Goal: Task Accomplishment & Management: Use online tool/utility

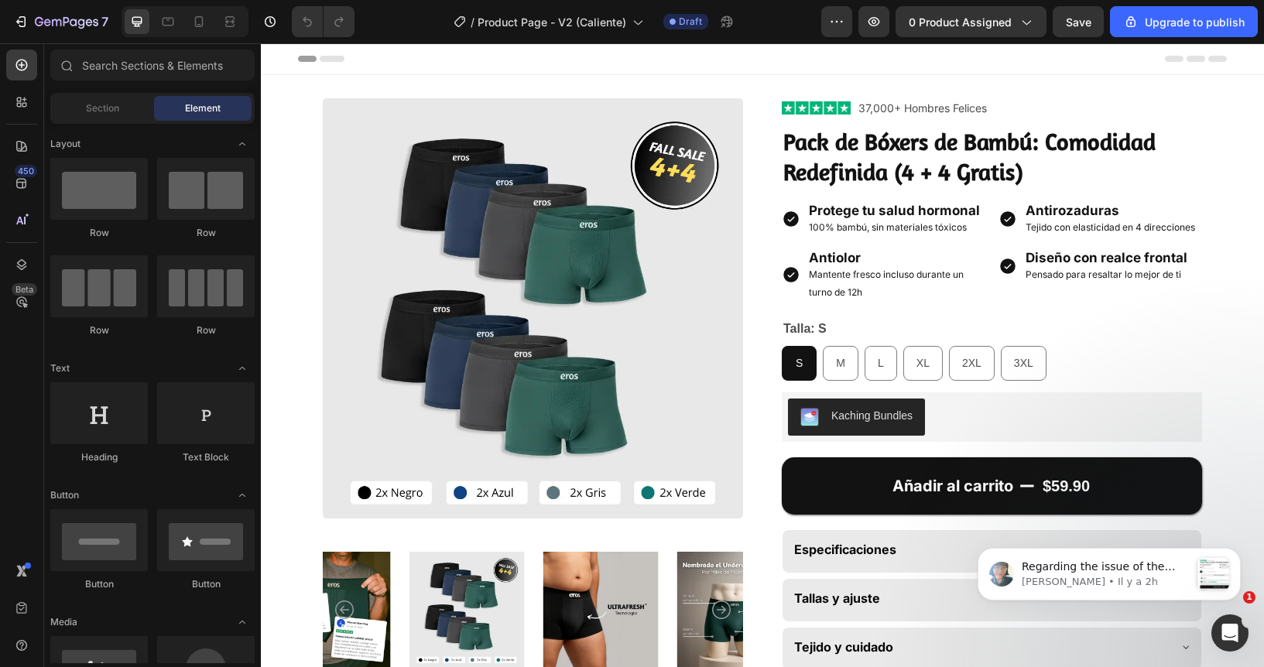
radio input "false"
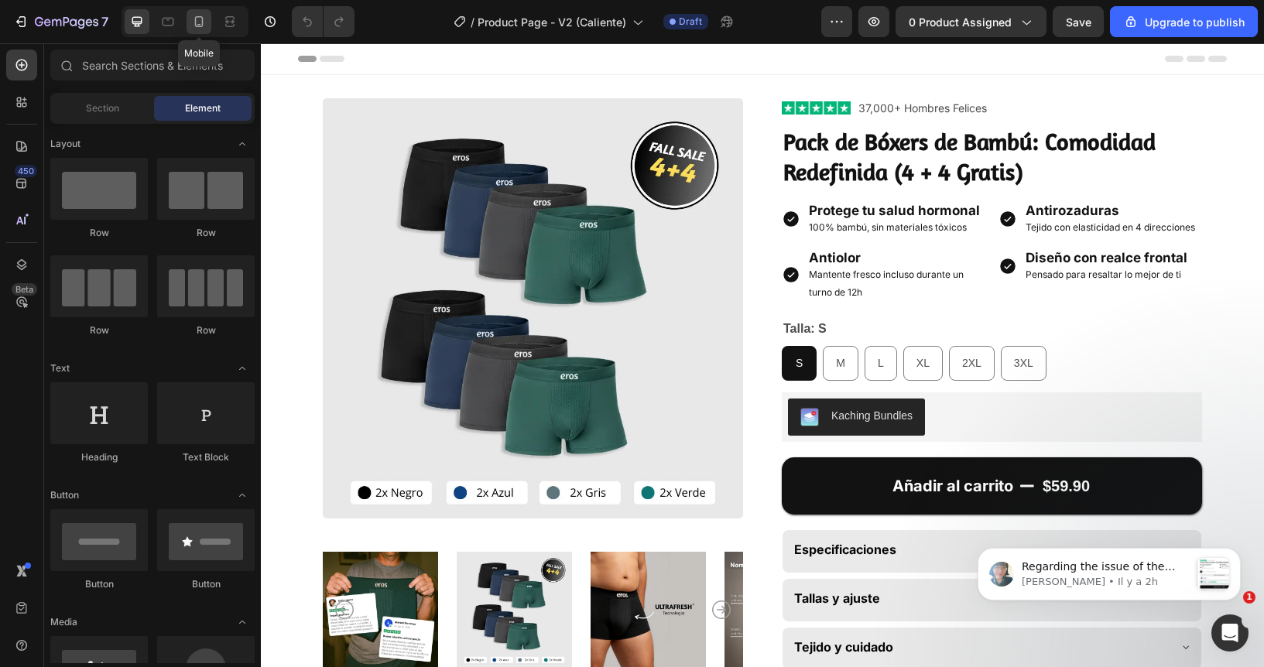
click at [197, 19] on icon at bounding box center [198, 21] width 15 height 15
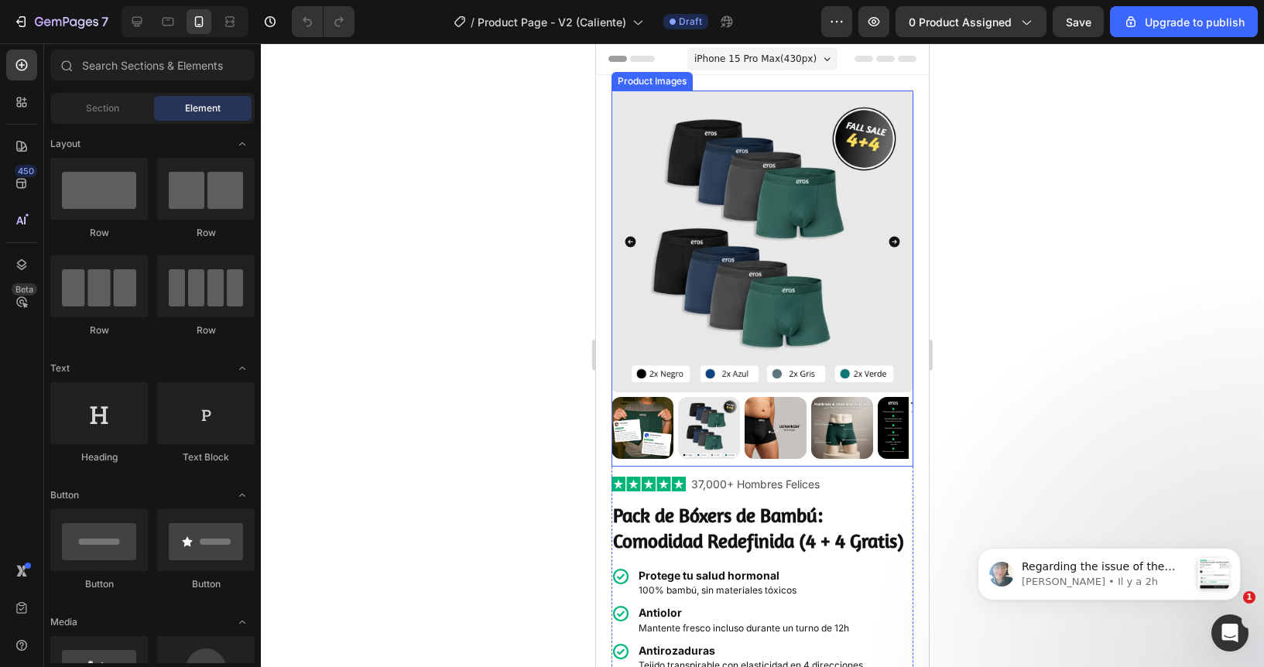
click at [516, 264] on div at bounding box center [762, 355] width 1003 height 624
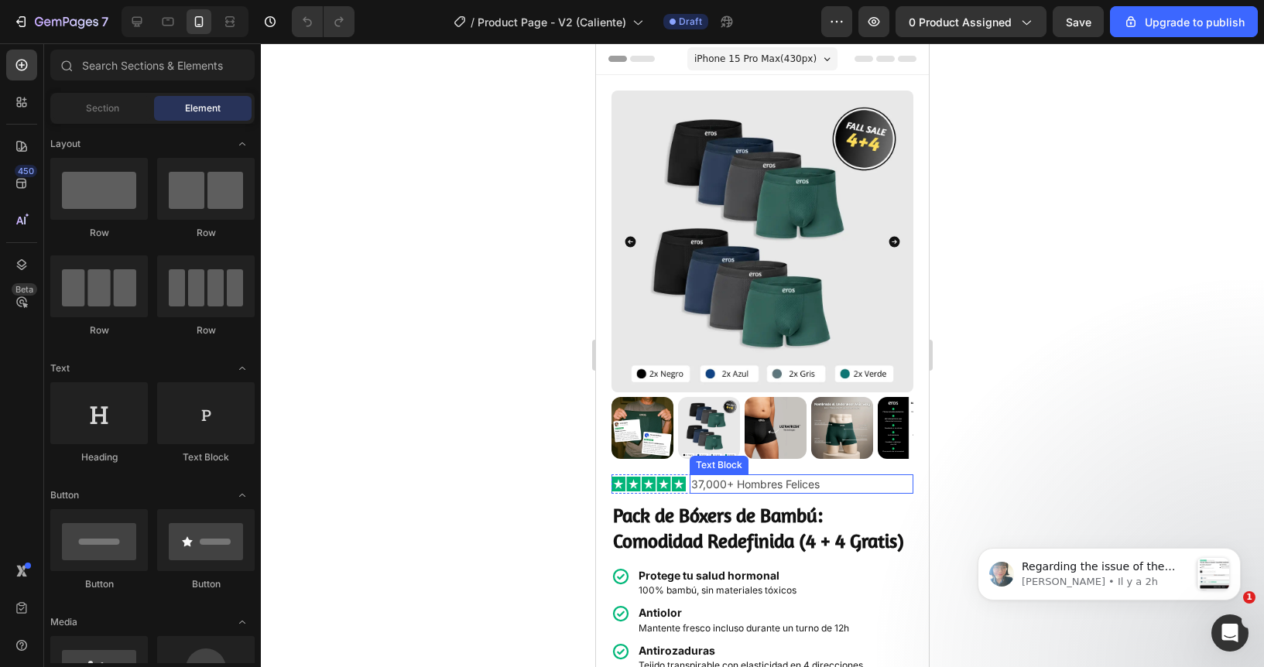
click at [742, 476] on p "37,000+ Hombres Felices" at bounding box center [801, 484] width 221 height 16
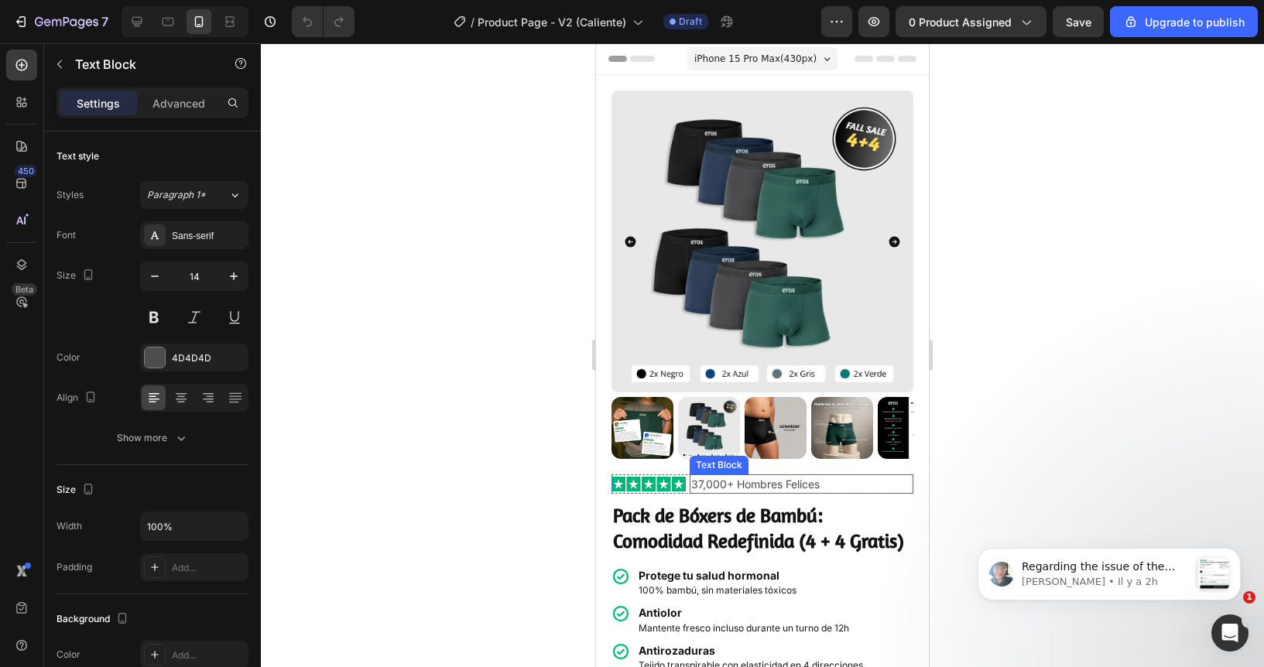
click at [742, 476] on p "37,000+ Hombres Felices" at bounding box center [801, 484] width 221 height 16
click at [745, 476] on p "Excelente (Más de 10.000 calificaciones)" at bounding box center [801, 484] width 221 height 16
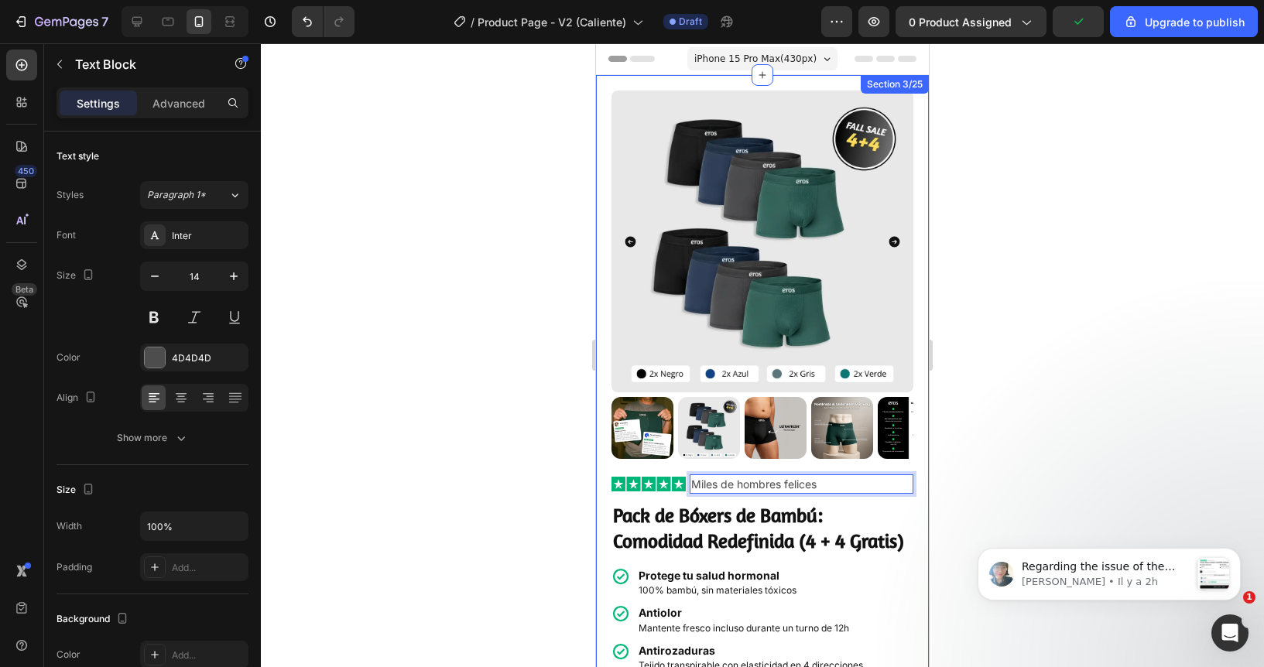
click at [518, 454] on div at bounding box center [762, 355] width 1003 height 624
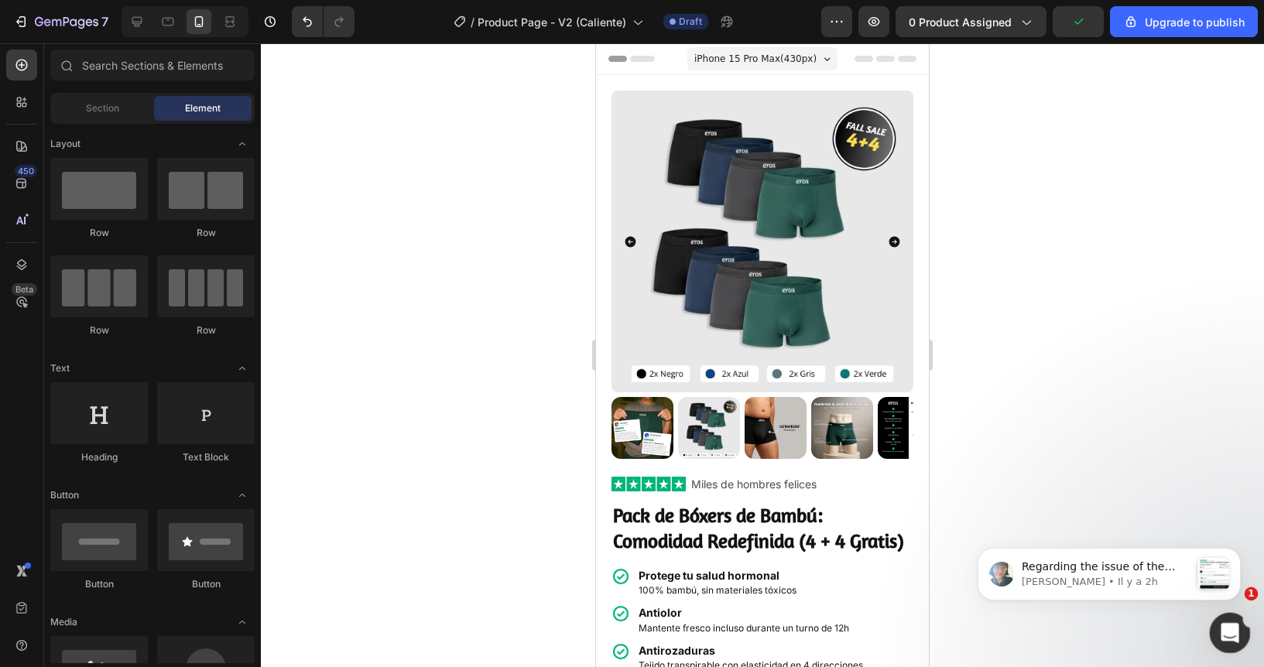
click at [1218, 622] on div "Ouvrir le Messenger Intercom" at bounding box center [1227, 630] width 51 height 51
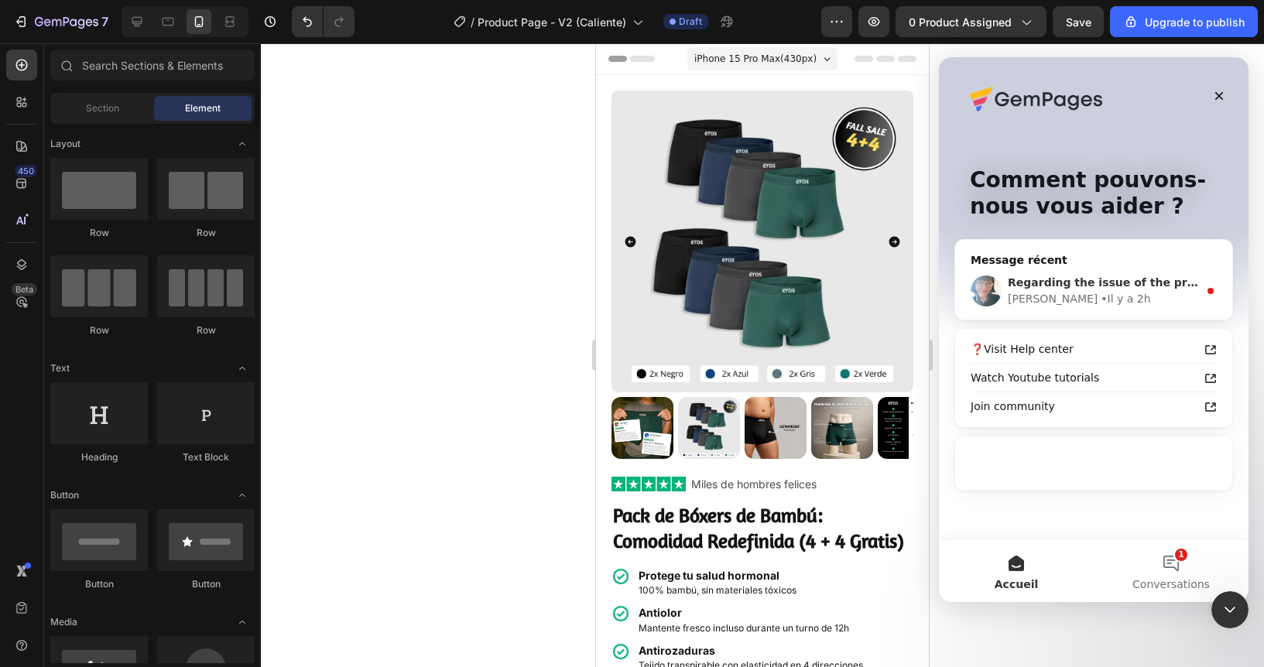
click at [1095, 291] on div "[PERSON_NAME] • Il y a 2h" at bounding box center [1103, 299] width 190 height 16
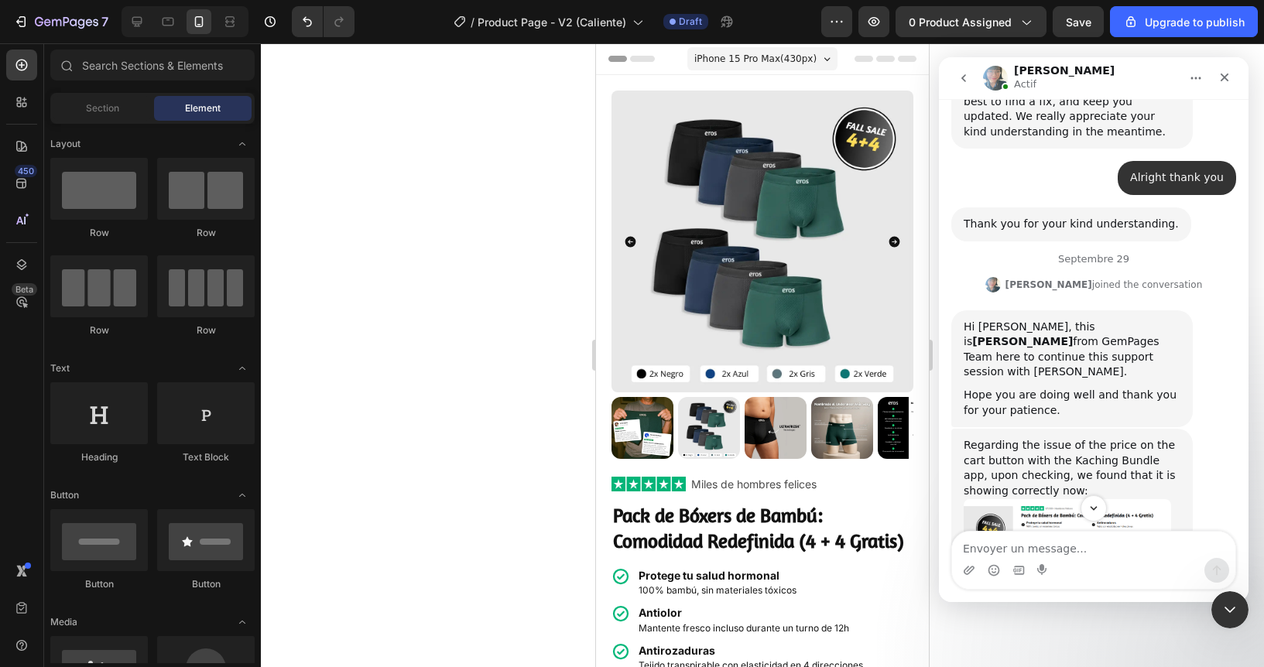
scroll to position [5062, 0]
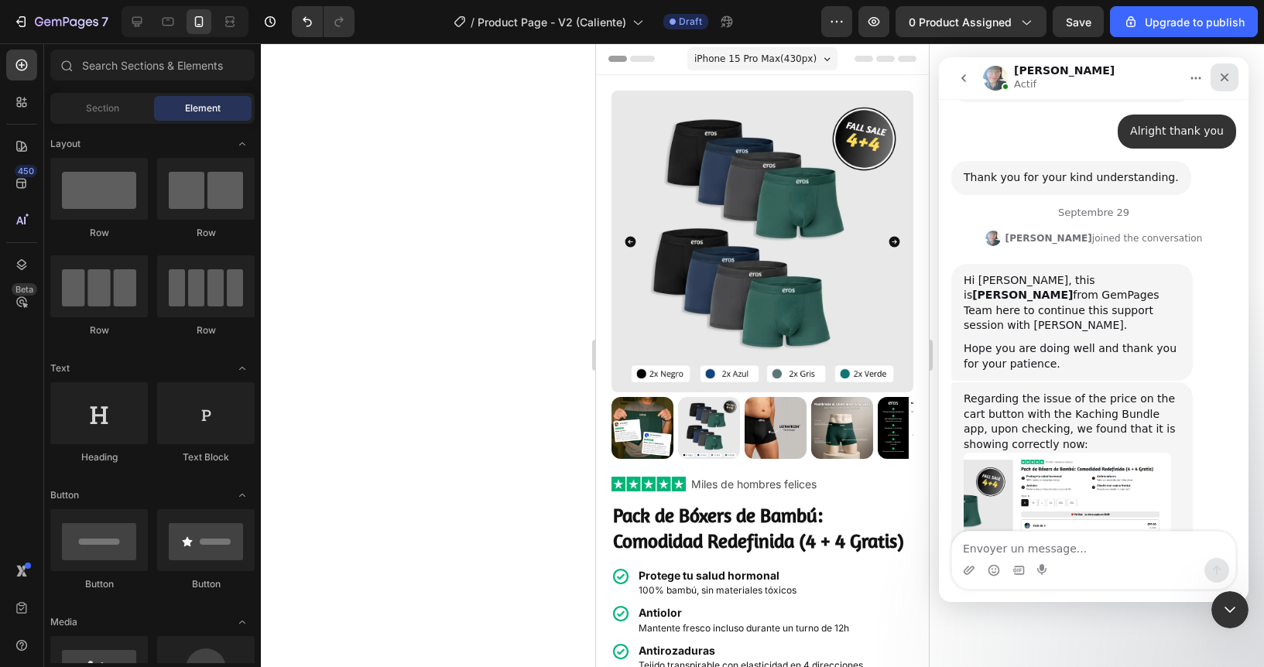
click at [1218, 81] on icon "Fermer" at bounding box center [1224, 77] width 12 height 12
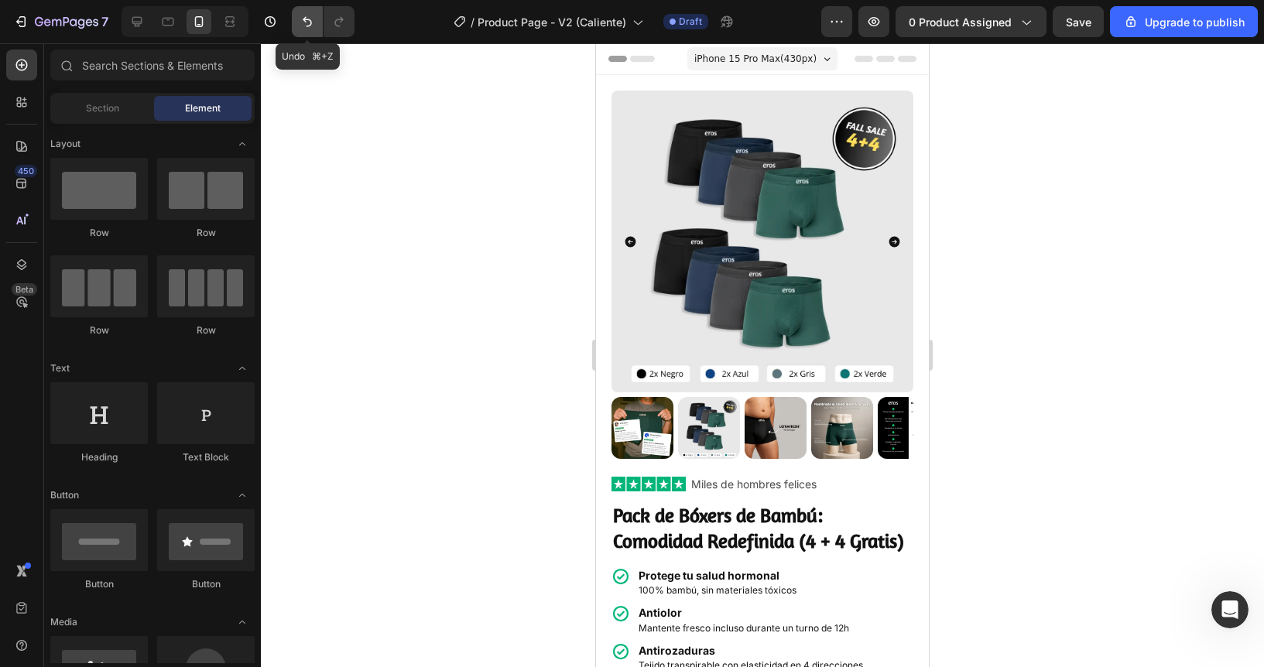
click at [303, 31] on button "Undo/Redo" at bounding box center [307, 21] width 31 height 31
click at [311, 24] on icon "Undo/Redo" at bounding box center [307, 21] width 15 height 15
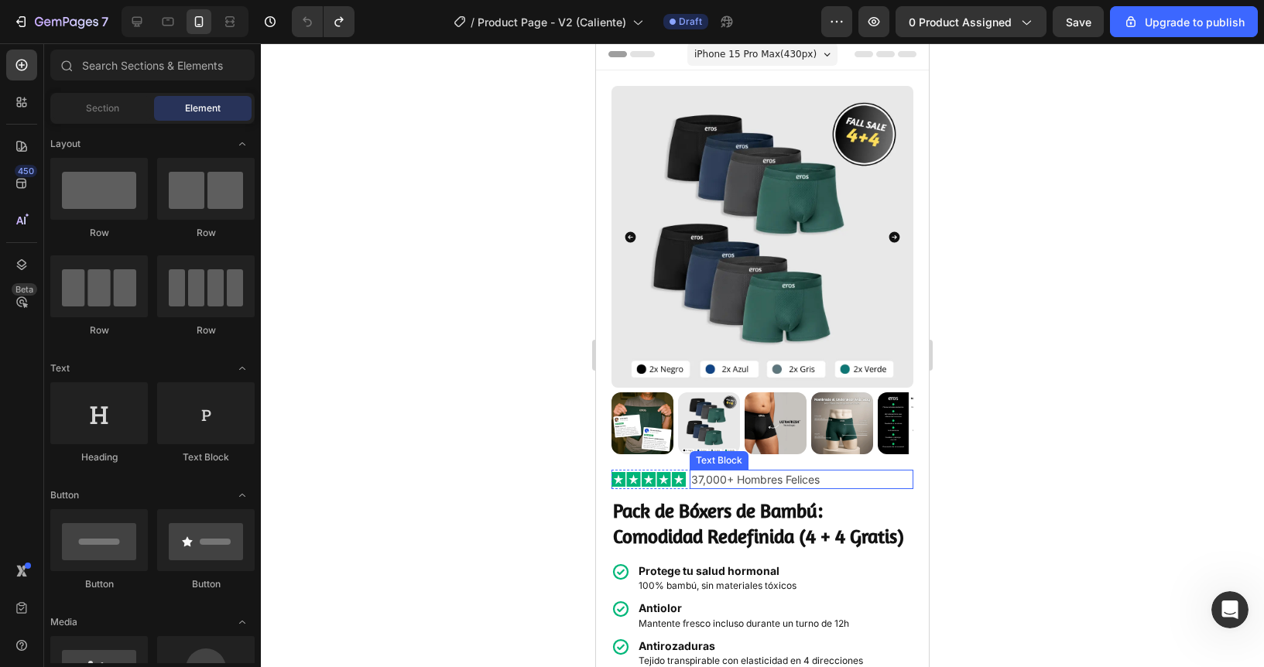
scroll to position [16, 0]
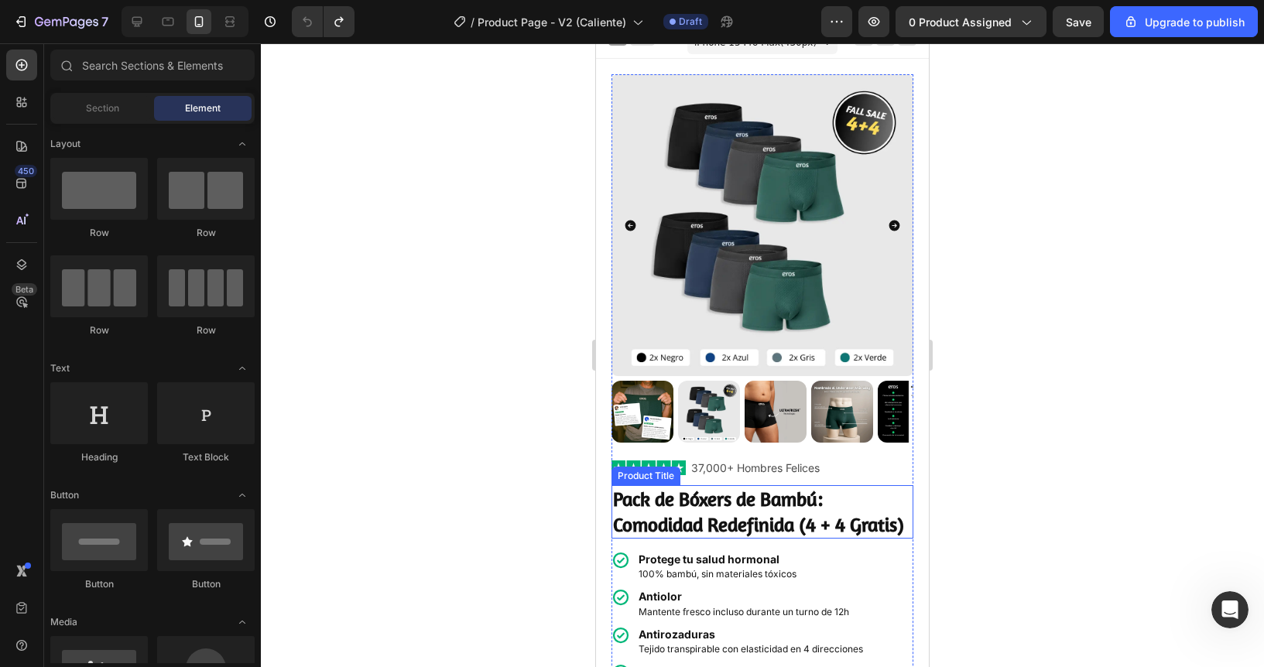
click at [742, 513] on h1 "Pack de Bóxers de Bambú: Comodidad Redefinida (4 + 4 Gratis)" at bounding box center [763, 511] width 302 height 53
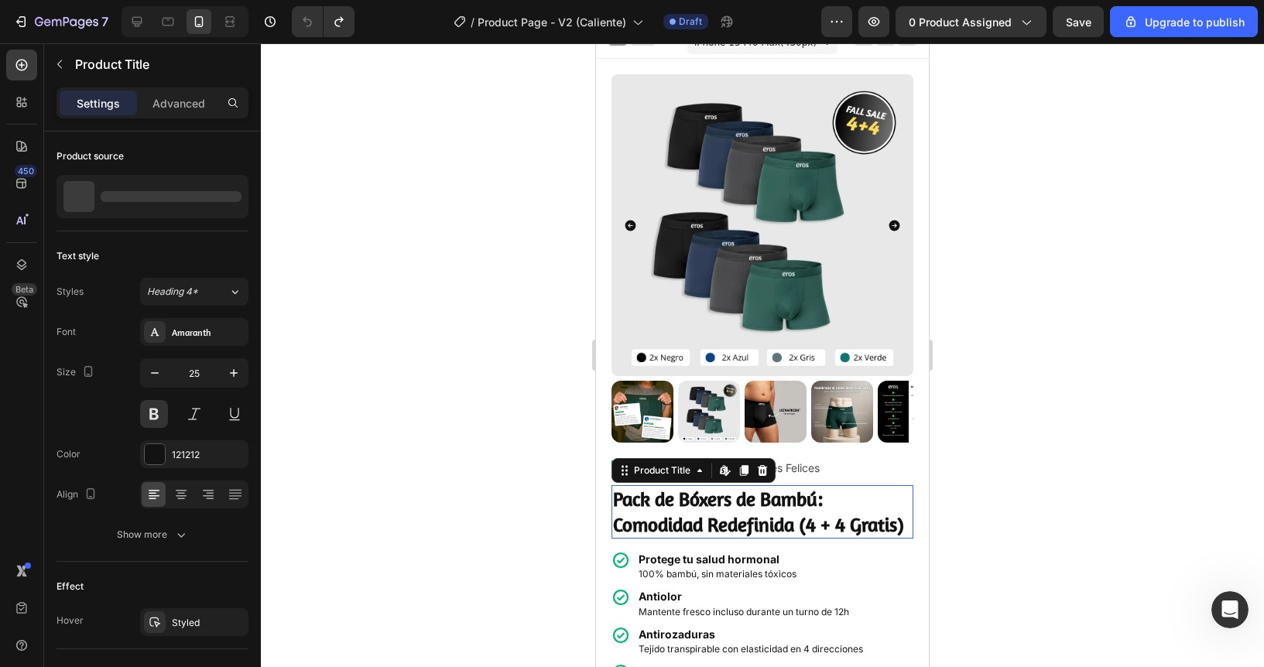
click at [742, 513] on h1 "Pack de Bóxers de Bambú: Comodidad Redefinida (4 + 4 Gratis)" at bounding box center [763, 511] width 302 height 53
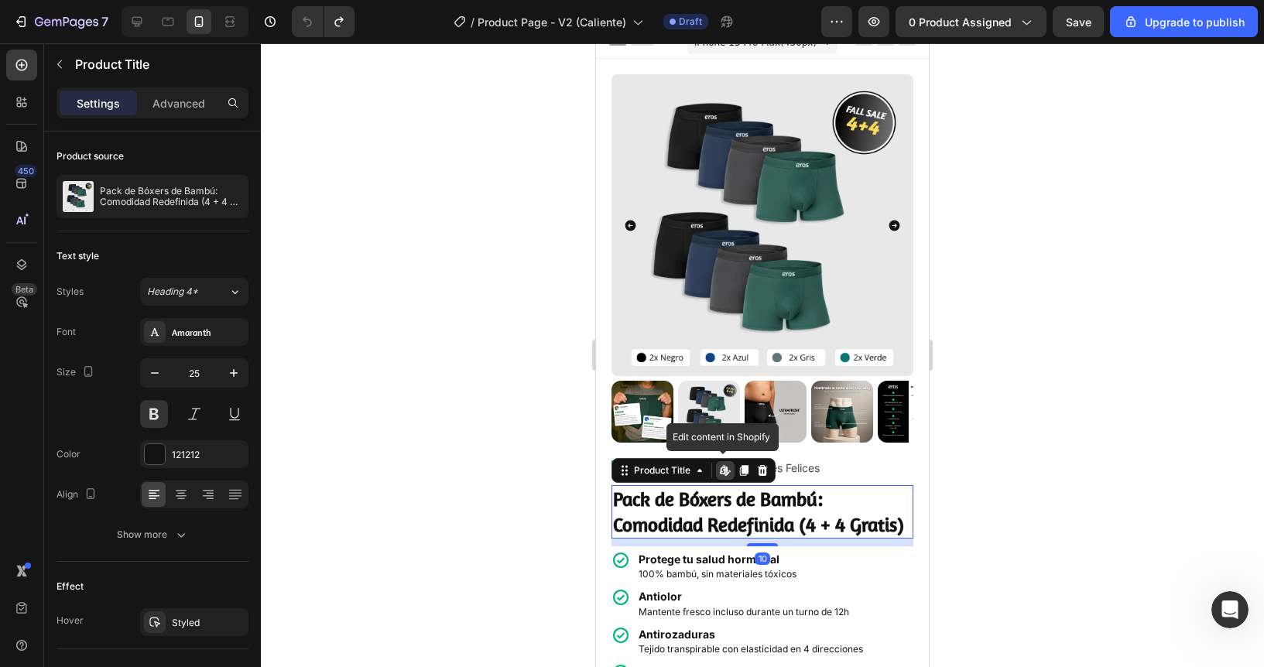
click at [487, 478] on div at bounding box center [762, 355] width 1003 height 624
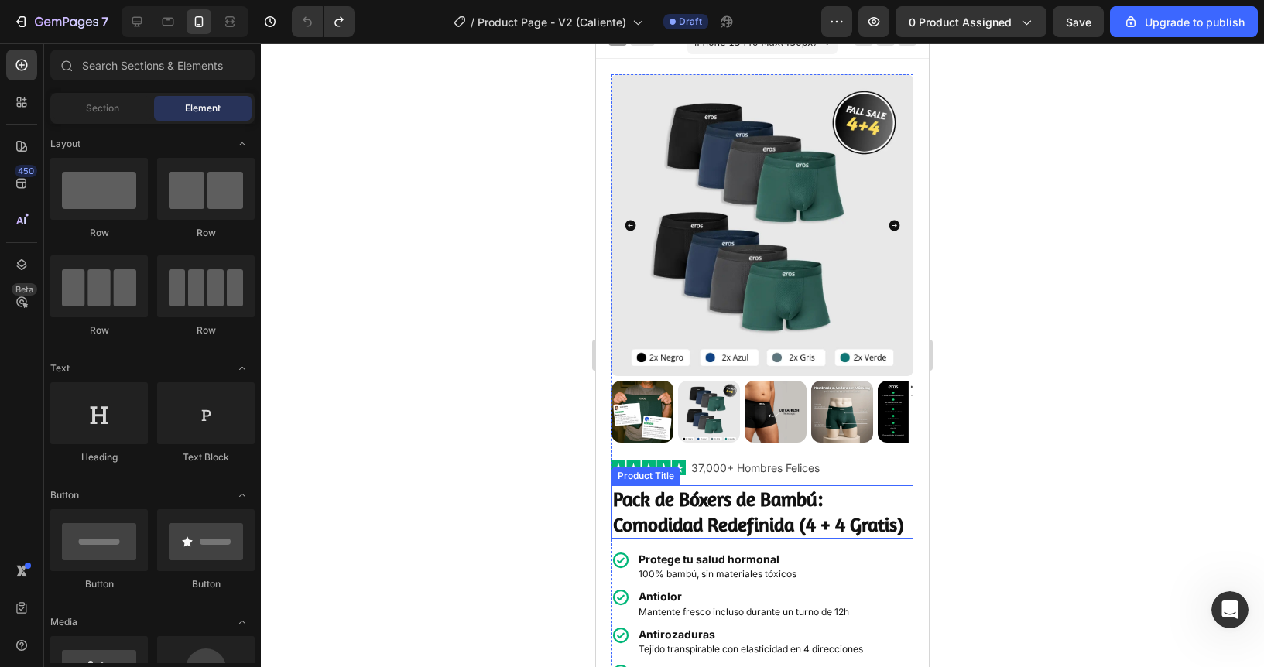
click at [704, 522] on h1 "Pack de Bóxers de Bambú: Comodidad Redefinida (4 + 4 Gratis)" at bounding box center [763, 511] width 302 height 53
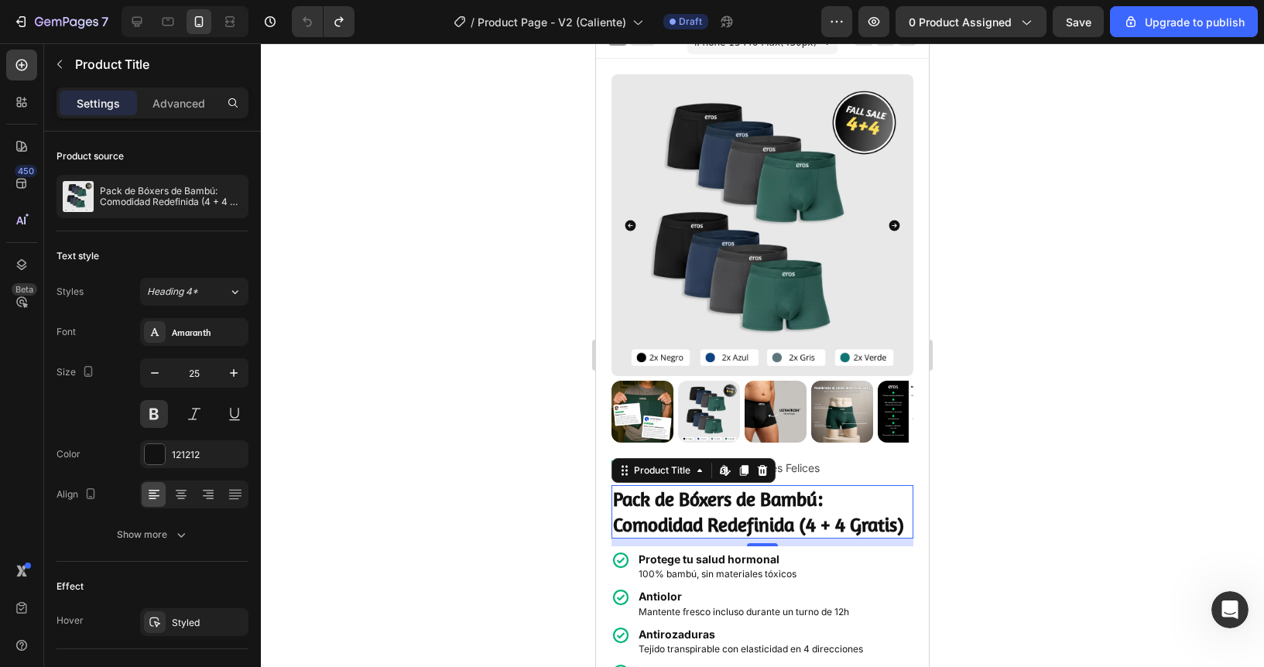
click at [704, 522] on h1 "Pack de Bóxers de Bambú: Comodidad Redefinida (4 + 4 Gratis)" at bounding box center [763, 511] width 302 height 53
click at [690, 511] on h1 "Pack de Bóxers de Bambú: Comodidad Redefinida (4 + 4 Gratis)" at bounding box center [763, 511] width 302 height 53
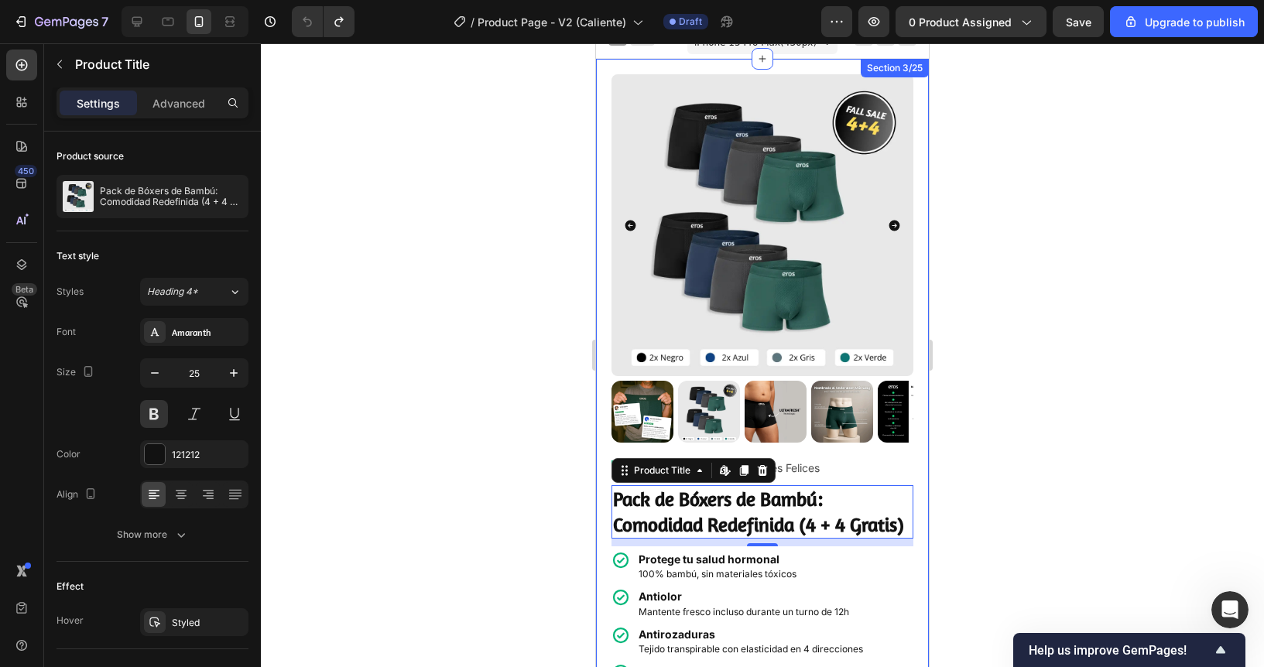
click at [556, 423] on div at bounding box center [762, 355] width 1003 height 624
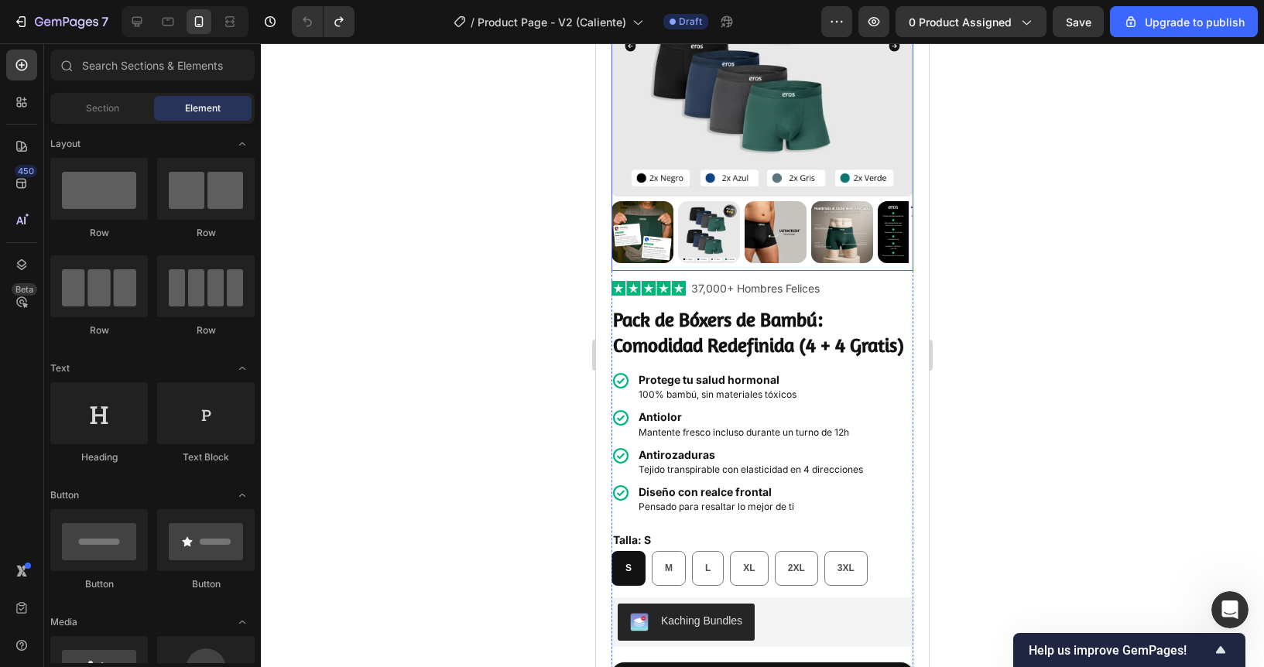
scroll to position [221, 0]
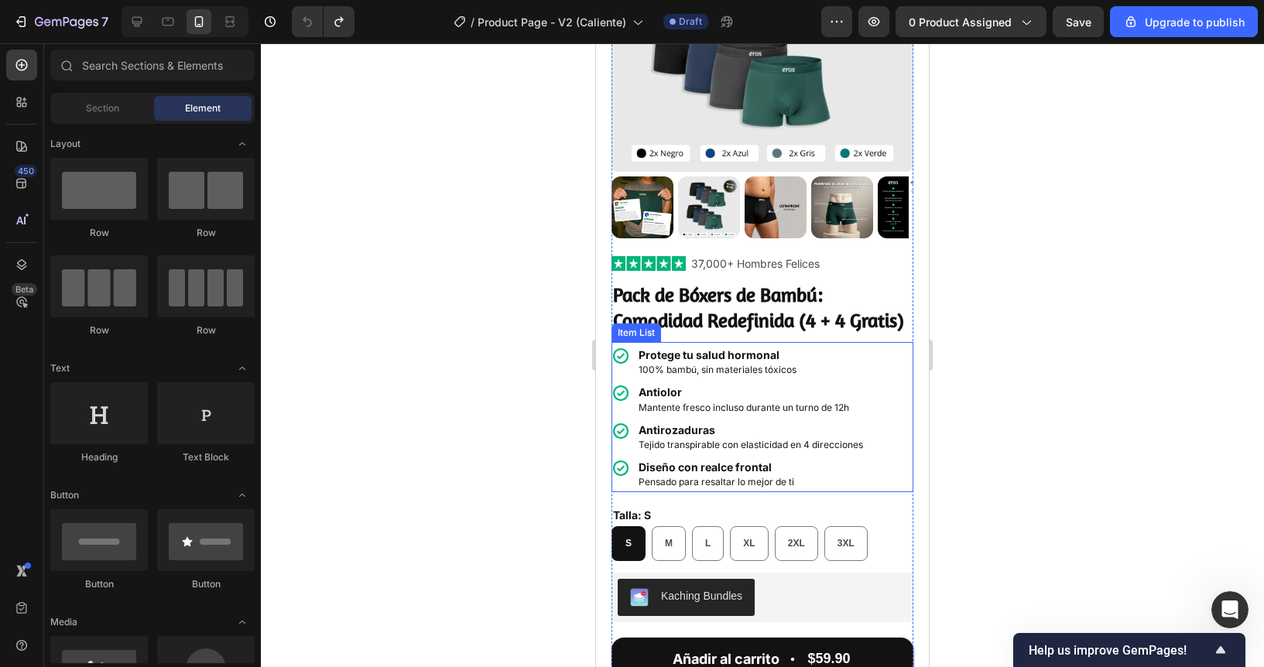
click at [676, 361] on strong "Protege tu salud hormonal" at bounding box center [709, 354] width 141 height 13
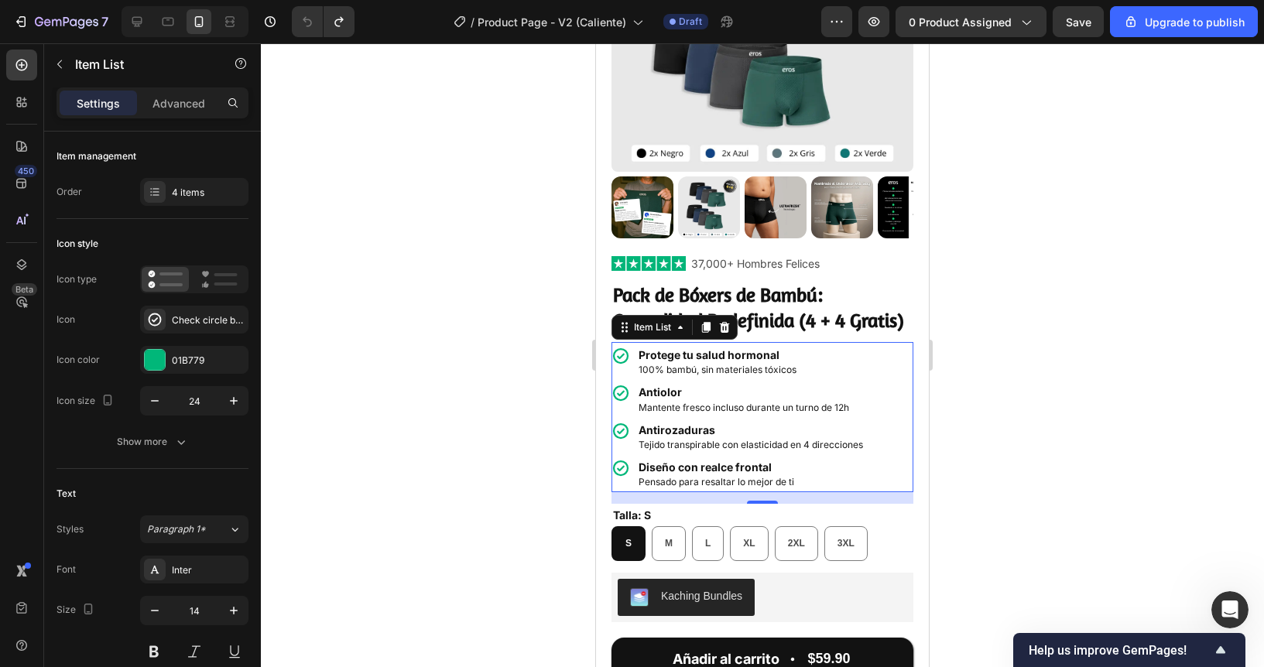
click at [676, 361] on strong "Protege tu salud hormonal" at bounding box center [709, 354] width 141 height 13
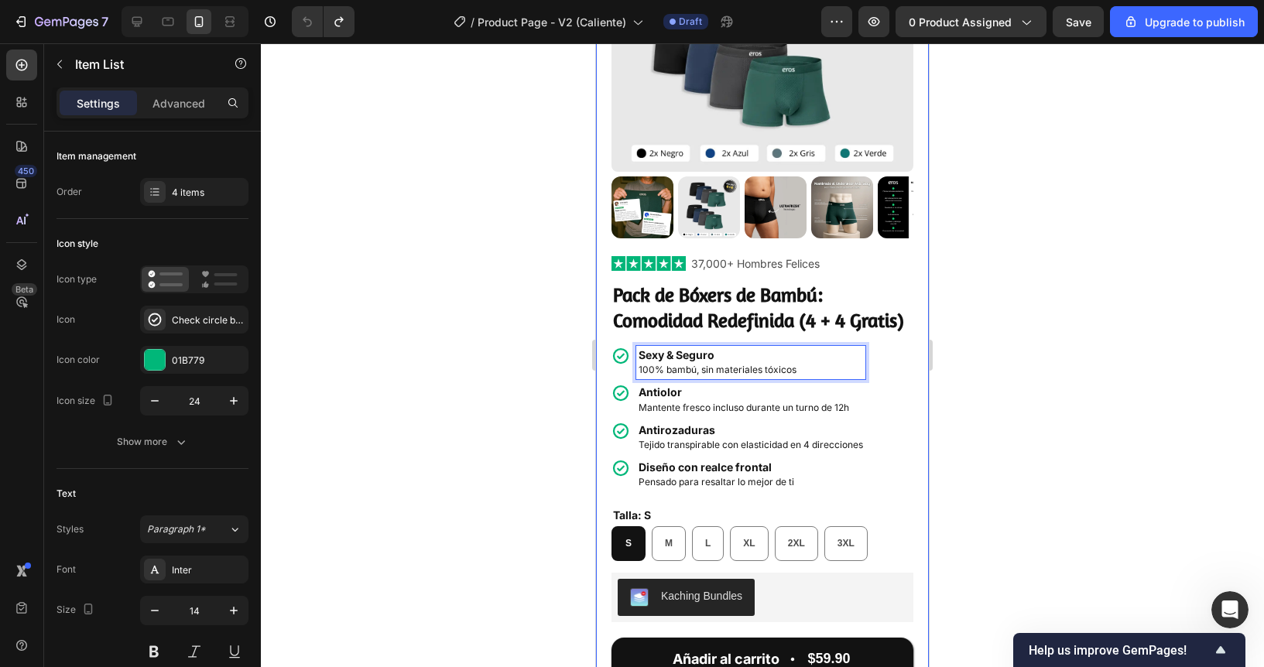
click at [520, 329] on div at bounding box center [762, 355] width 1003 height 624
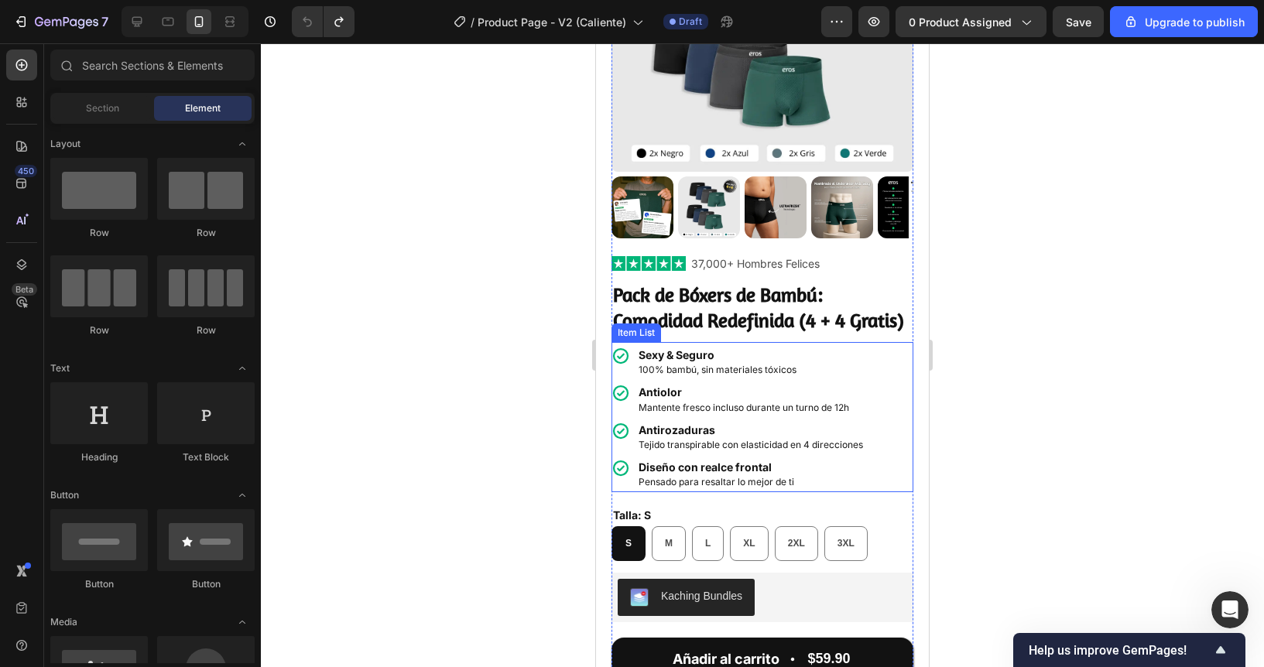
click at [673, 375] on span "100% bambú, sin materiales tóxicos" at bounding box center [718, 370] width 158 height 12
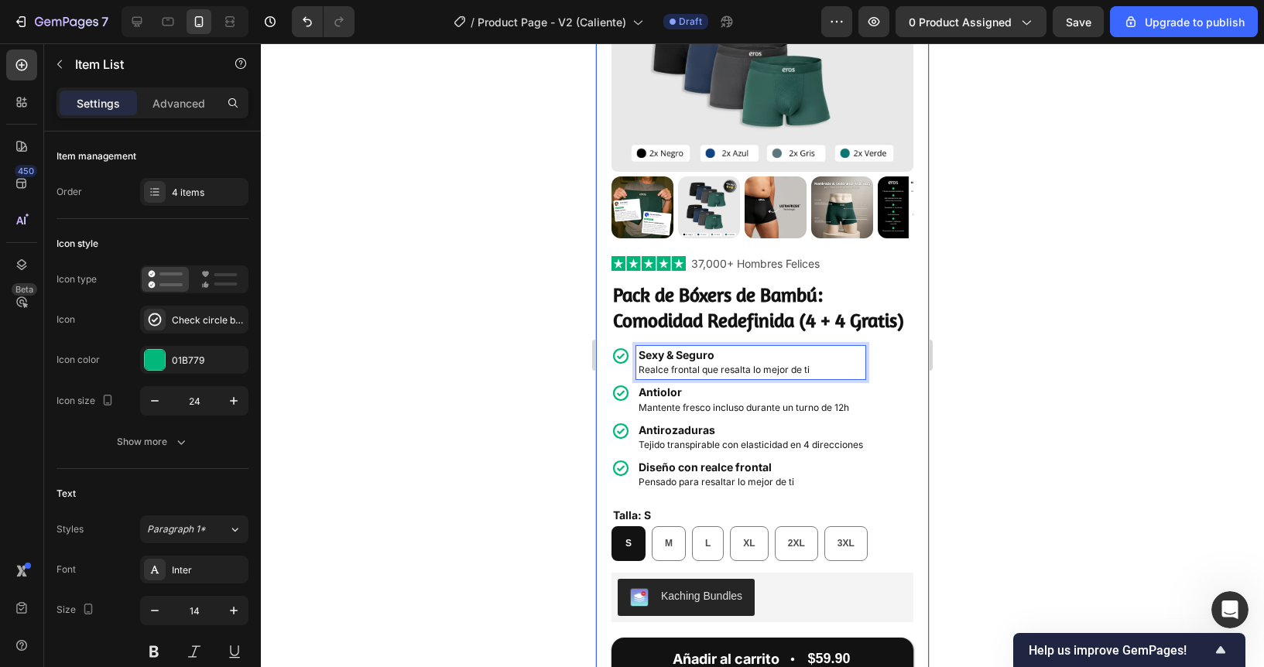
click at [529, 349] on div at bounding box center [762, 355] width 1003 height 624
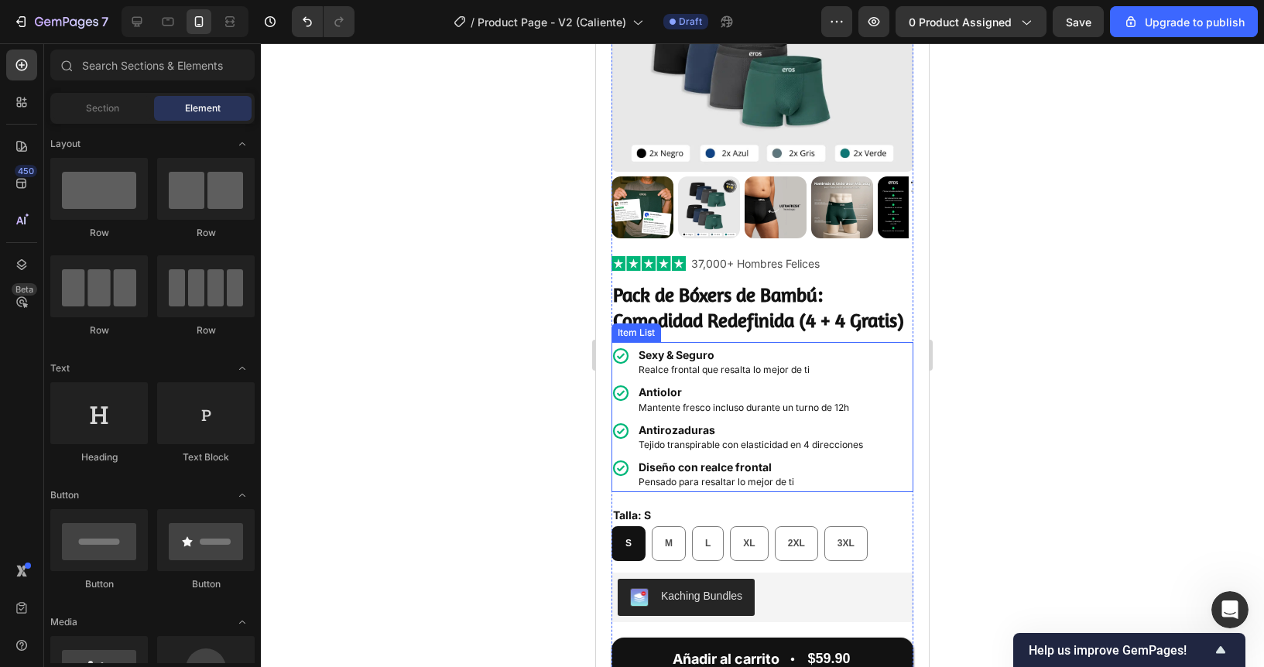
click at [663, 399] on strong "Antiolor" at bounding box center [660, 391] width 43 height 13
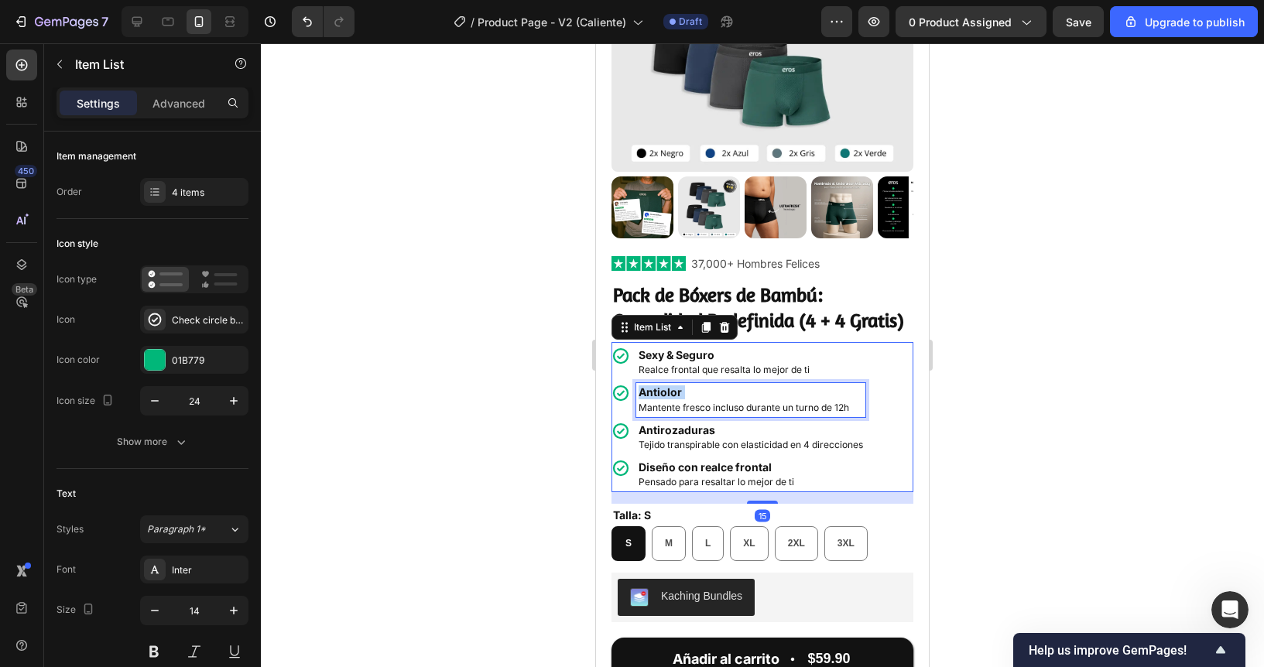
click at [663, 399] on strong "Antiolor" at bounding box center [660, 391] width 43 height 13
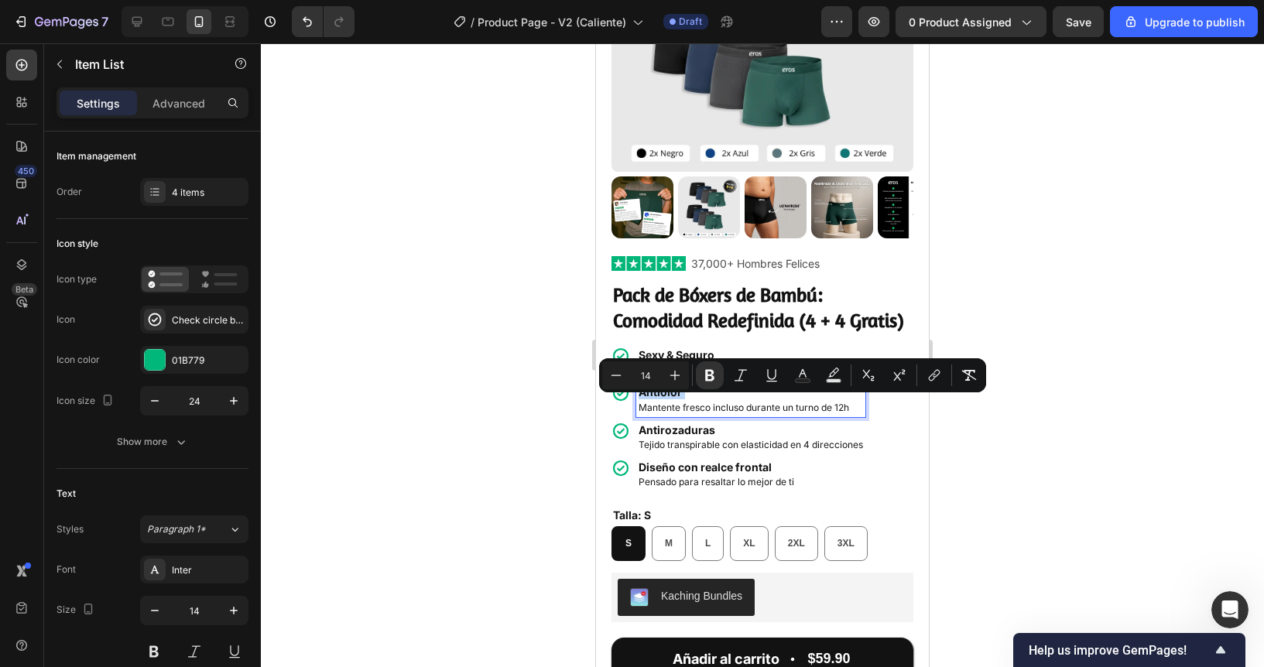
click at [658, 399] on strong "Antiolor" at bounding box center [660, 391] width 43 height 13
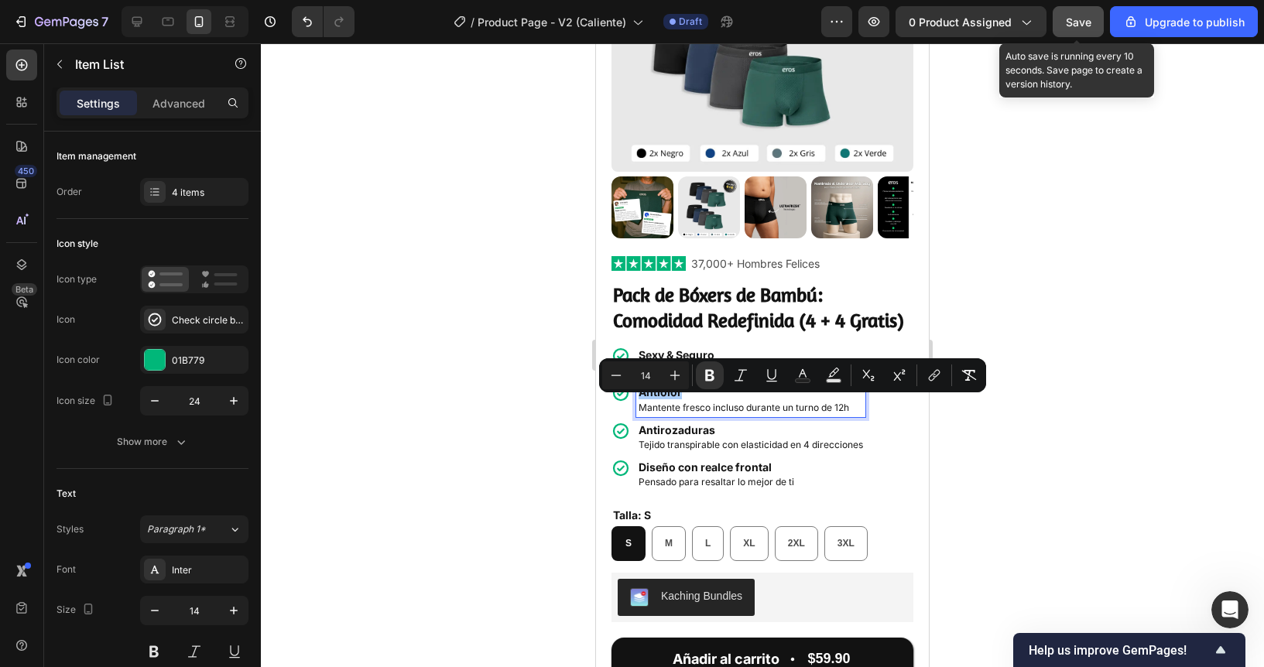
click at [1067, 33] on button "Save" at bounding box center [1078, 21] width 51 height 31
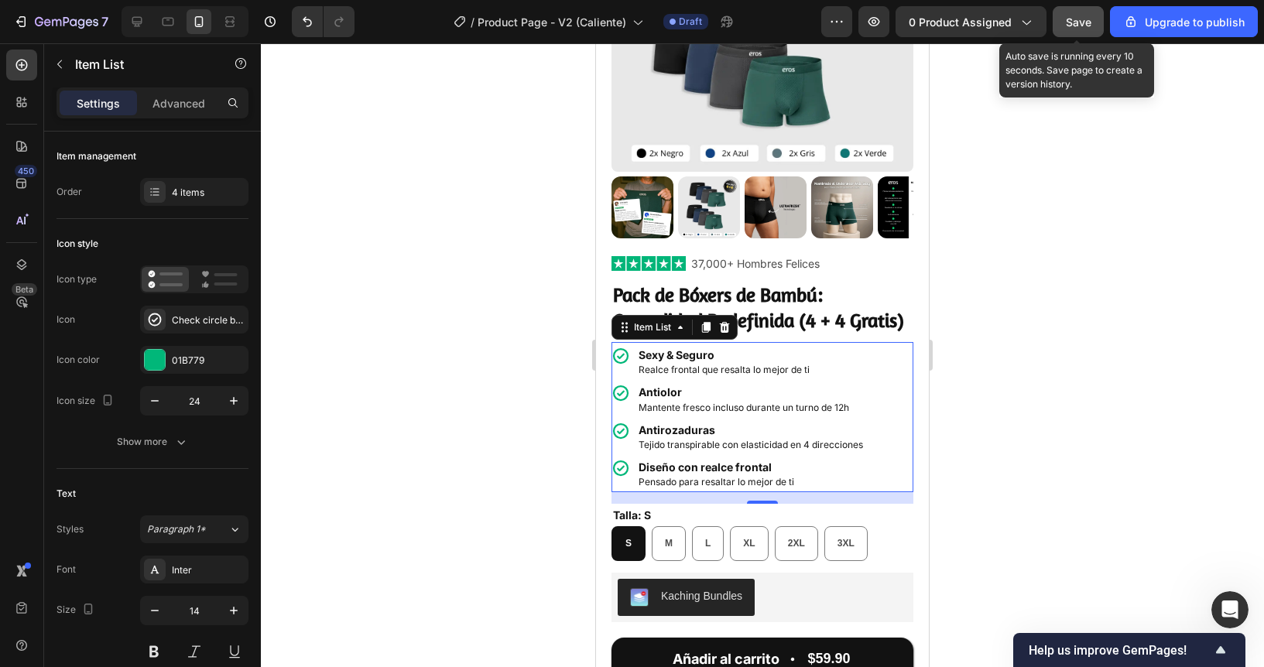
click at [1080, 33] on button "Save" at bounding box center [1078, 21] width 51 height 31
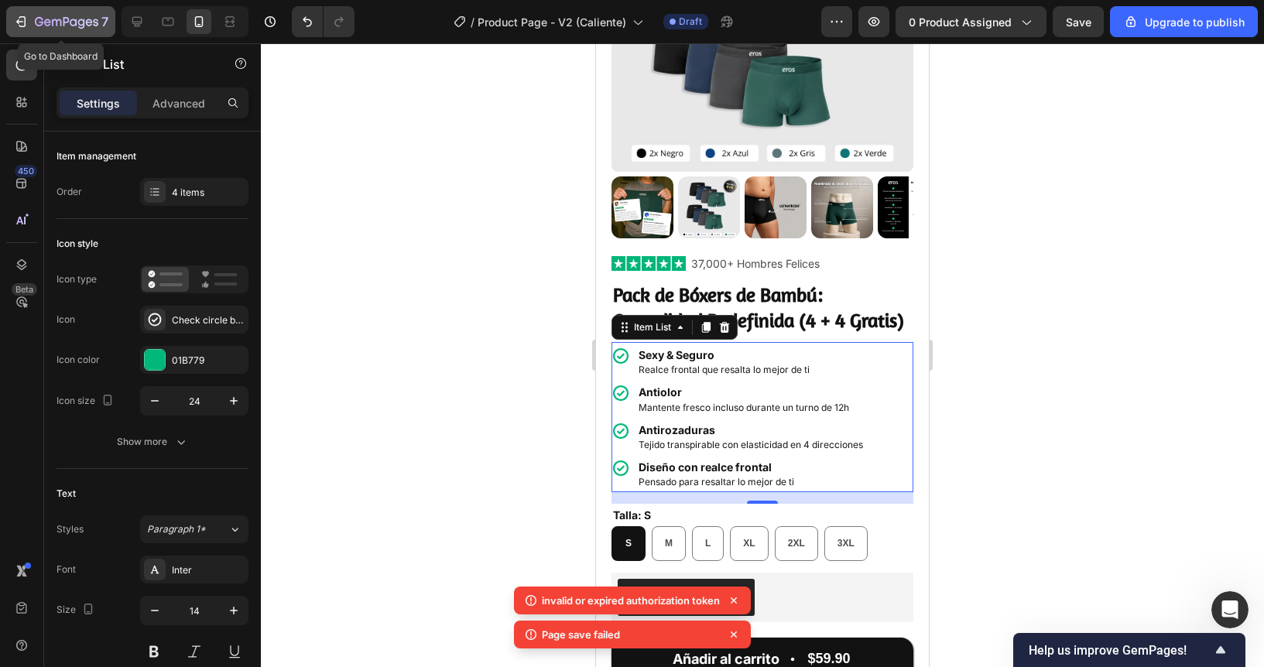
click at [37, 19] on icon "button" at bounding box center [66, 22] width 63 height 13
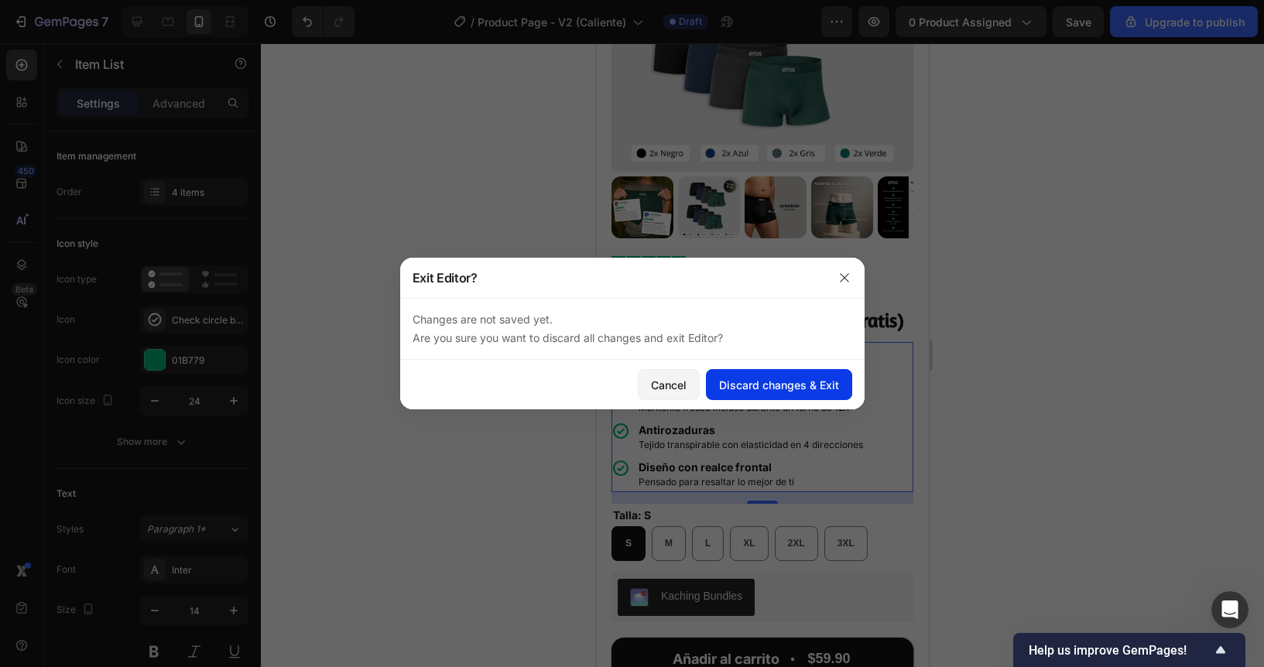
click at [743, 388] on div "Discard changes & Exit" at bounding box center [779, 385] width 120 height 16
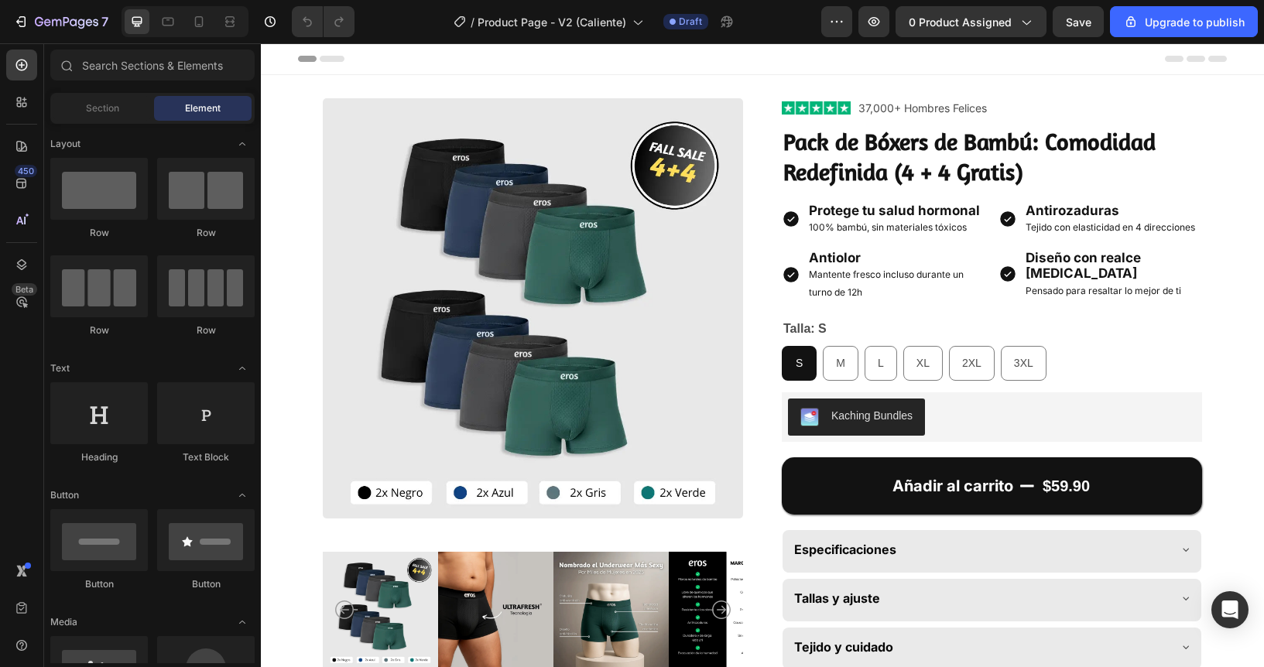
radio input "false"
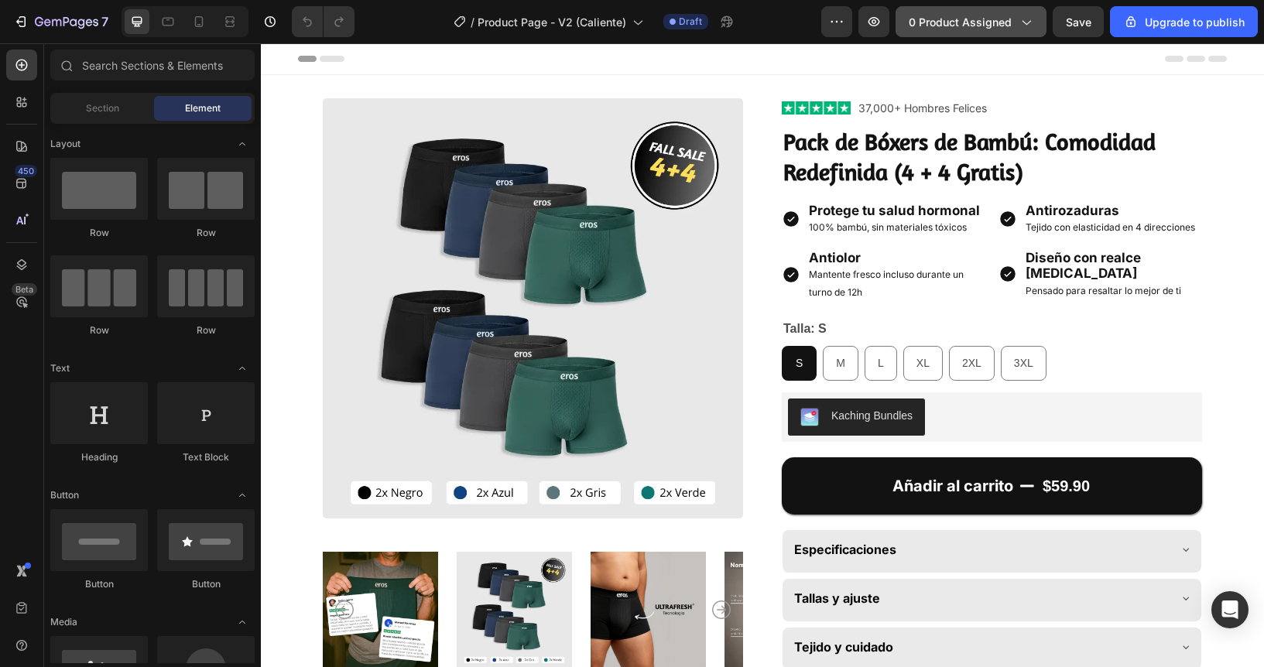
click at [1017, 19] on div "0 product assigned" at bounding box center [971, 22] width 125 height 16
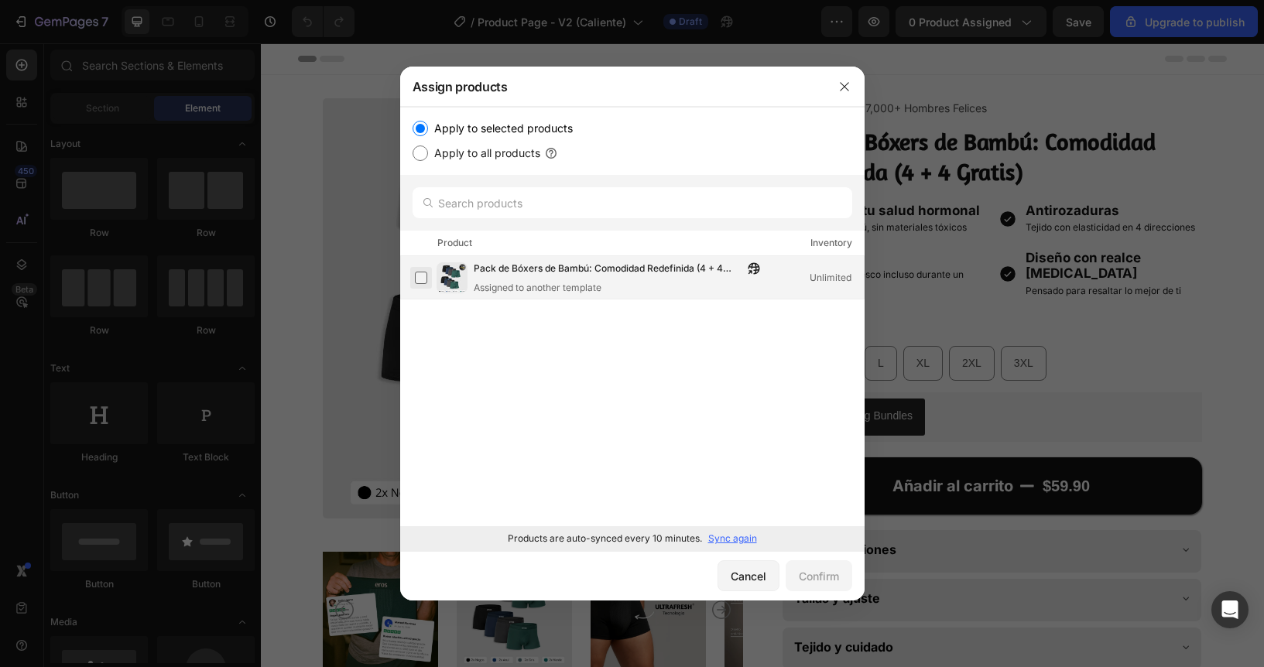
click at [424, 276] on label at bounding box center [421, 278] width 12 height 12
click at [807, 576] on div "Confirm" at bounding box center [819, 576] width 40 height 16
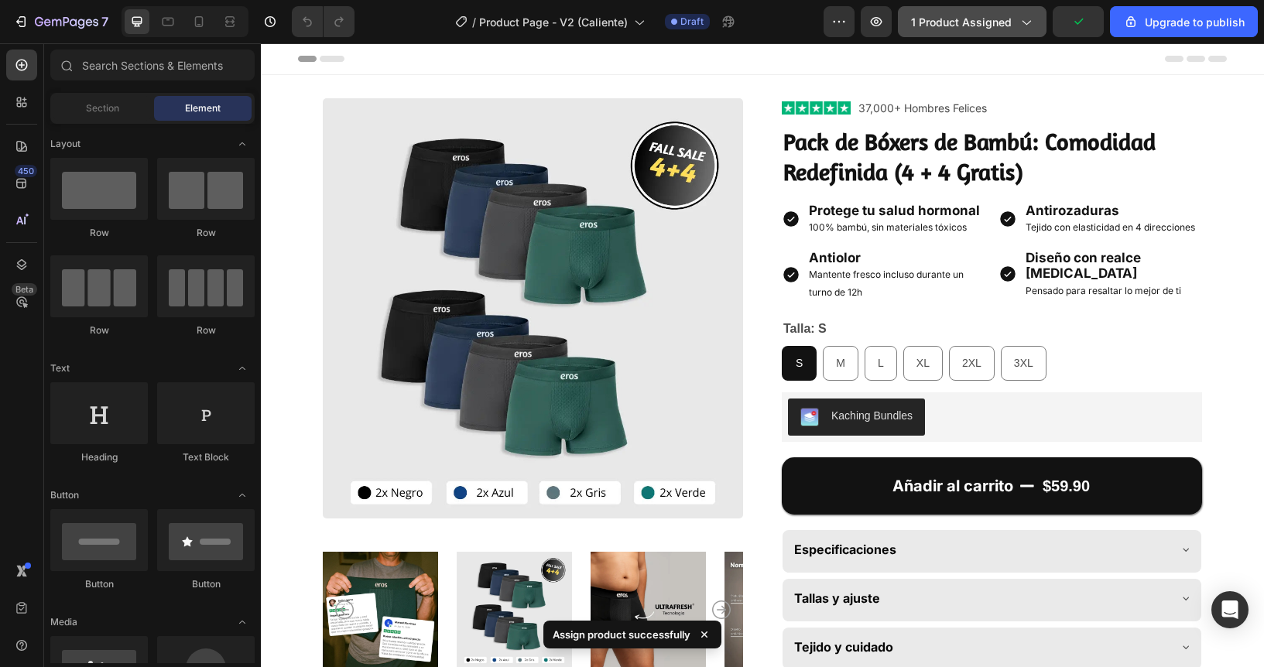
click at [1028, 16] on icon "button" at bounding box center [1025, 21] width 15 height 15
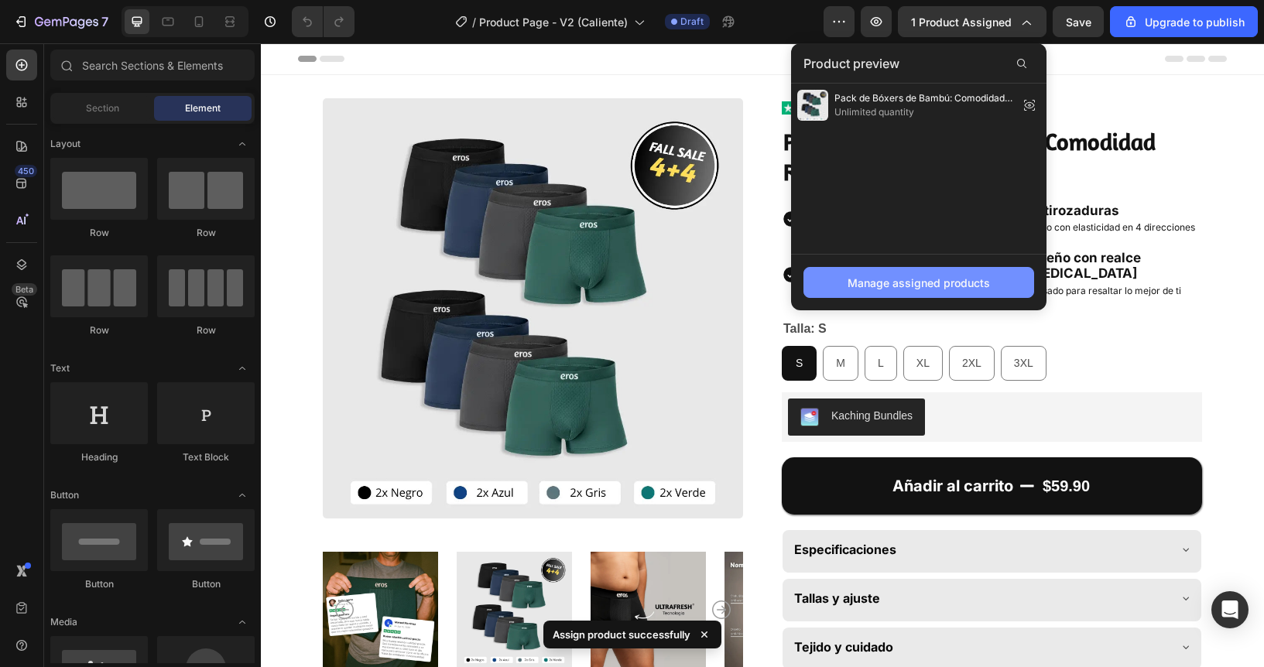
click at [918, 285] on div "Manage assigned products" at bounding box center [919, 283] width 142 height 16
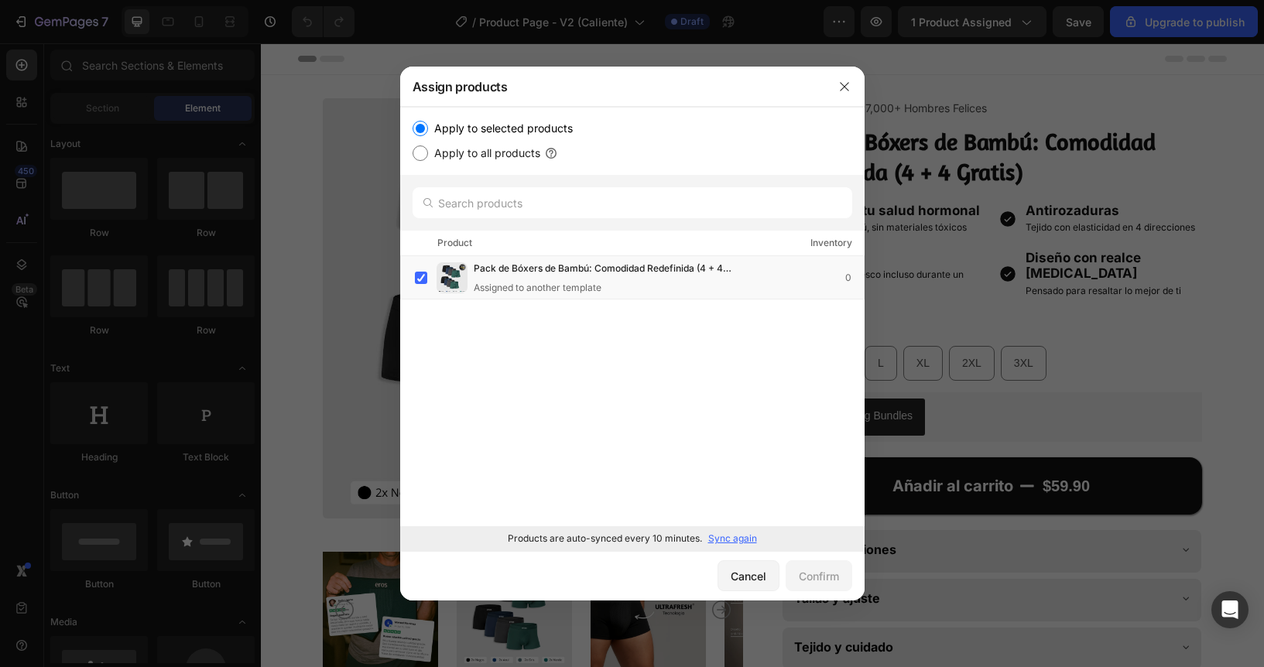
click at [731, 536] on p "Sync again" at bounding box center [732, 539] width 49 height 14
click at [1125, 310] on div at bounding box center [632, 333] width 1264 height 667
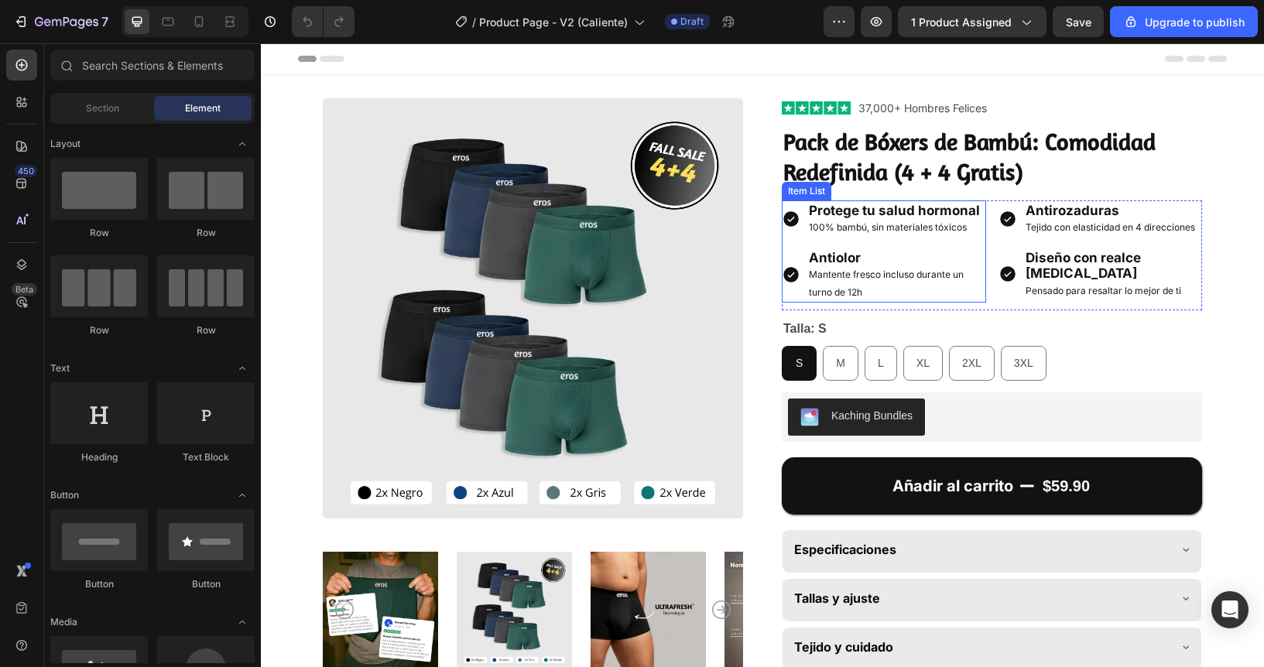
click at [921, 140] on h1 "Pack de Bóxers de Bambú: Comodidad Redefinida (4 + 4 Gratis)" at bounding box center [992, 156] width 420 height 63
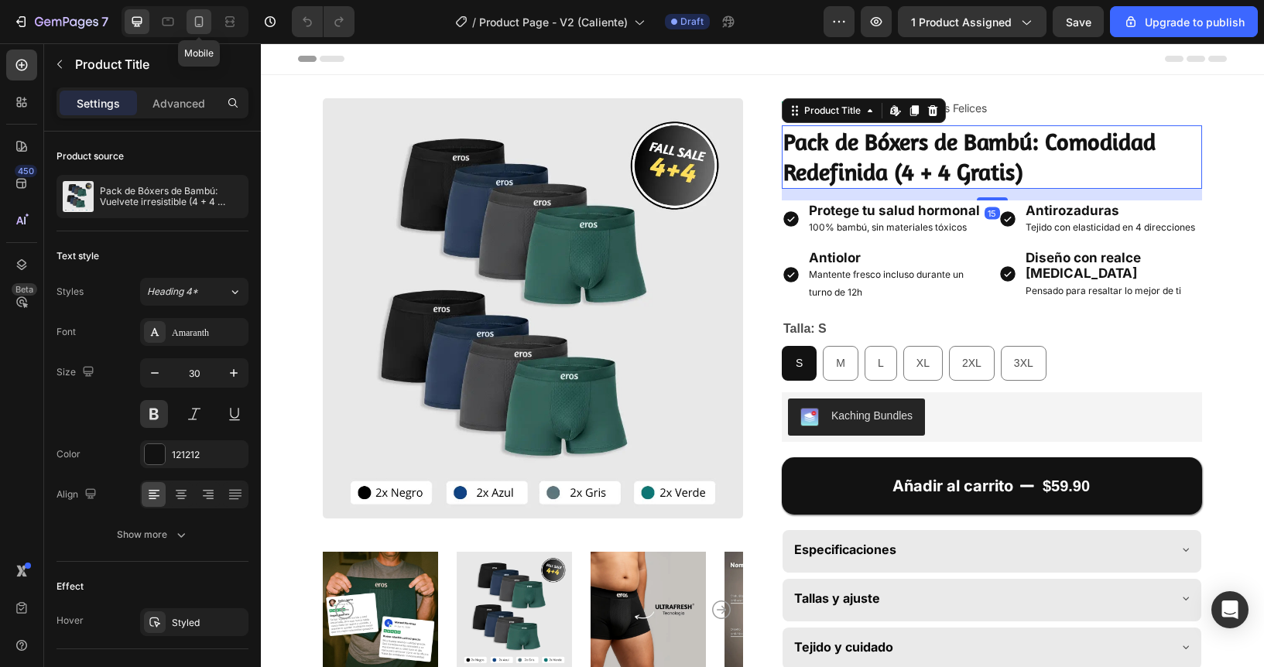
click at [199, 25] on icon at bounding box center [199, 25] width 4 height 2
type input "25"
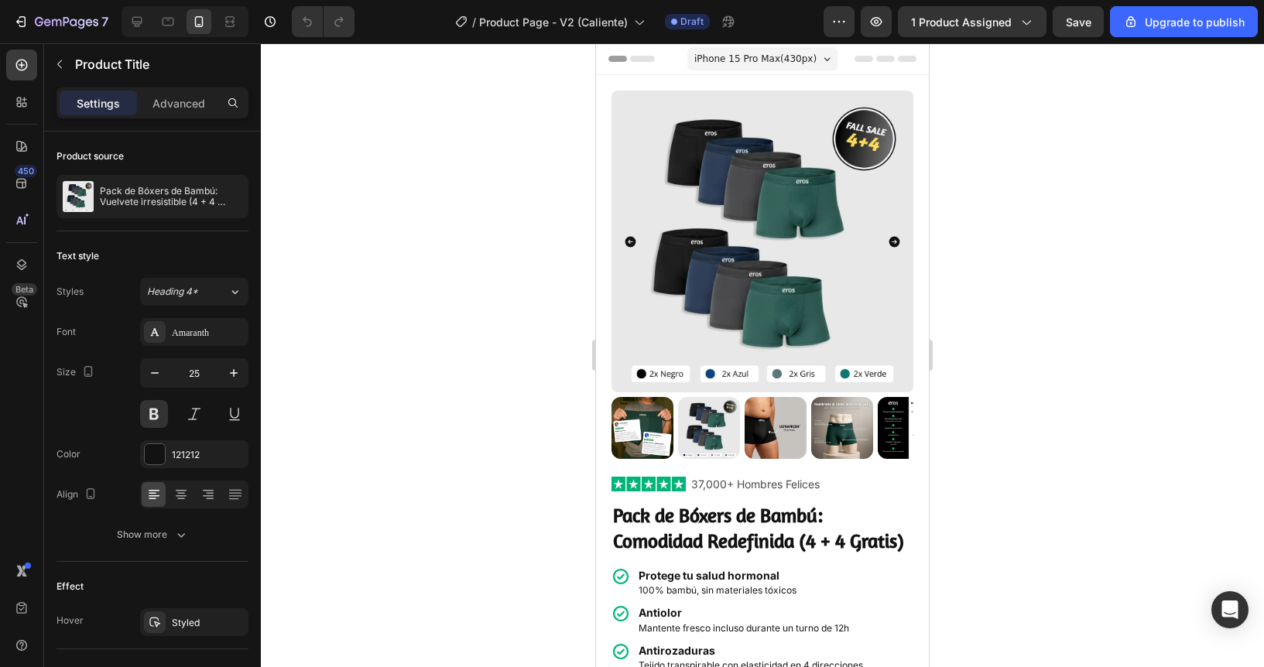
click at [483, 361] on div at bounding box center [762, 355] width 1003 height 624
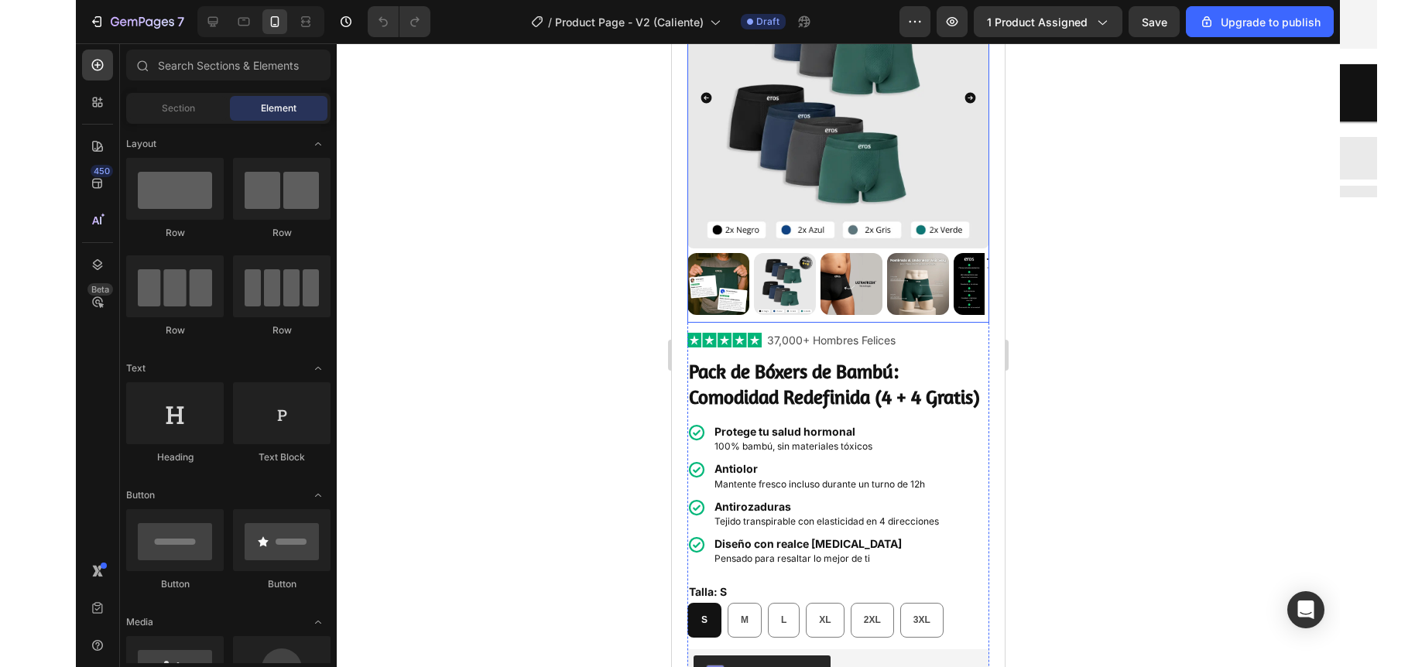
scroll to position [163, 0]
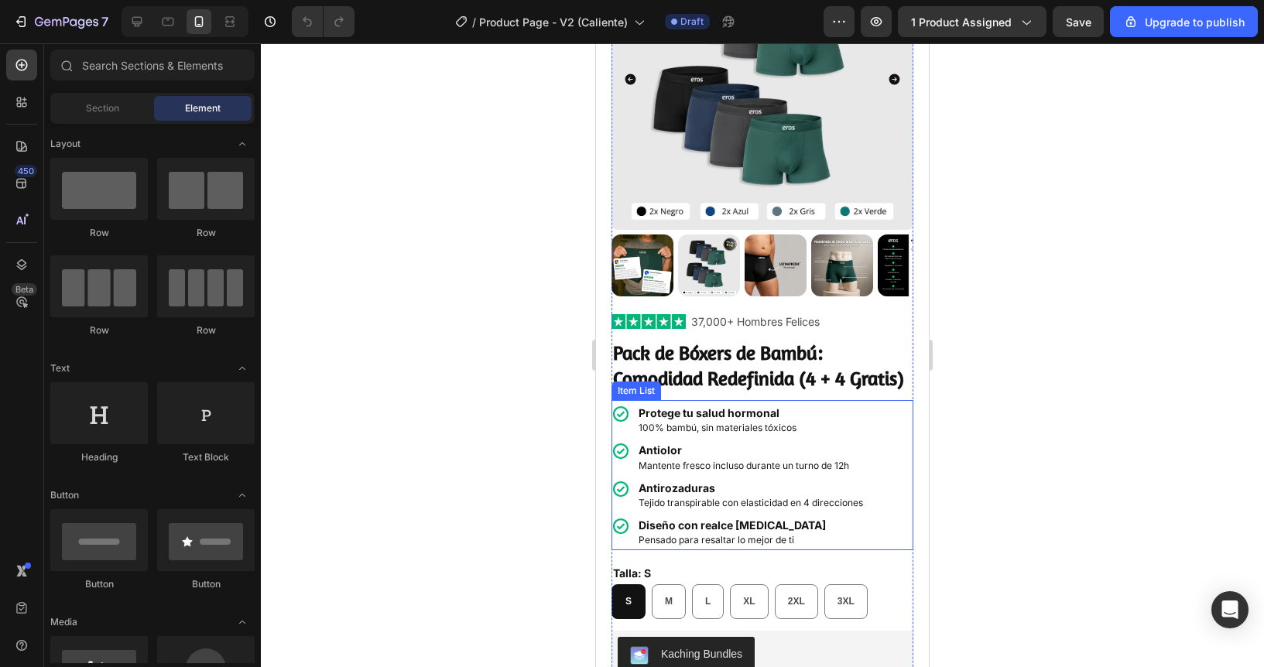
click at [701, 420] on strong "Protege tu salud hormonal" at bounding box center [709, 412] width 141 height 13
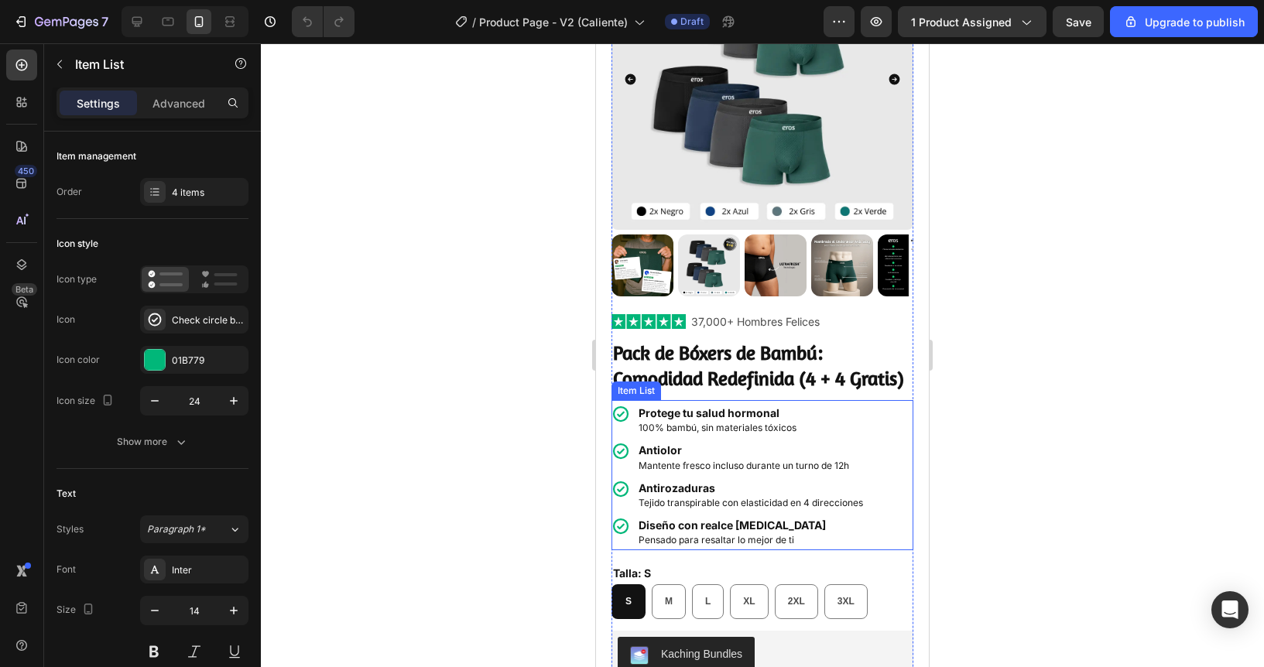
click at [701, 420] on strong "Protege tu salud hormonal" at bounding box center [709, 412] width 141 height 13
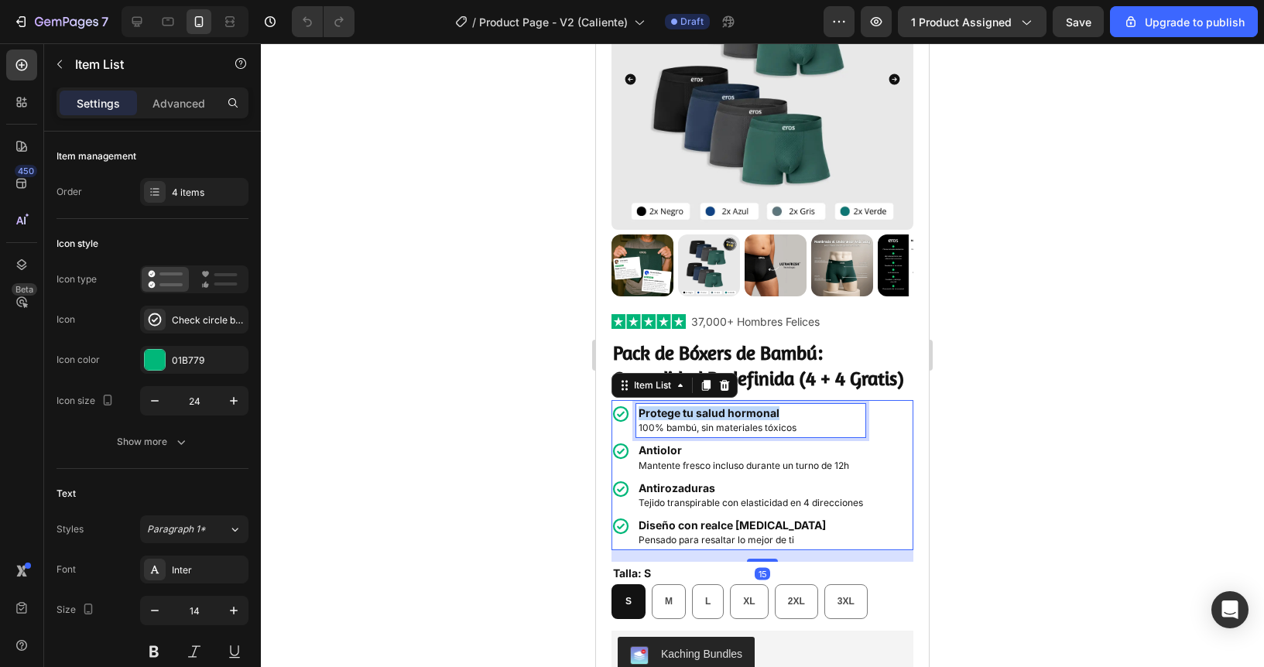
click at [701, 420] on strong "Protege tu salud hormonal" at bounding box center [709, 412] width 141 height 13
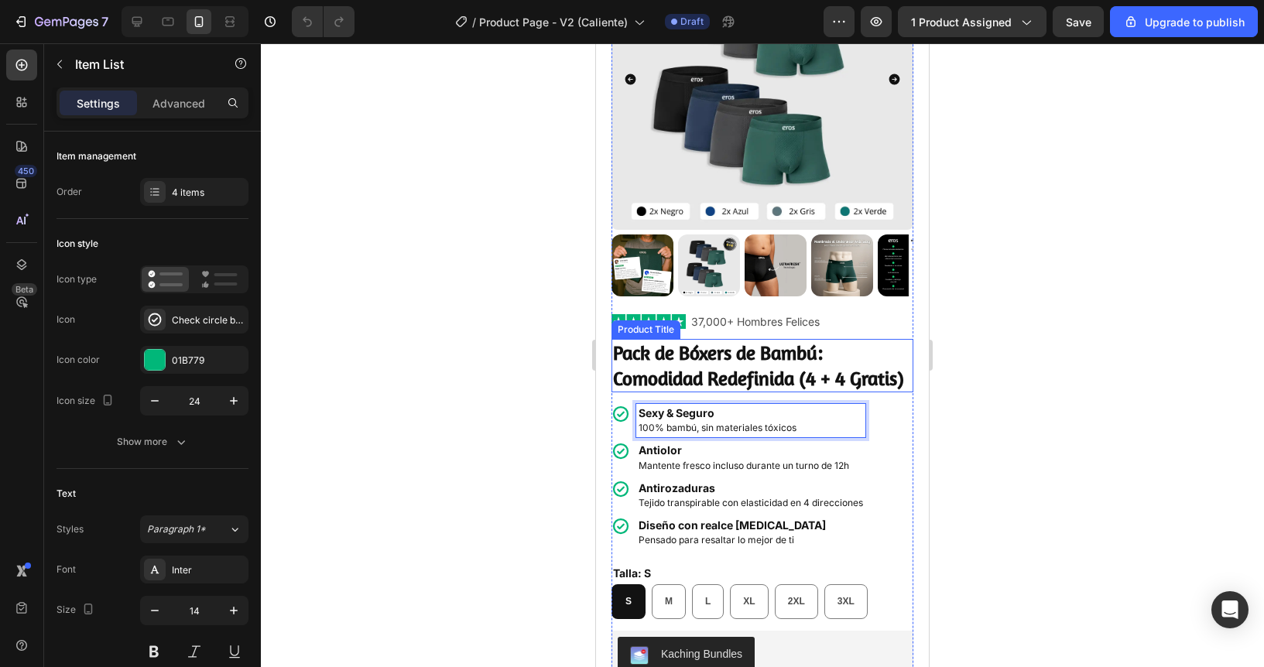
click at [553, 432] on div at bounding box center [762, 355] width 1003 height 624
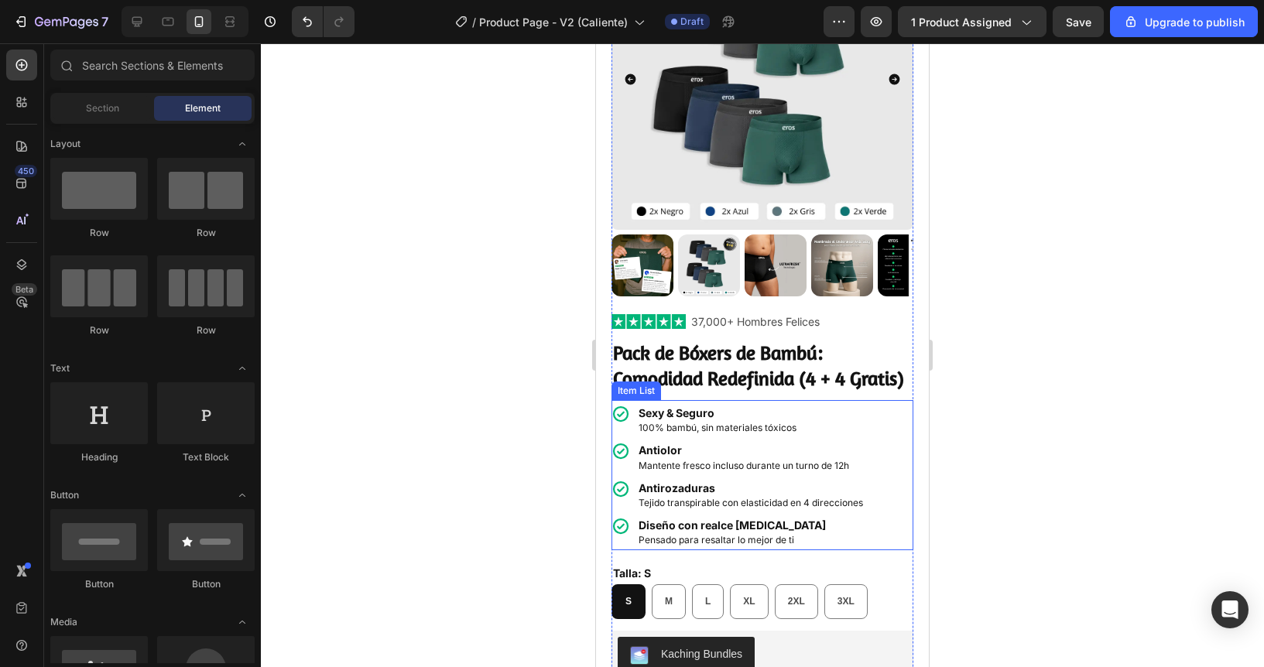
click at [666, 433] on span "100% bambú, sin materiales tóxicos" at bounding box center [718, 428] width 158 height 12
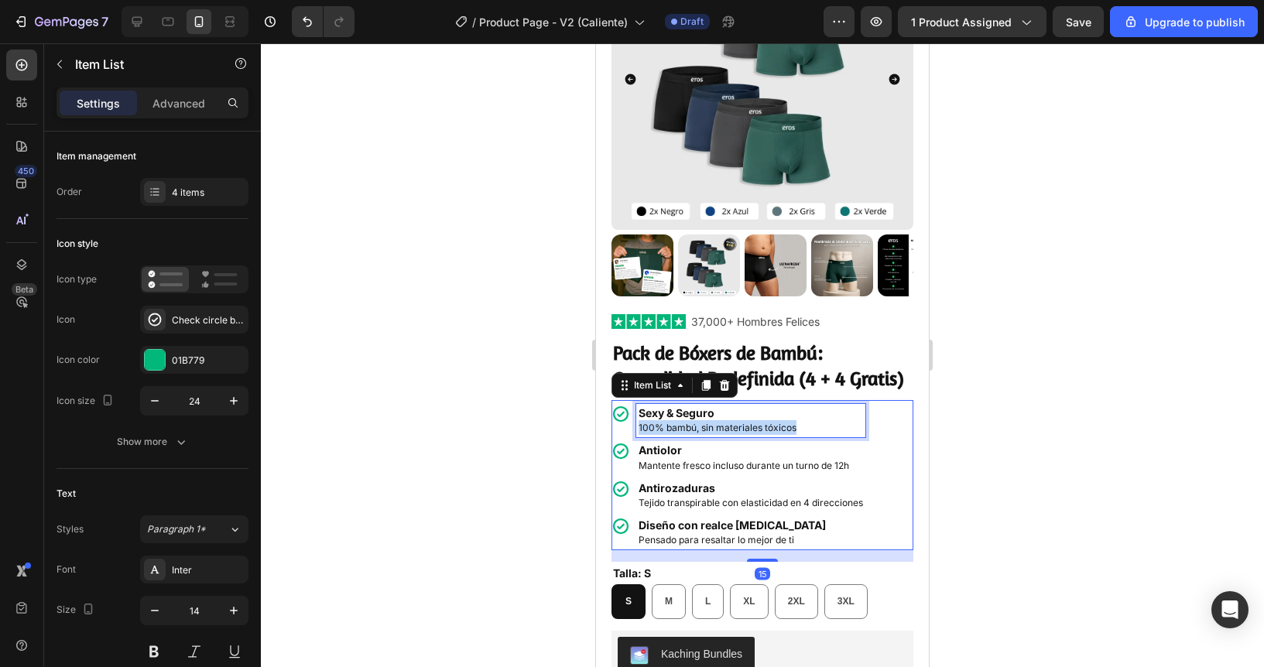
click at [666, 433] on span "100% bambú, sin materiales tóxicos" at bounding box center [718, 428] width 158 height 12
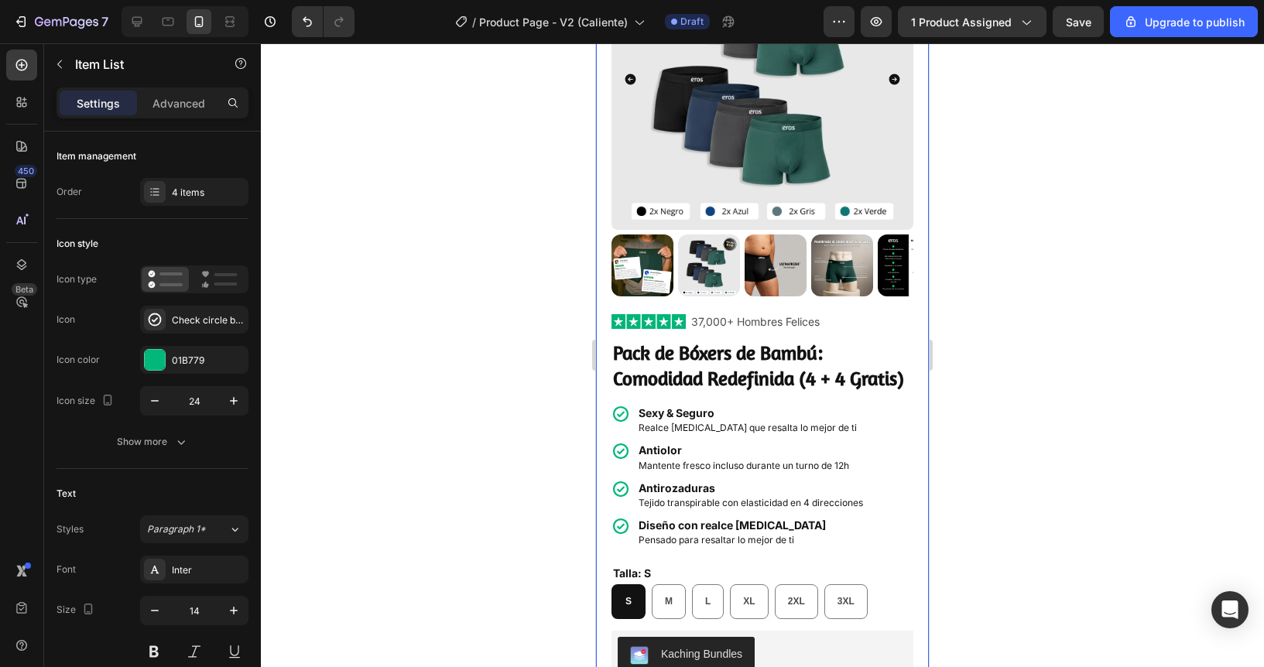
click at [512, 424] on div at bounding box center [762, 355] width 1003 height 624
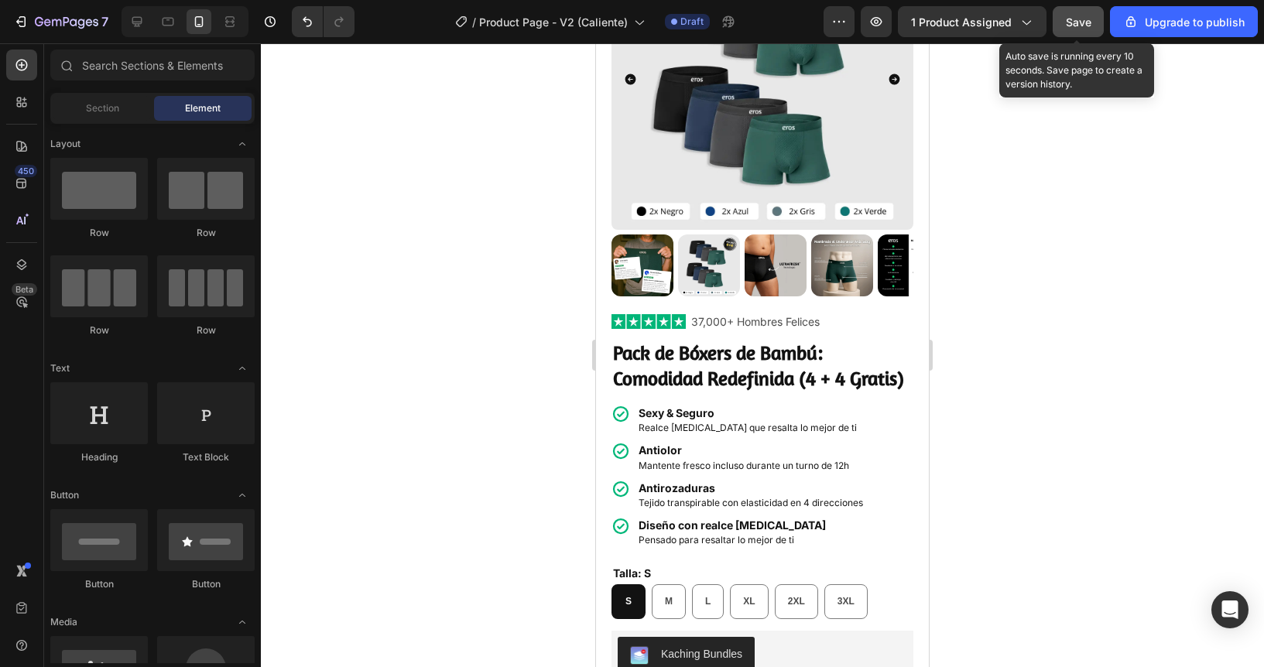
click at [1069, 22] on span "Save" at bounding box center [1079, 21] width 26 height 13
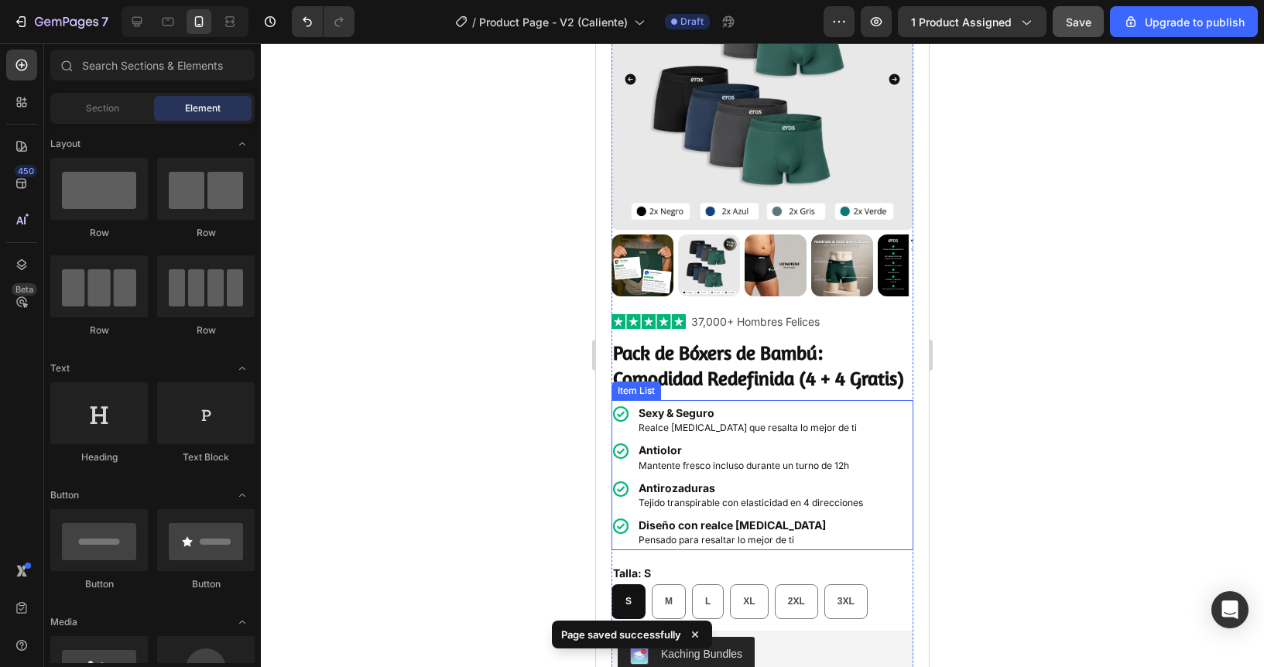
click at [671, 457] on strong "Antiolor" at bounding box center [660, 450] width 43 height 13
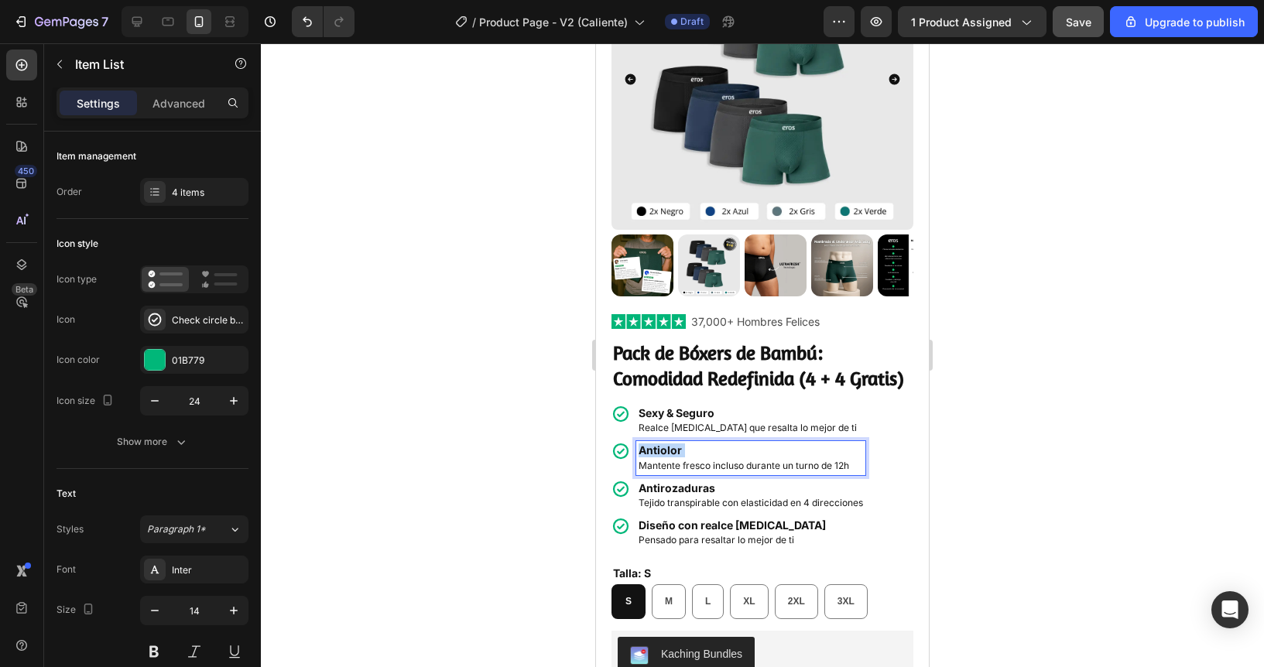
click at [671, 457] on strong "Antiolor" at bounding box center [660, 450] width 43 height 13
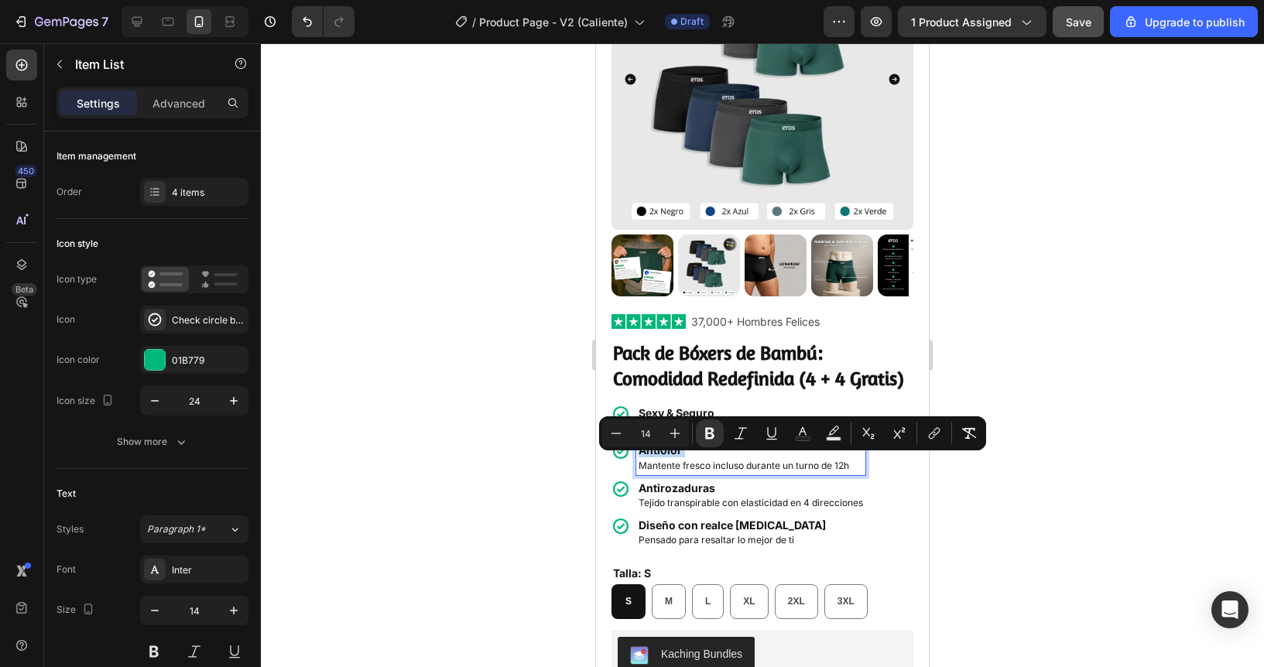
click at [677, 457] on strong "Antiolor" at bounding box center [660, 450] width 43 height 13
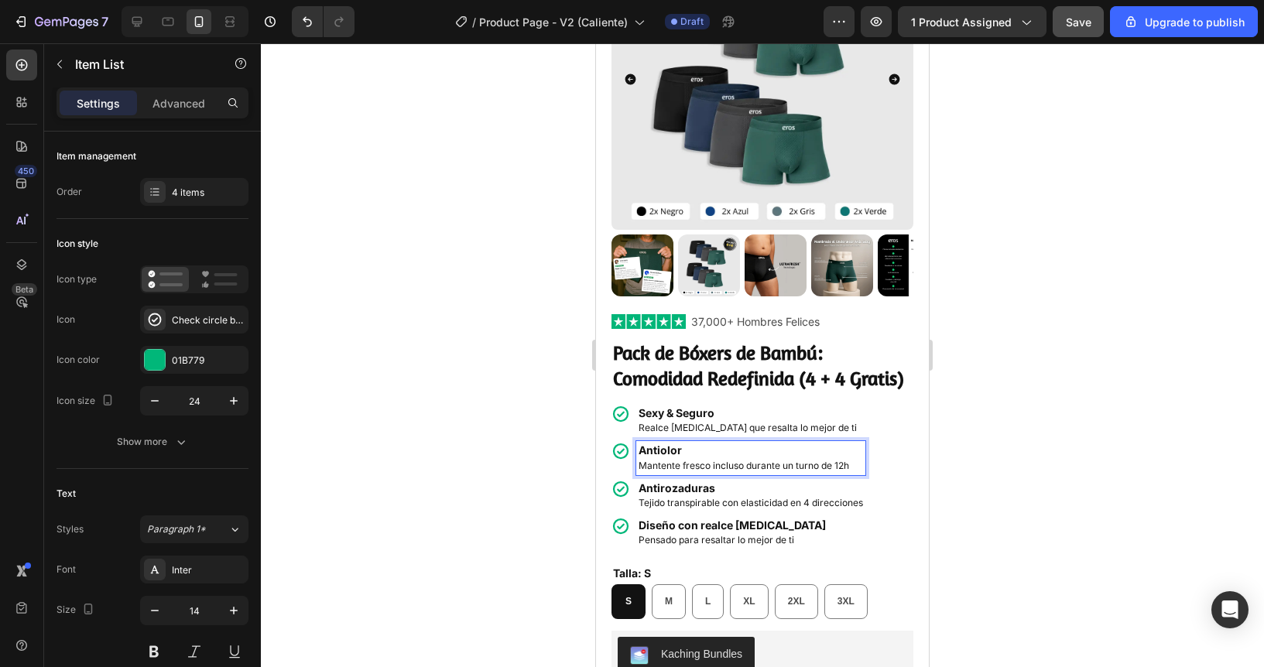
click at [668, 457] on strong "Antiolor" at bounding box center [660, 450] width 43 height 13
click at [512, 454] on div at bounding box center [762, 355] width 1003 height 624
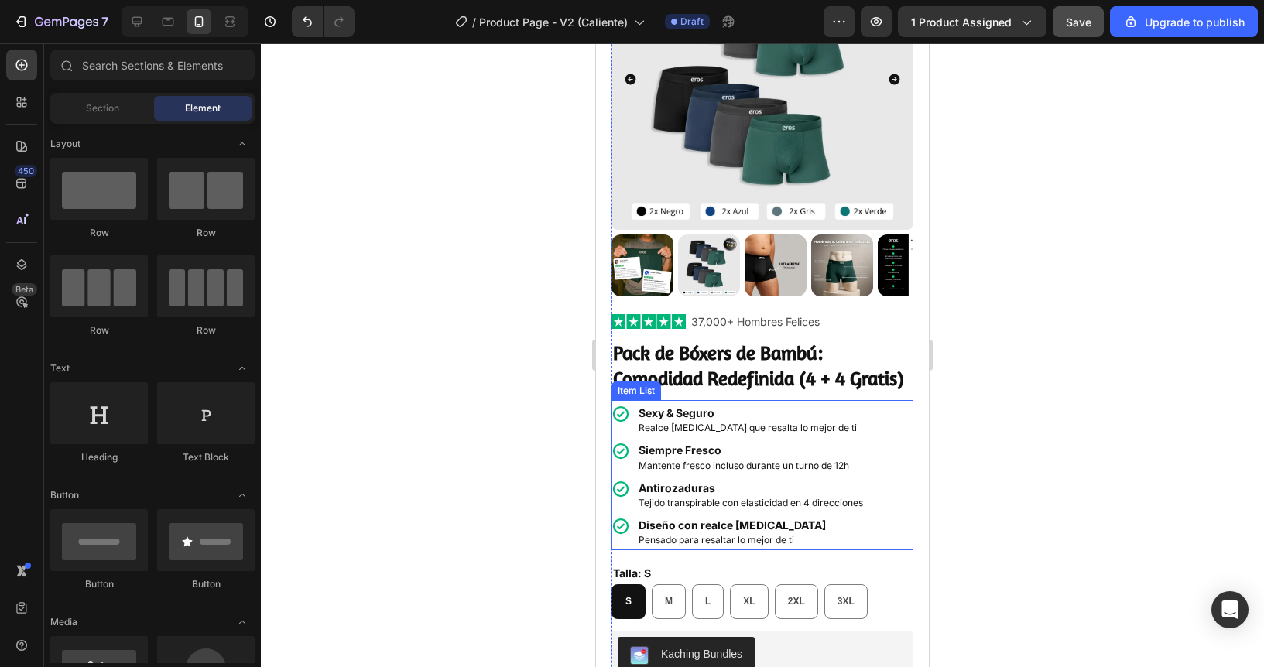
click at [688, 471] on span "Mantente fresco incluso durante un turno de 12h" at bounding box center [744, 466] width 211 height 12
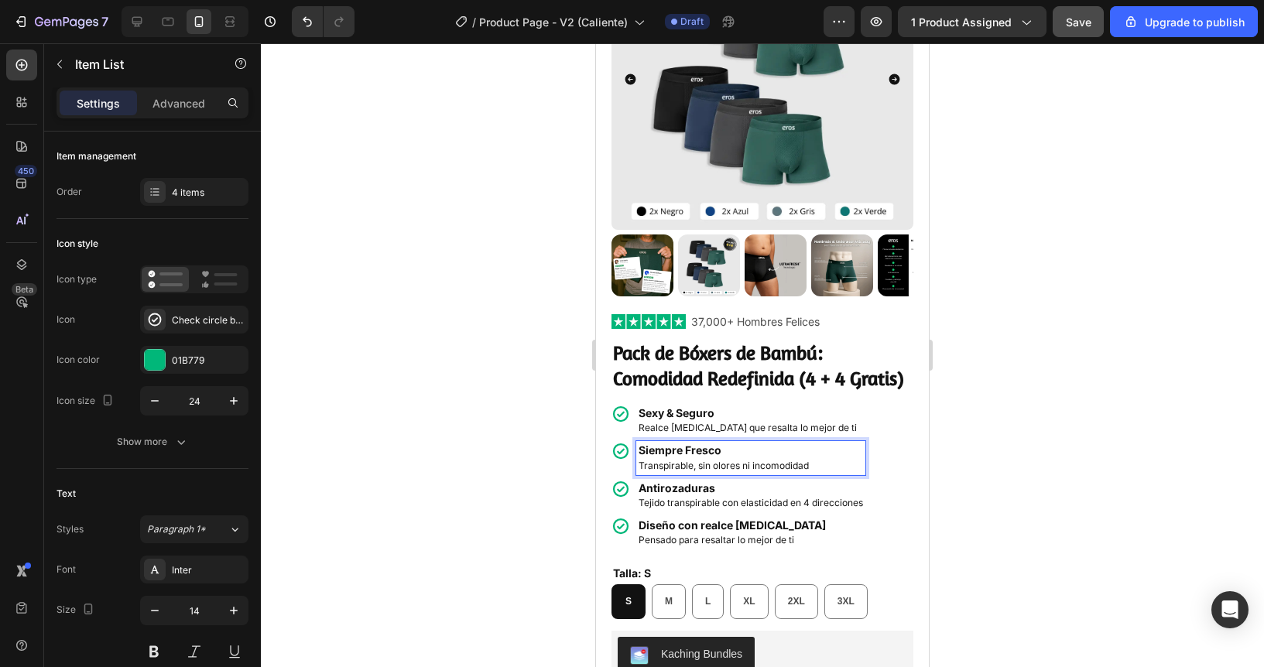
click at [509, 358] on div at bounding box center [762, 355] width 1003 height 624
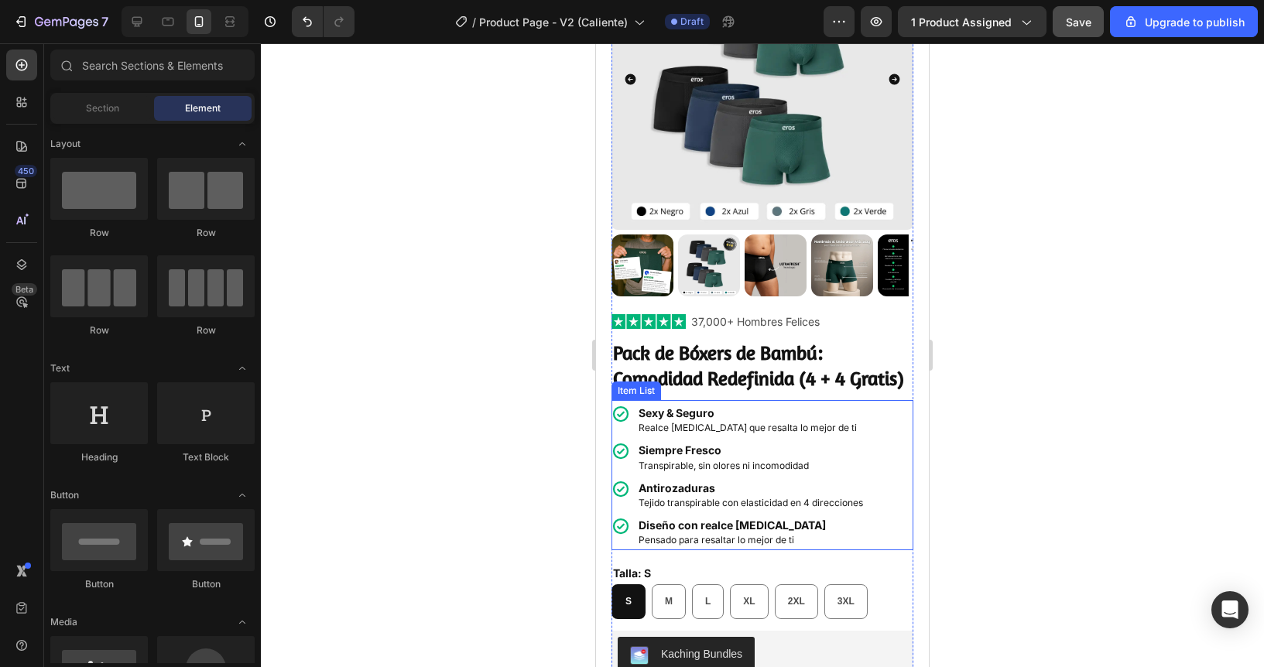
click at [678, 495] on strong "Antirozaduras" at bounding box center [677, 487] width 77 height 13
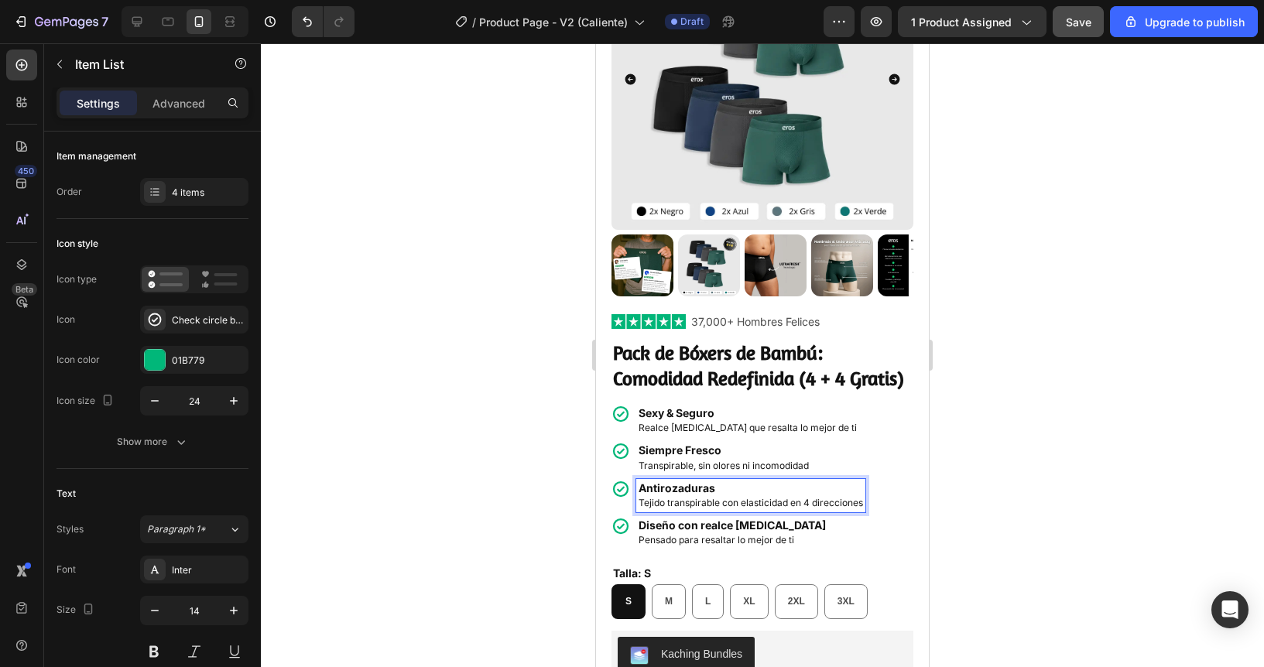
click at [678, 495] on strong "Antirozaduras" at bounding box center [677, 487] width 77 height 13
click at [534, 466] on div at bounding box center [762, 355] width 1003 height 624
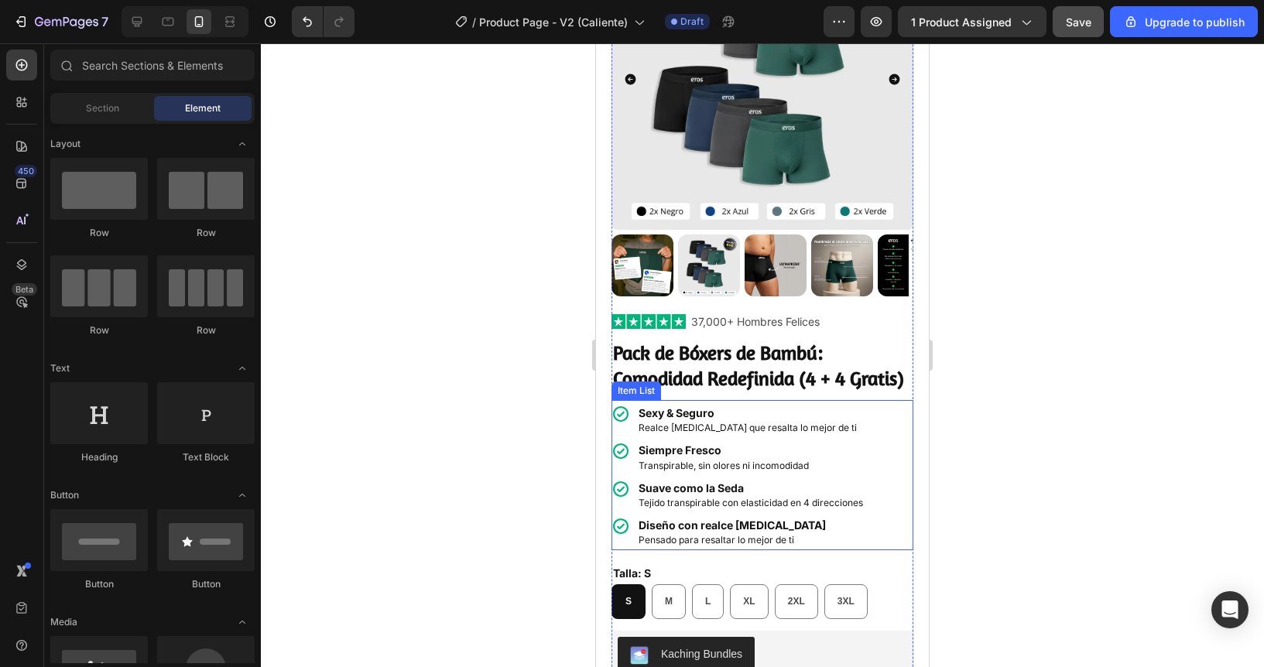
click at [677, 509] on span "Tejido transpirable con elasticidad en 4 direcciones" at bounding box center [751, 503] width 224 height 12
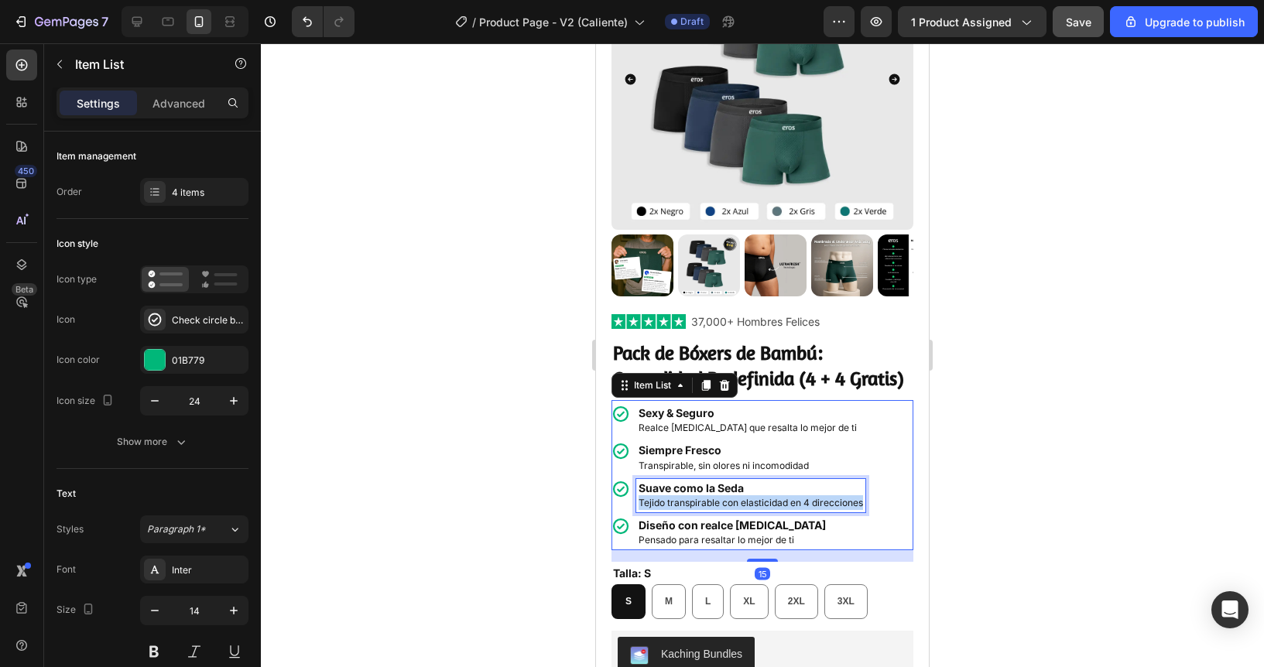
click at [677, 509] on span "Tejido transpirable con elasticidad en 4 direcciones" at bounding box center [751, 503] width 224 height 12
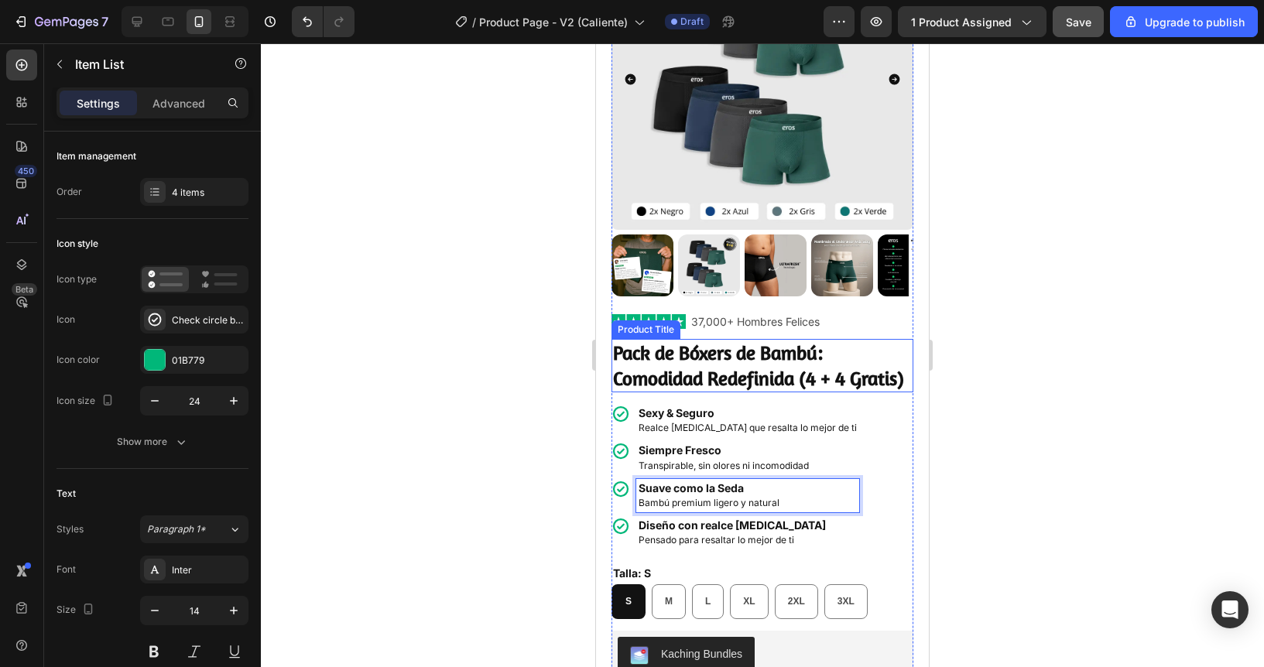
click at [494, 390] on div at bounding box center [762, 355] width 1003 height 624
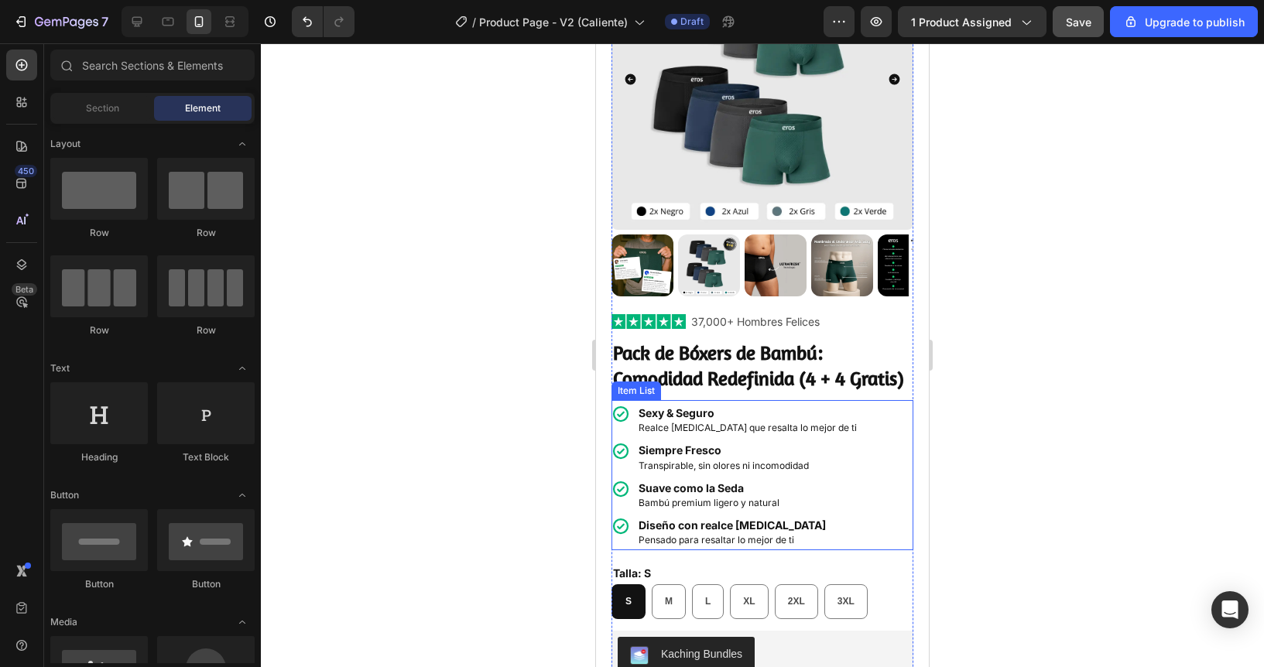
click at [680, 532] on strong "Diseño con realce frontal" at bounding box center [732, 525] width 187 height 13
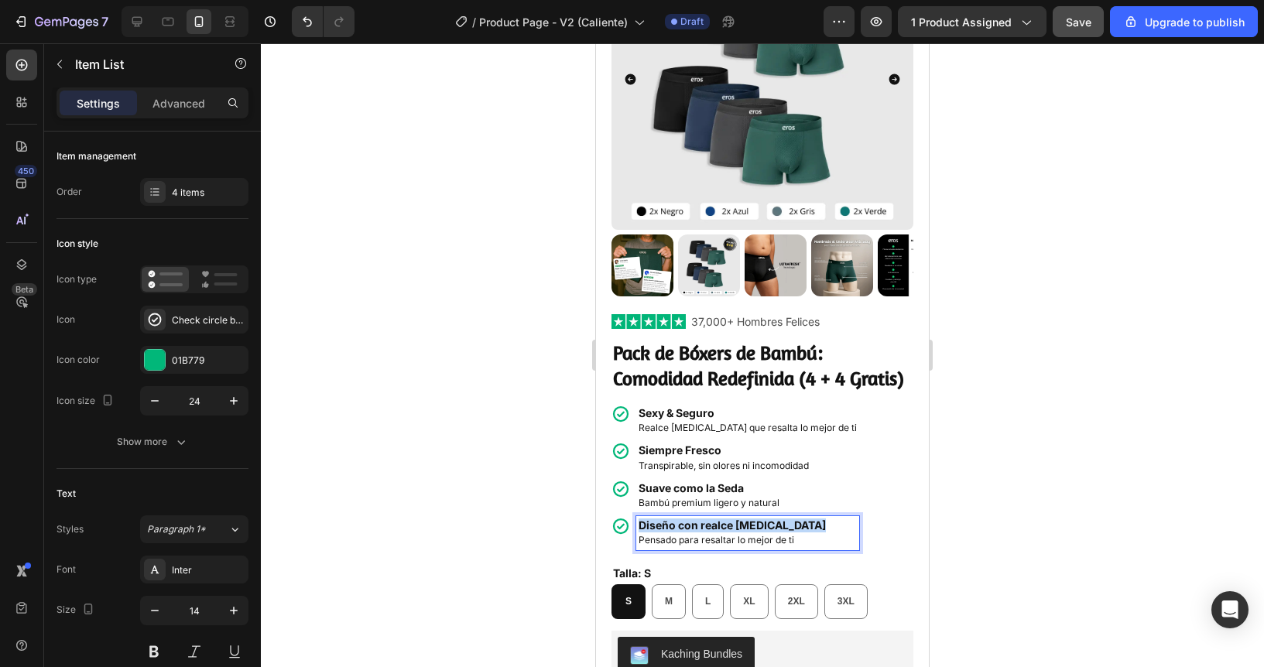
click at [680, 532] on strong "Diseño con realce frontal" at bounding box center [732, 525] width 187 height 13
click at [482, 471] on div at bounding box center [762, 355] width 1003 height 624
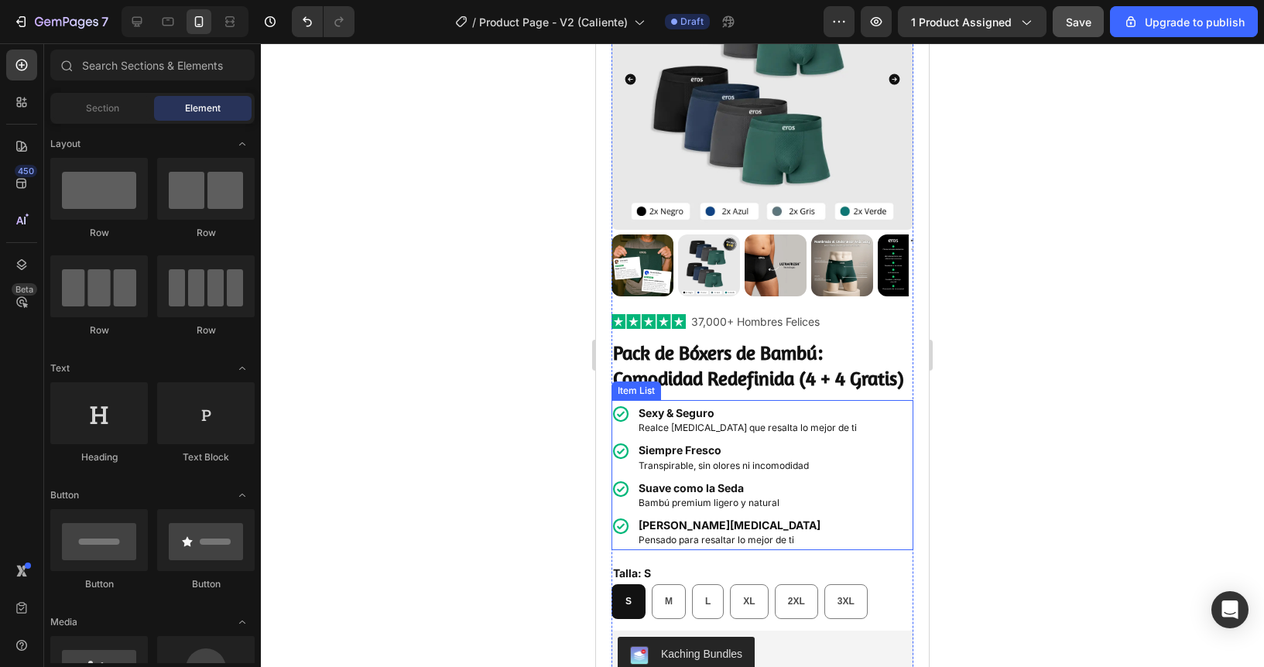
click at [684, 546] on span "Pensado para resaltar lo mejor de ti" at bounding box center [717, 540] width 156 height 12
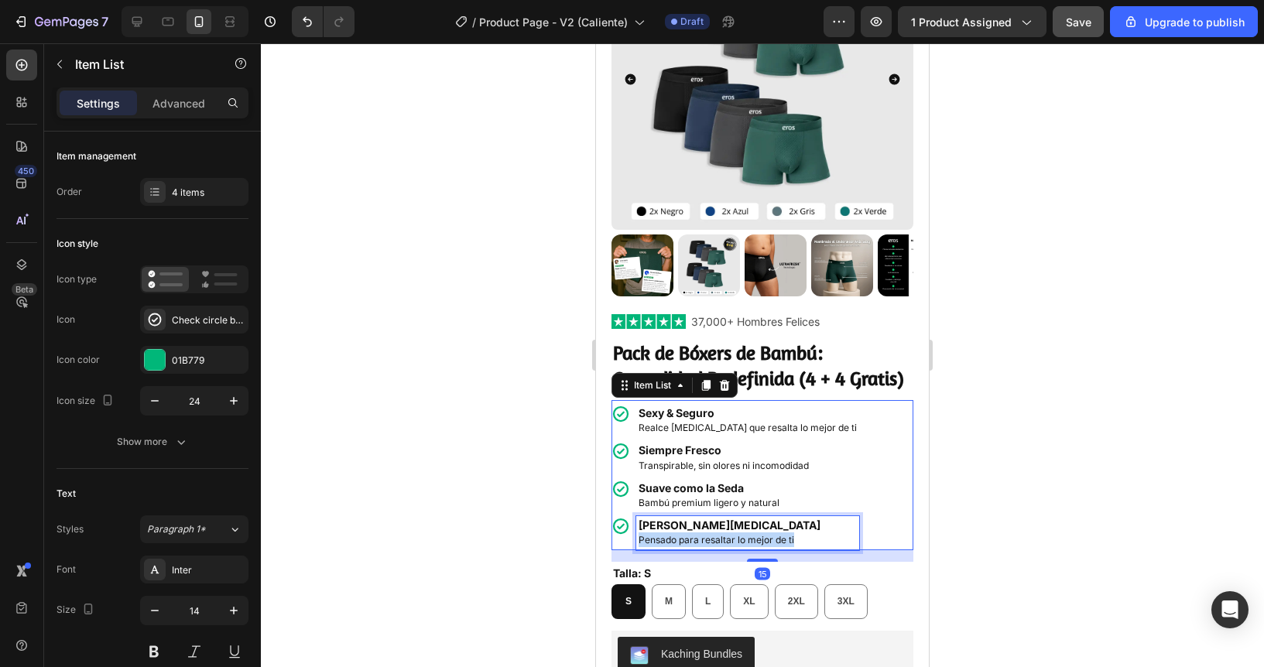
click at [684, 546] on span "Pensado para resaltar lo mejor de ti" at bounding box center [717, 540] width 156 height 12
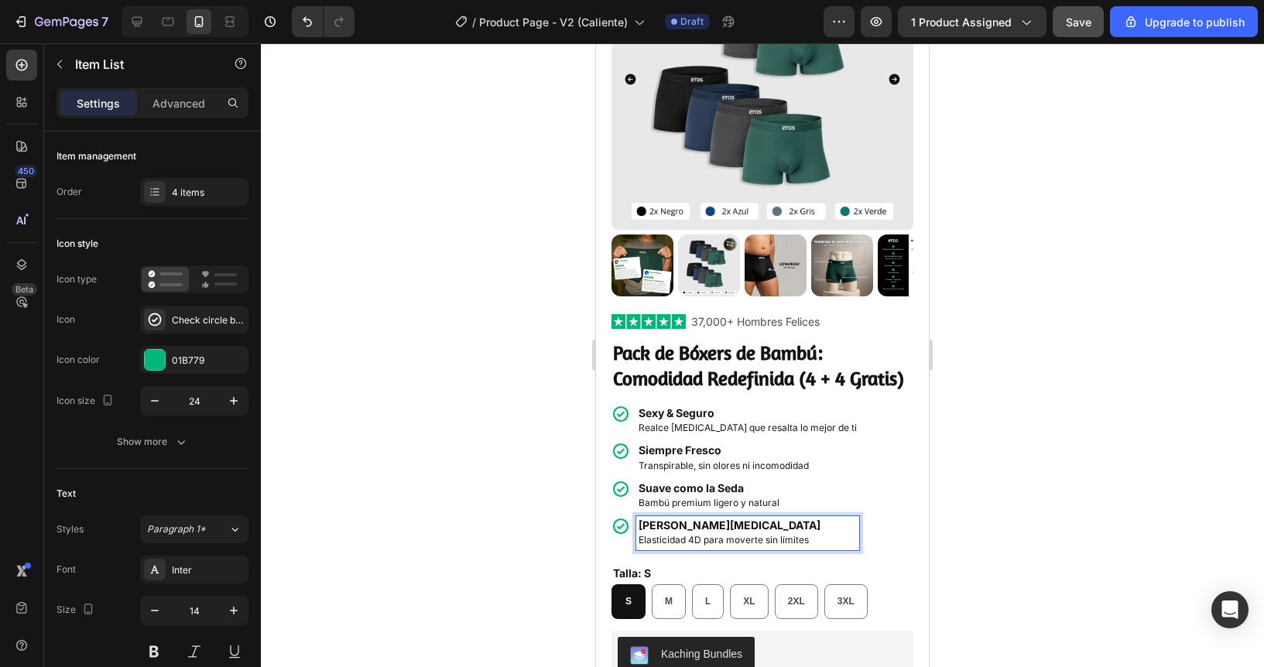
click at [543, 462] on div at bounding box center [762, 355] width 1003 height 624
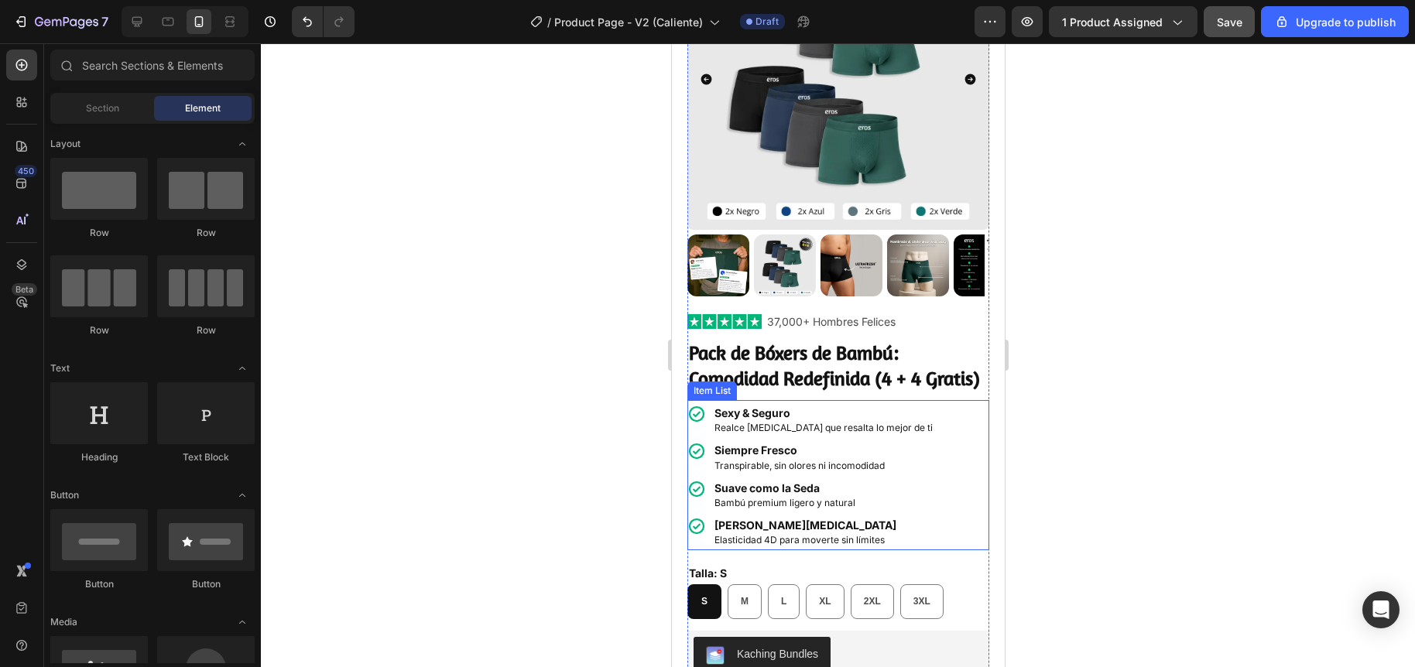
click at [769, 420] on strong "Sexy & Seguro" at bounding box center [752, 412] width 76 height 13
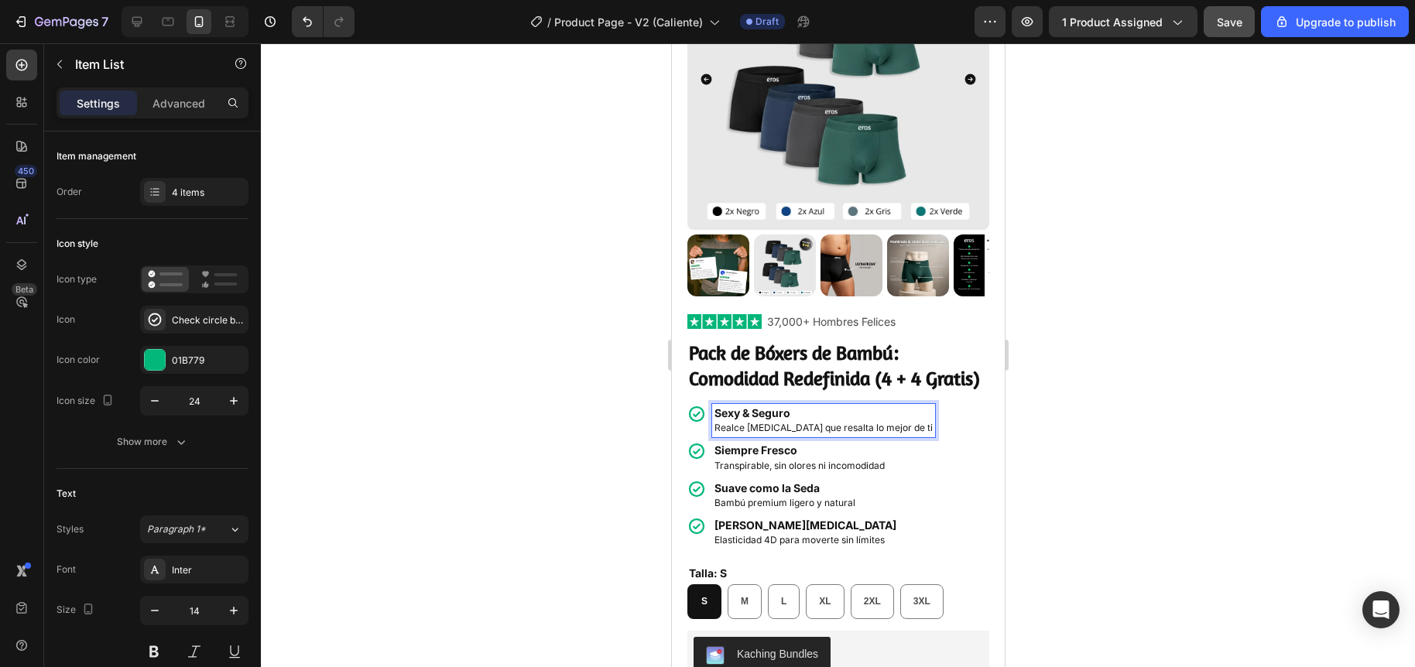
click at [765, 420] on strong "Sexy & Seguro" at bounding box center [752, 412] width 76 height 13
drag, startPoint x: 819, startPoint y: 426, endPoint x: 714, endPoint y: 426, distance: 105.3
click at [714, 420] on p "Sexy & Atractivo" at bounding box center [823, 413] width 218 height 14
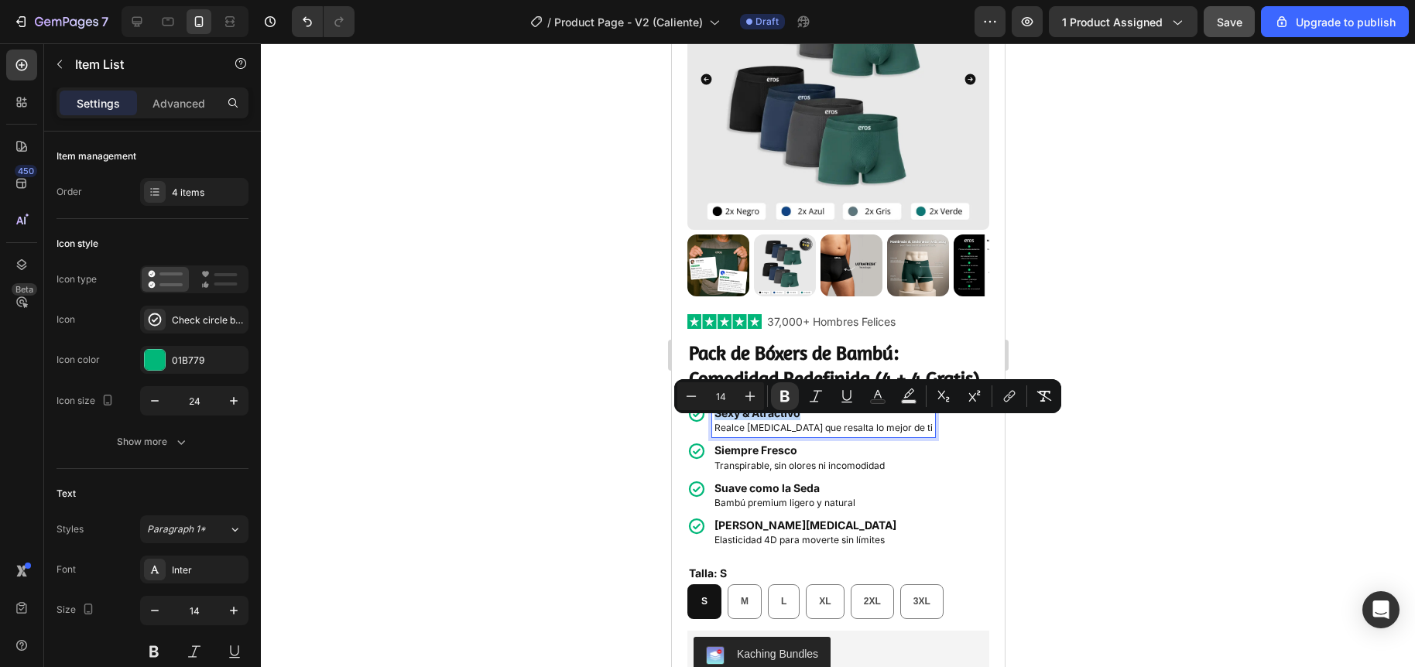
copy strong "Sexy & Atractivo"
click at [557, 385] on div at bounding box center [838, 355] width 1154 height 624
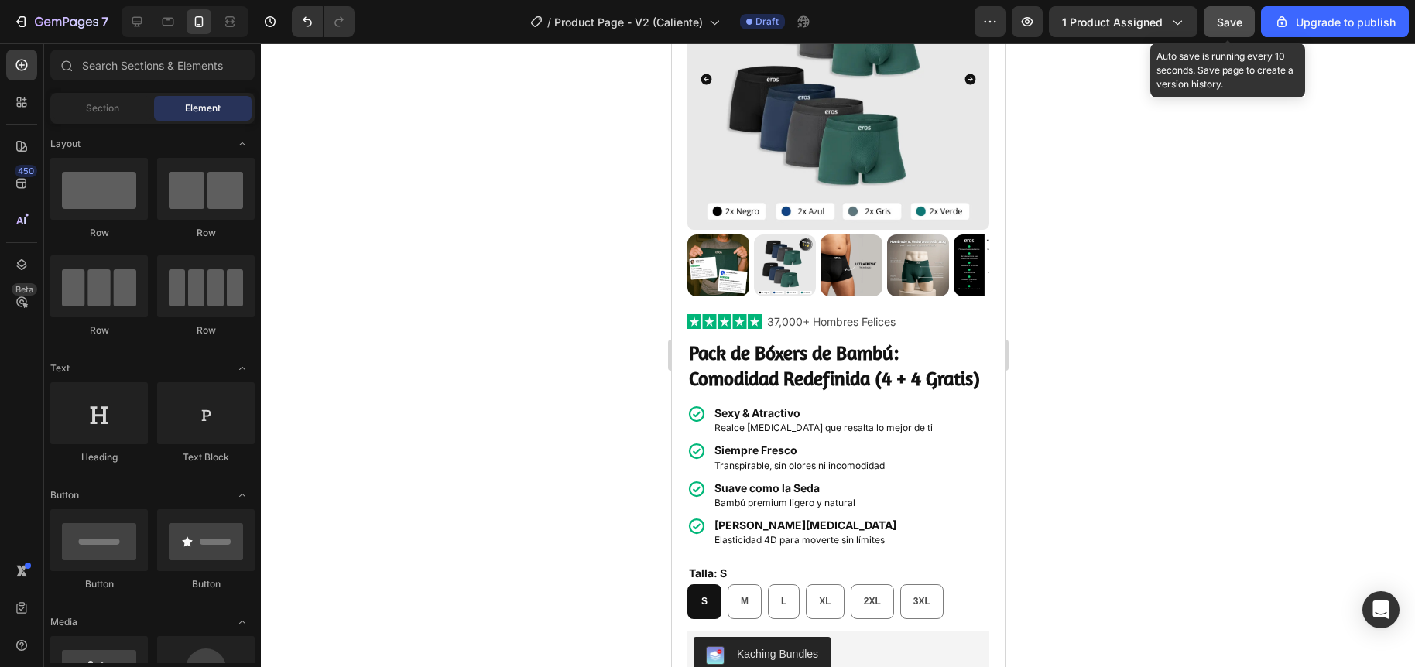
click at [1244, 31] on button "Save" at bounding box center [1229, 21] width 51 height 31
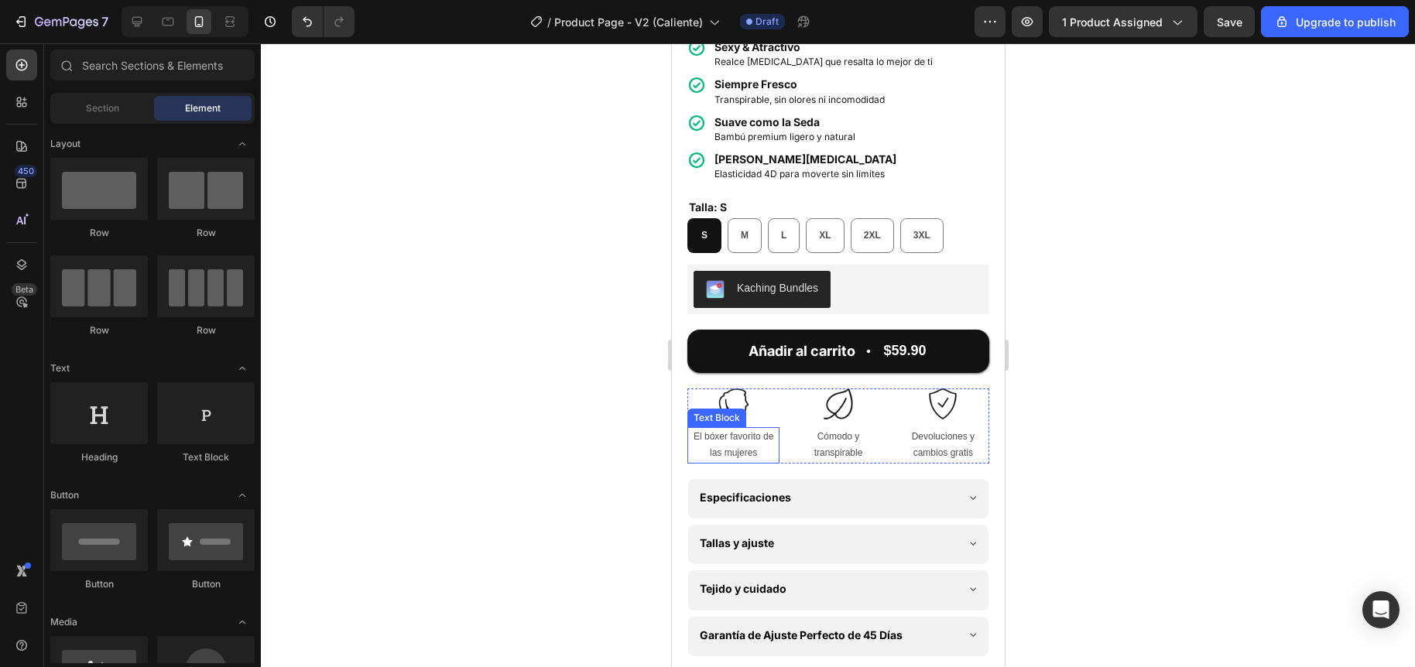
scroll to position [529, 0]
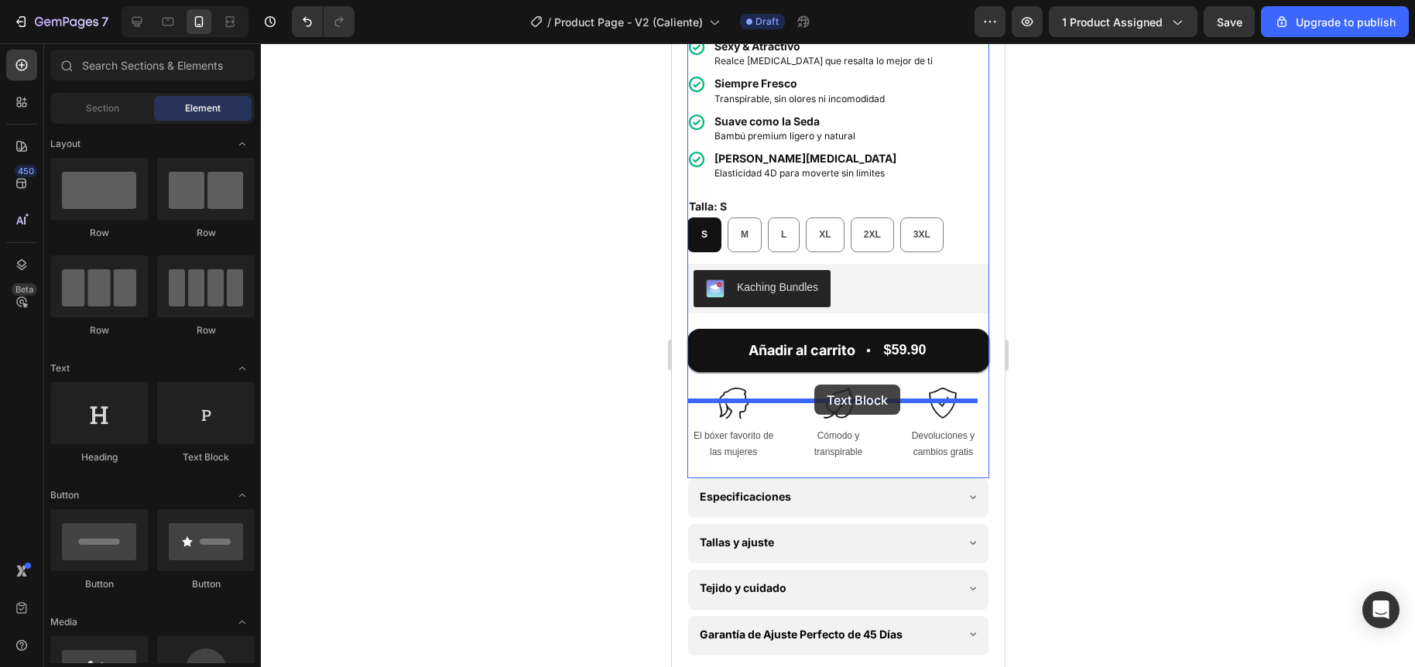
drag, startPoint x: 884, startPoint y: 475, endPoint x: 814, endPoint y: 385, distance: 114.7
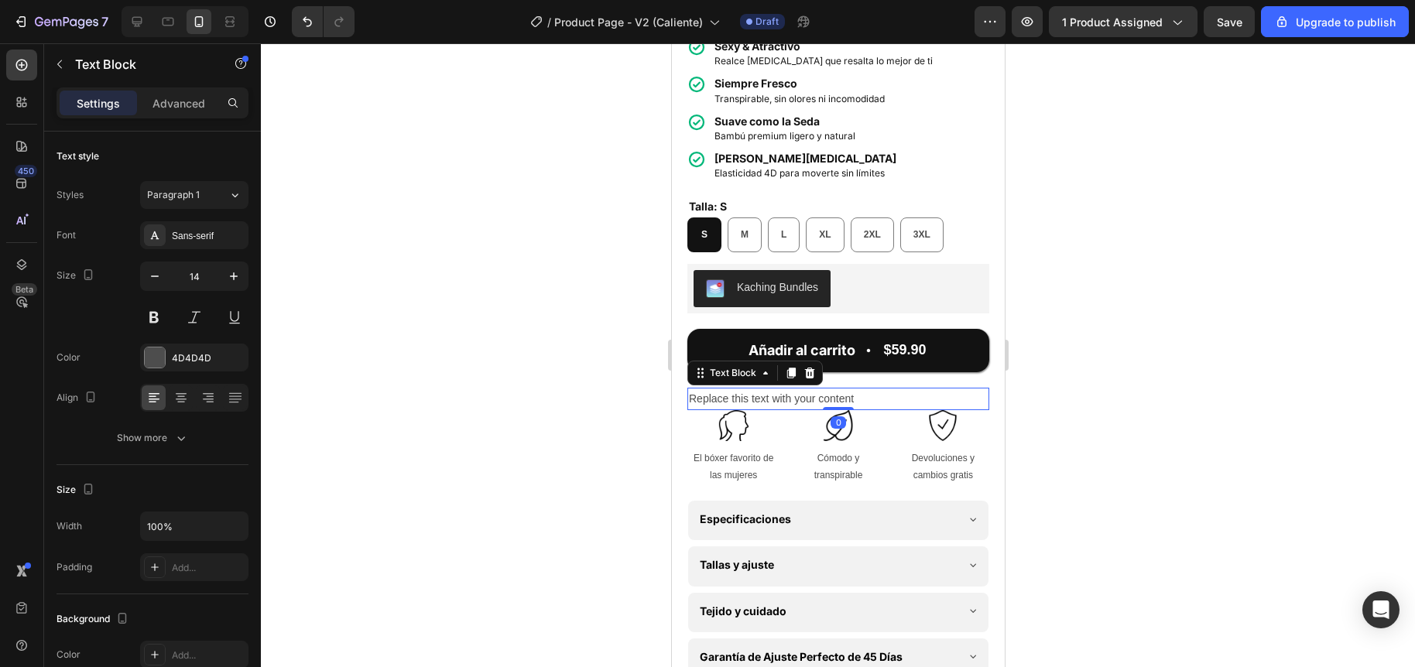
click at [756, 410] on div "Replace this text with your content" at bounding box center [838, 399] width 302 height 22
click at [756, 409] on p "Replace this text with your content" at bounding box center [837, 398] width 299 height 19
click at [577, 348] on div at bounding box center [838, 355] width 1154 height 624
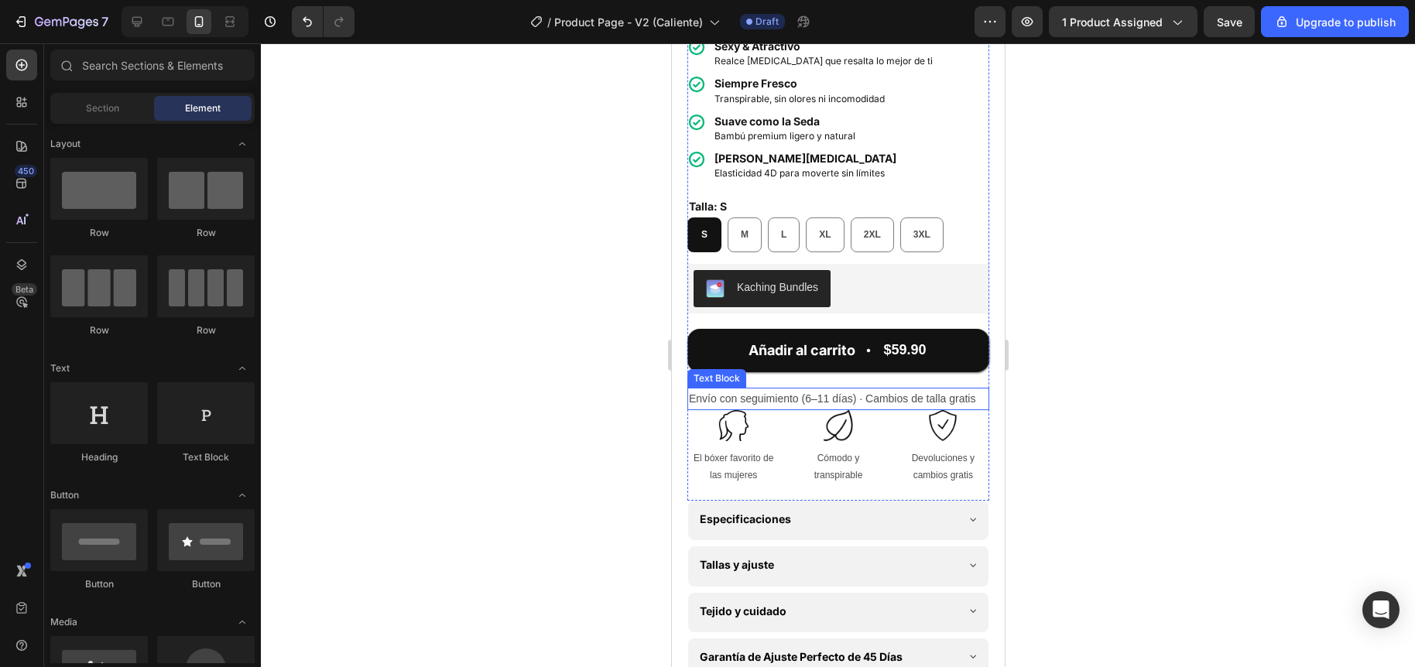
click at [579, 415] on div at bounding box center [838, 355] width 1154 height 624
click at [847, 409] on p "Envío con seguimiento (6–11 días) · Cambios de talla gratis" at bounding box center [837, 398] width 299 height 19
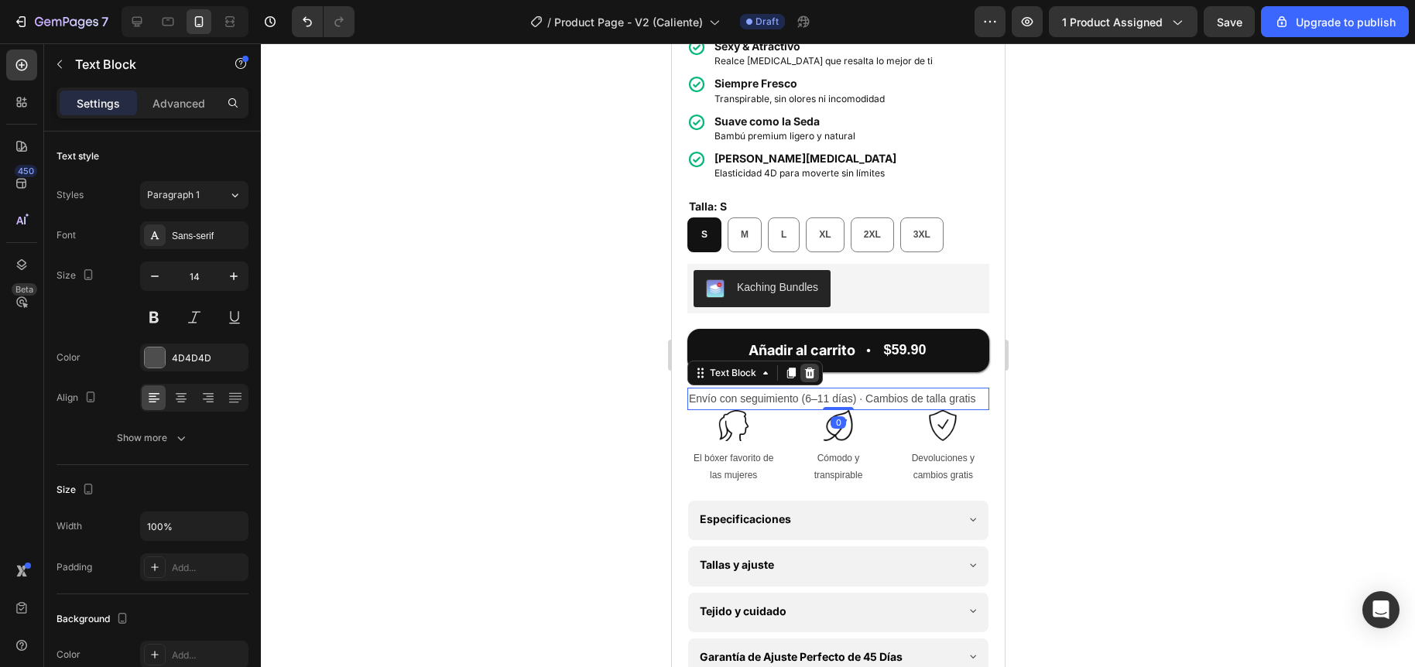
click at [815, 382] on div at bounding box center [809, 373] width 19 height 19
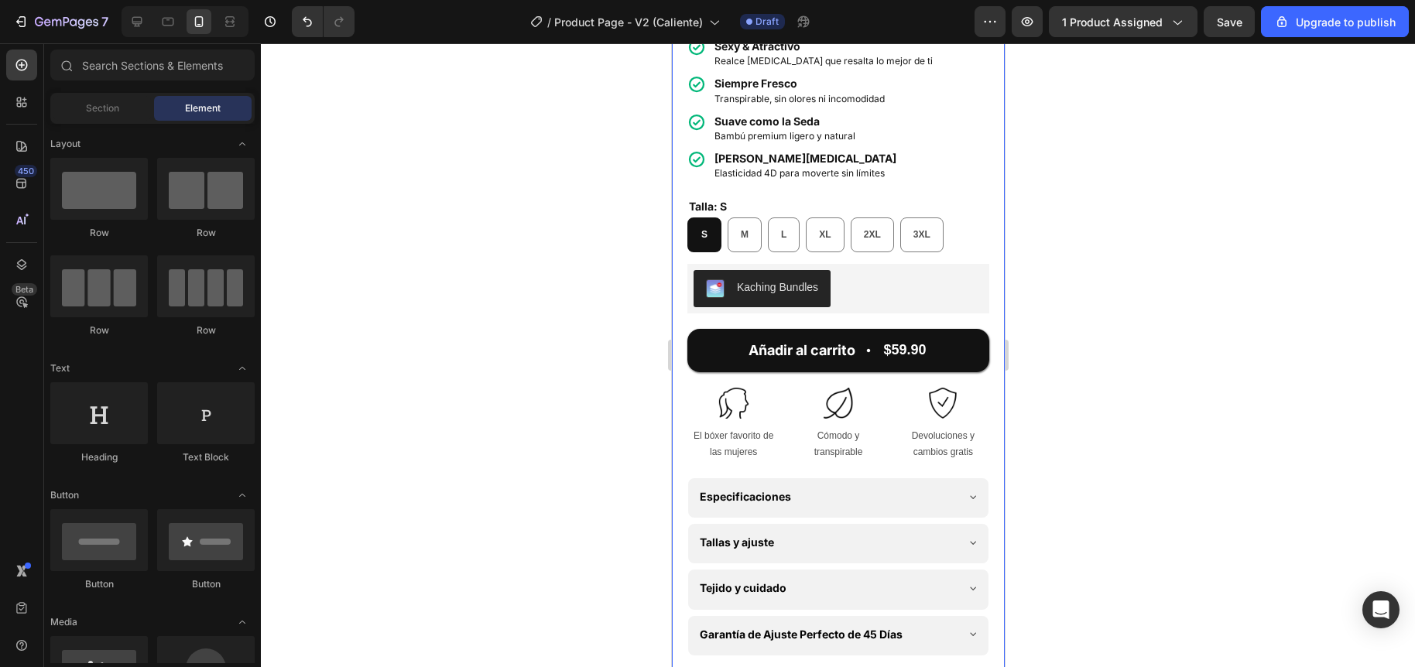
click at [592, 409] on div at bounding box center [838, 355] width 1154 height 624
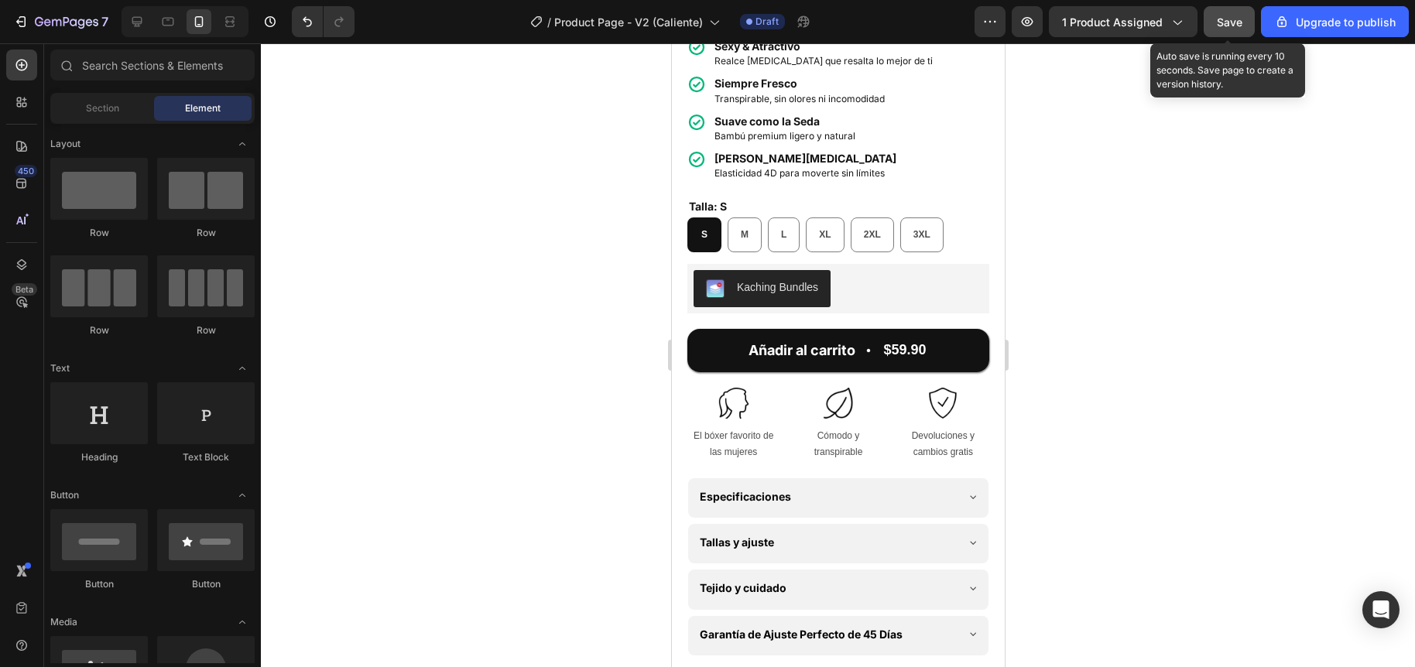
click at [1210, 19] on button "Save" at bounding box center [1229, 21] width 51 height 31
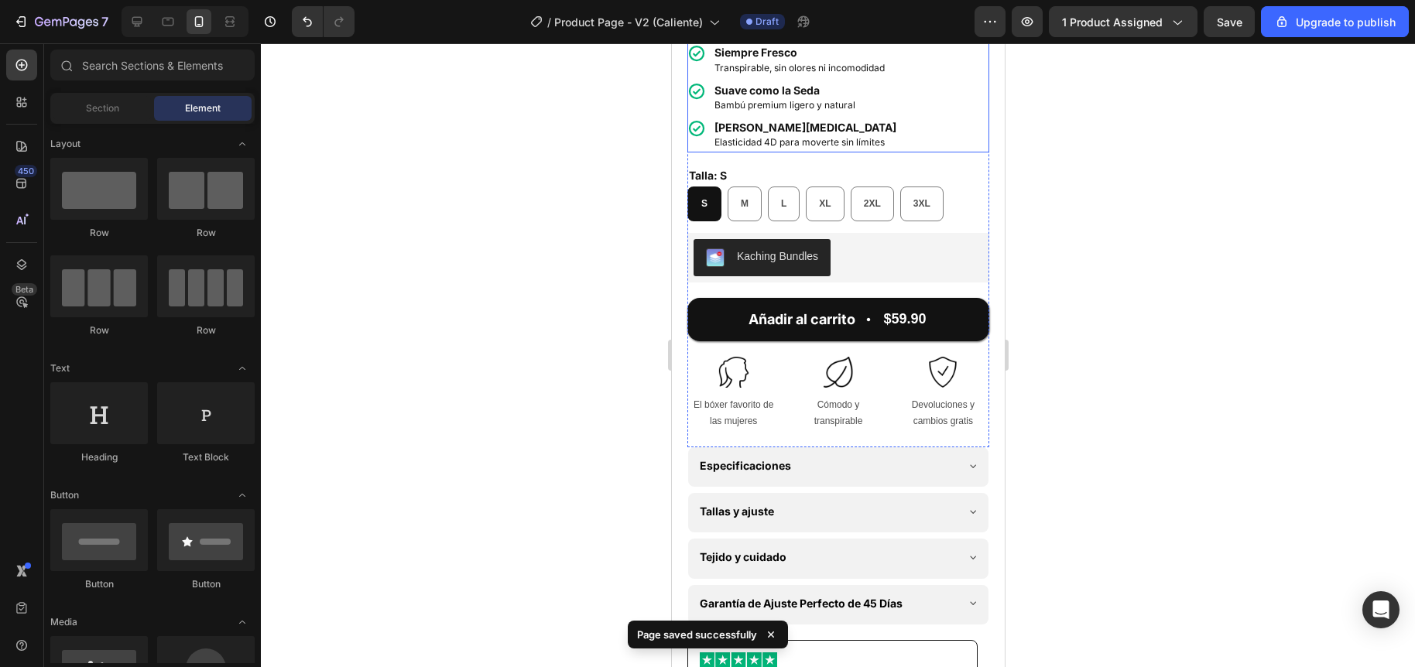
scroll to position [572, 0]
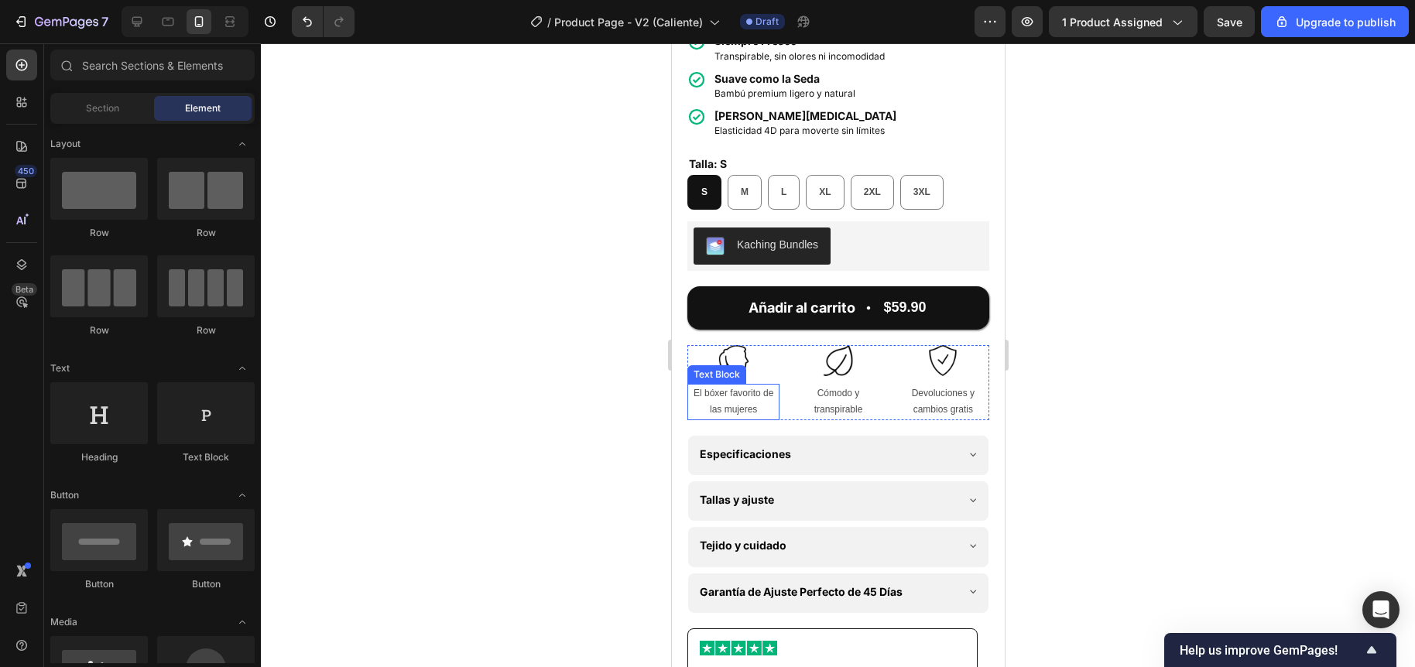
click at [716, 403] on p "El bóxer favorito de las mujeres" at bounding box center [732, 401] width 89 height 33
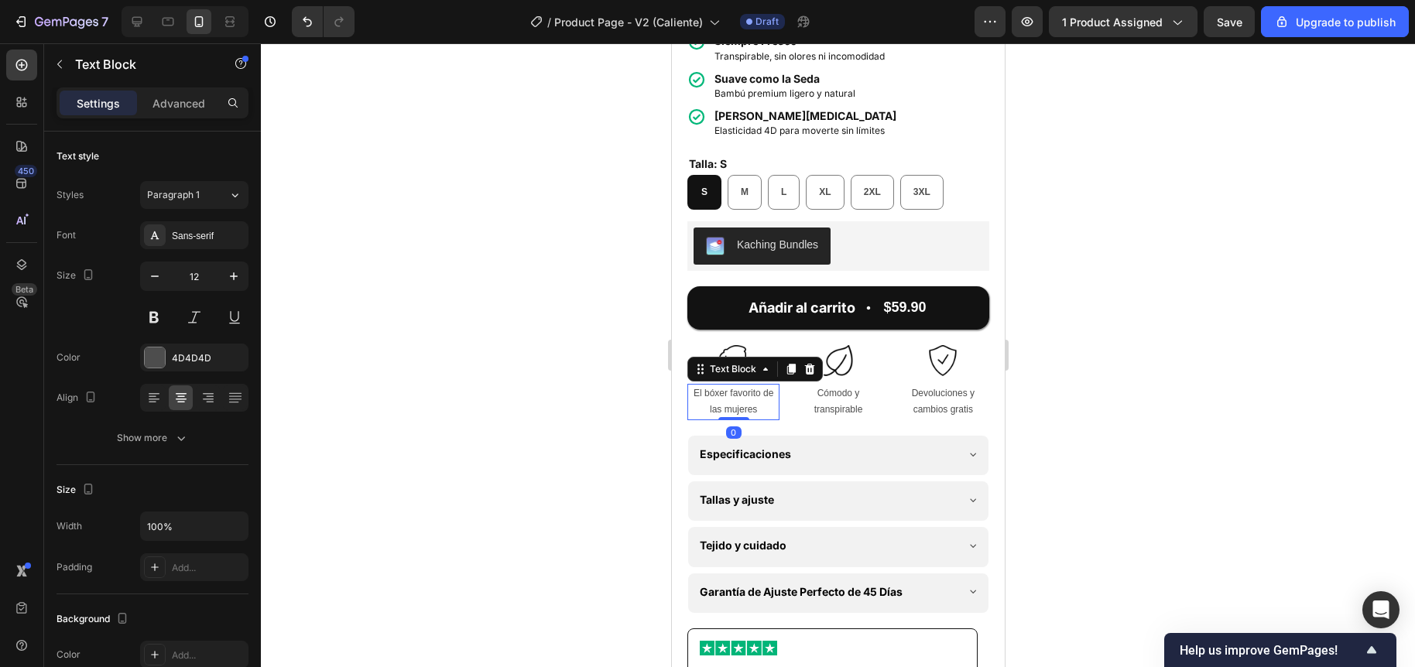
click at [716, 403] on p "El bóxer favorito de las mujeres" at bounding box center [732, 401] width 89 height 33
click at [605, 367] on div at bounding box center [838, 355] width 1154 height 624
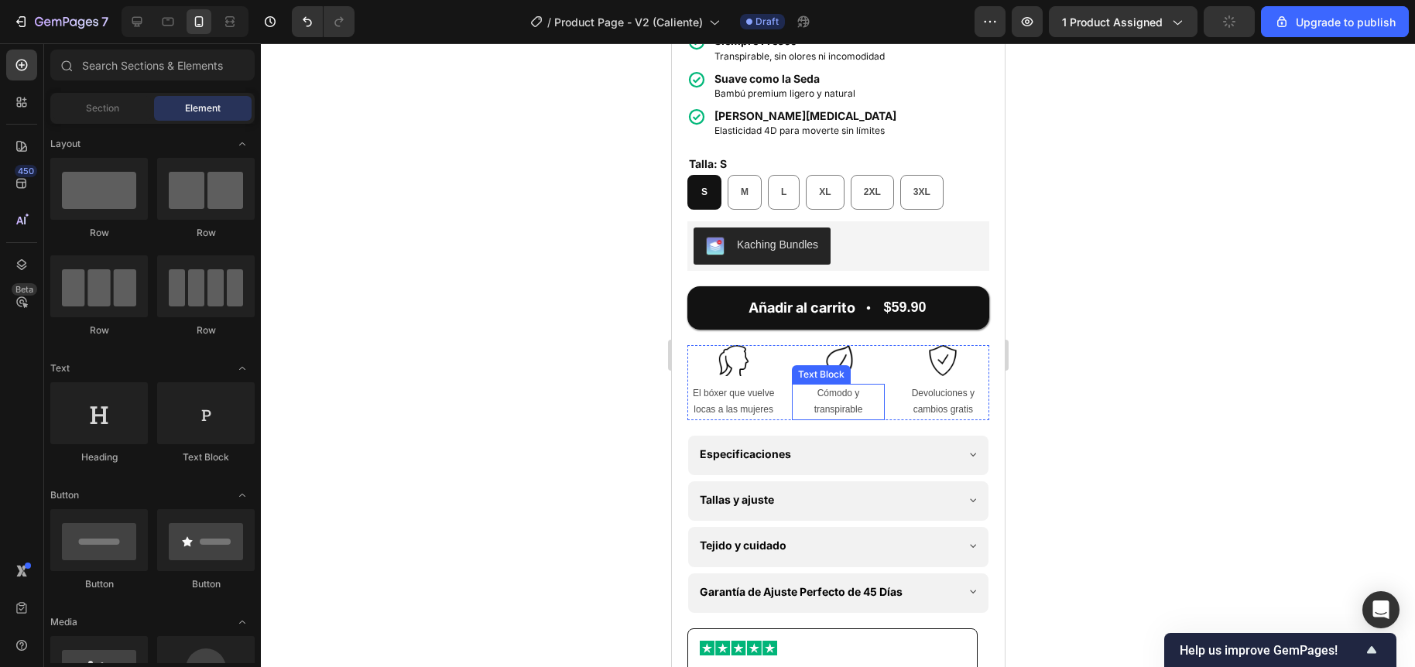
click at [821, 411] on p "Cómodo y transpirable" at bounding box center [837, 401] width 89 height 33
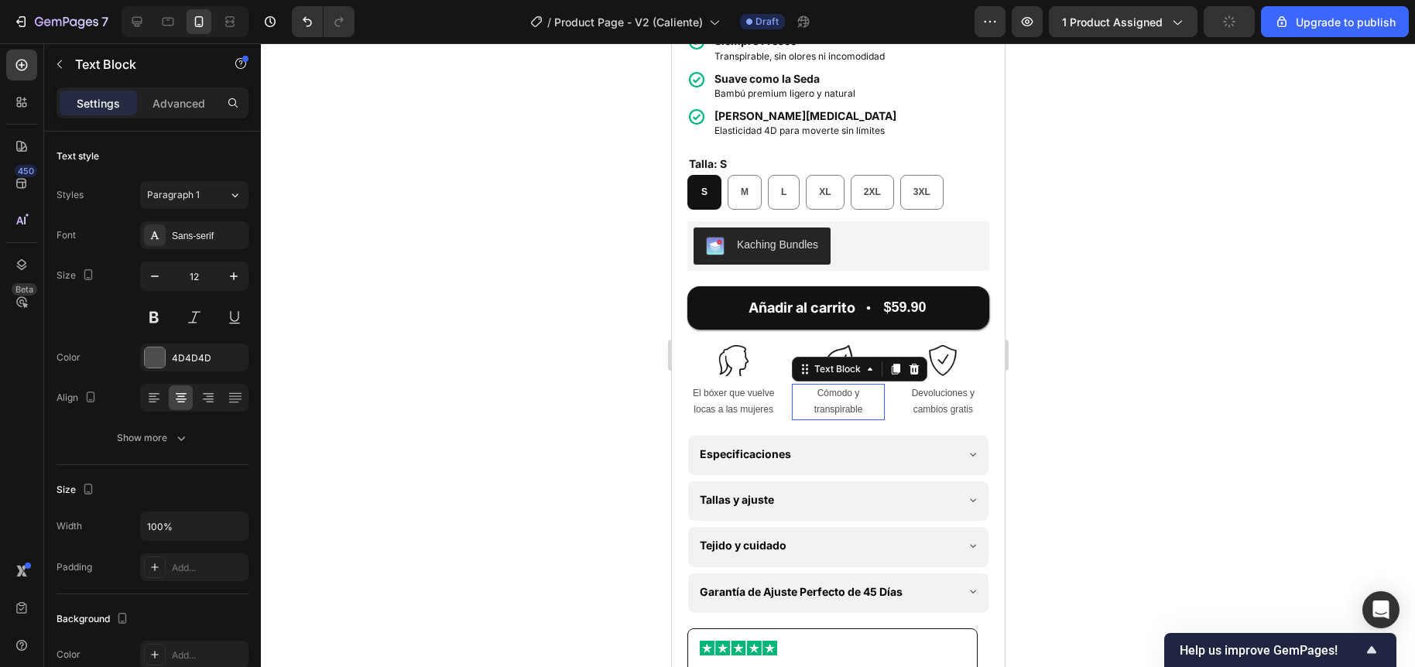
click at [821, 411] on p "Cómodo y transpirable" at bounding box center [837, 401] width 89 height 33
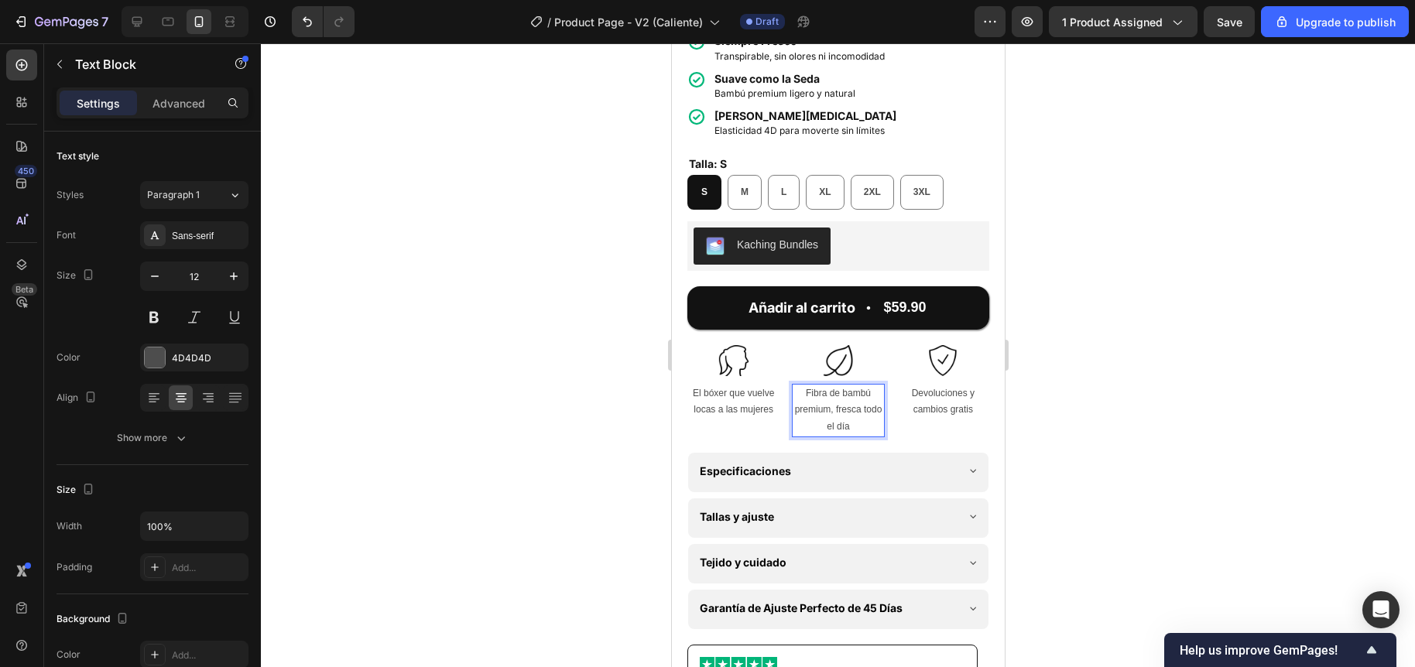
click at [821, 424] on p "Fibra de bambú premium, fresca todo el día" at bounding box center [837, 410] width 89 height 50
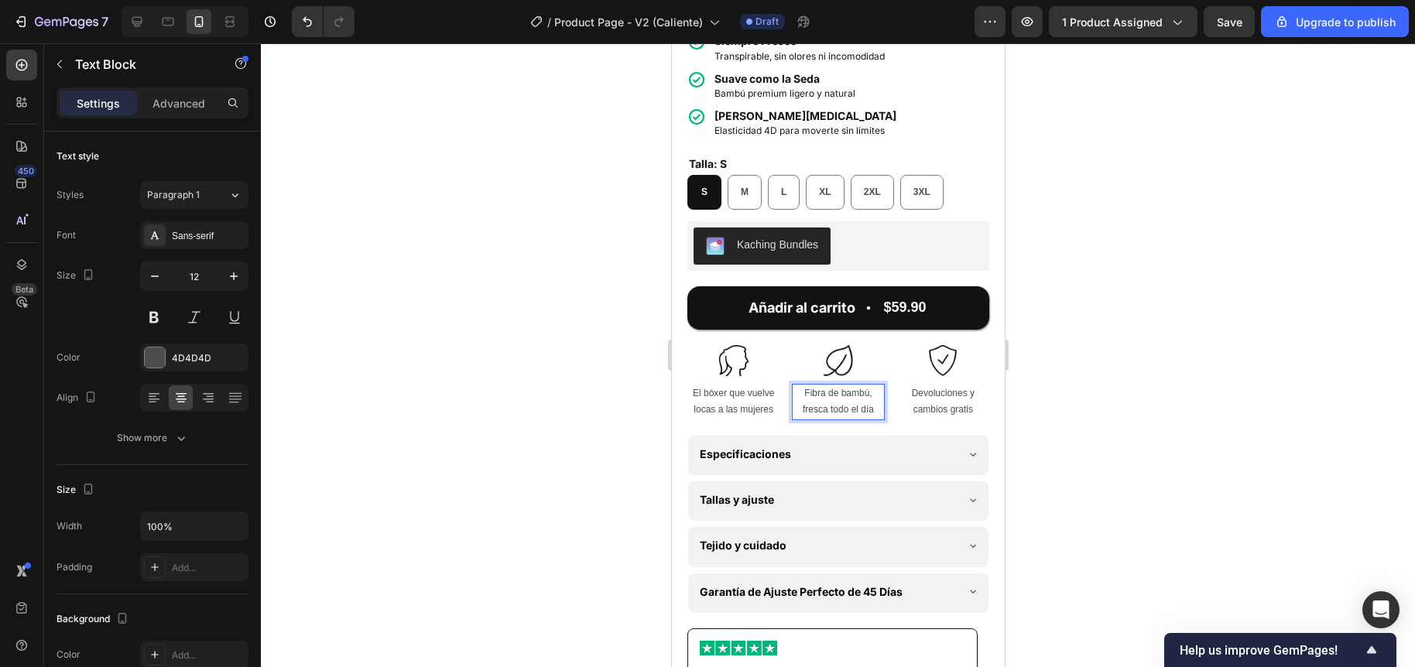
click at [548, 430] on div at bounding box center [838, 355] width 1154 height 624
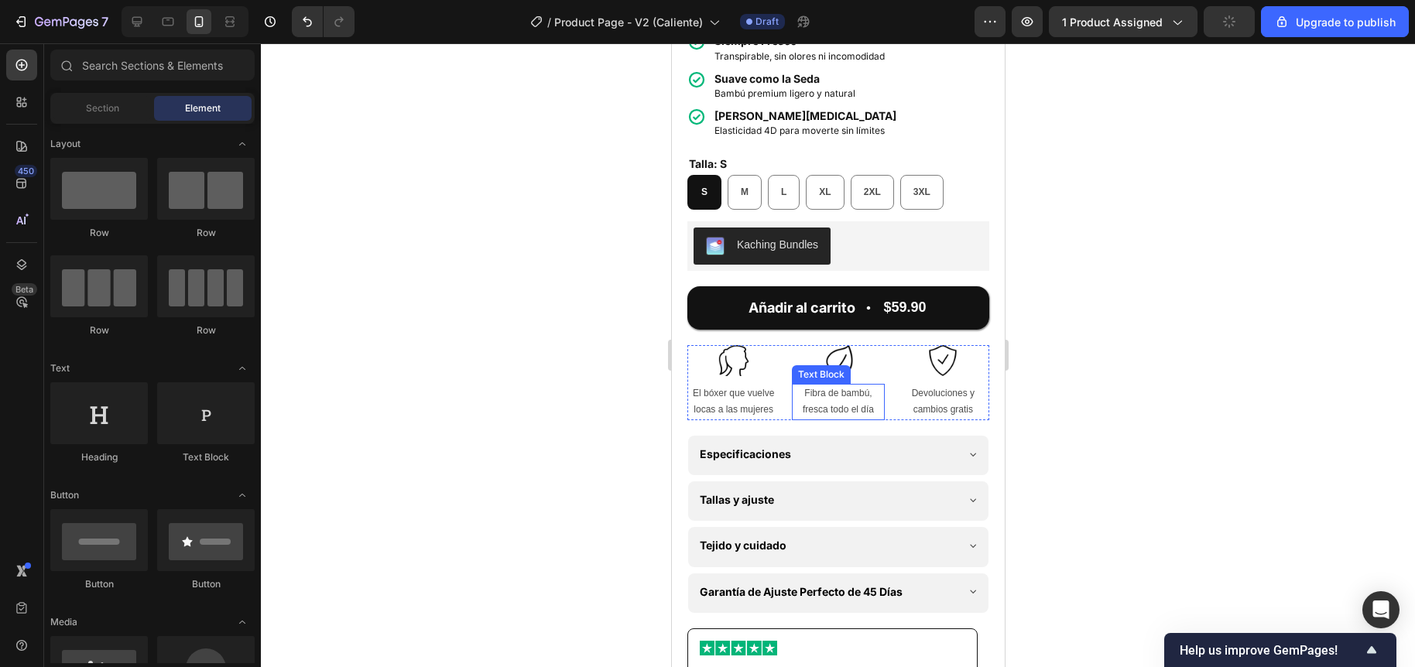
click at [863, 409] on p "Fibra de bambú, fresca todo el día" at bounding box center [837, 401] width 89 height 33
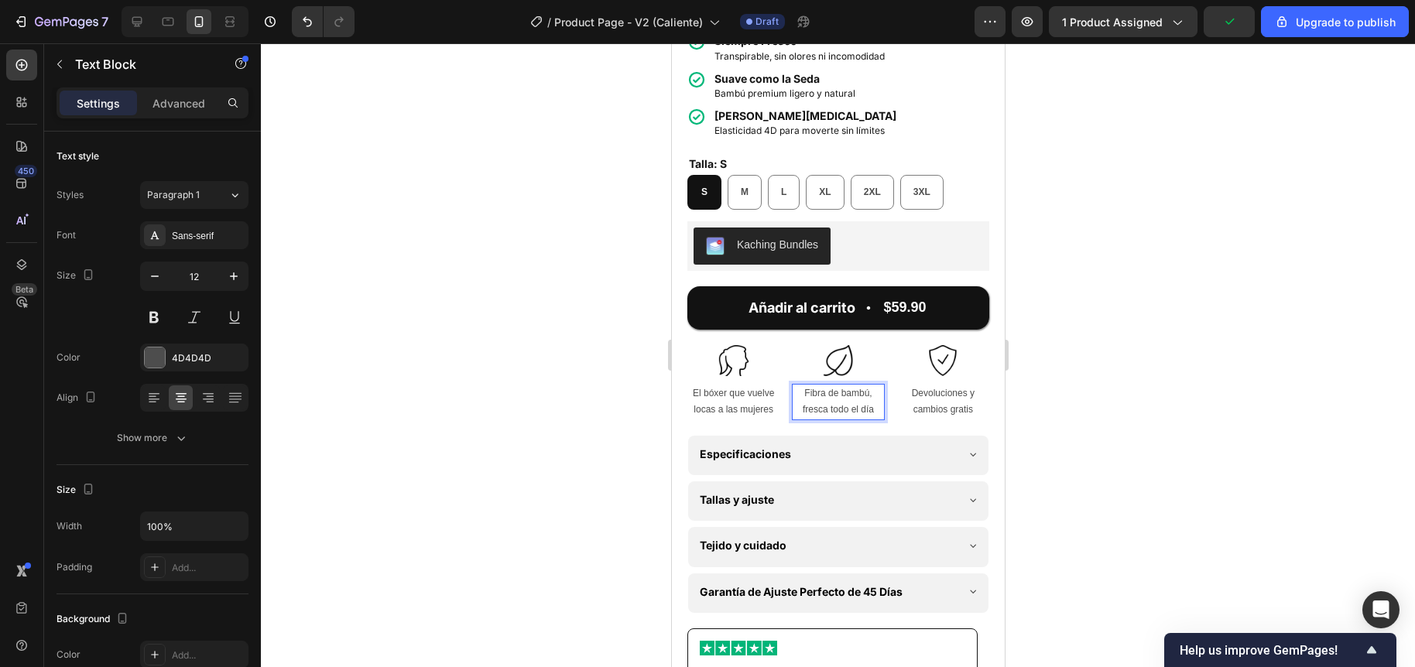
click at [868, 408] on p "Fibra de bambú, fresca todo el día" at bounding box center [837, 401] width 89 height 33
click at [609, 420] on div at bounding box center [838, 355] width 1154 height 624
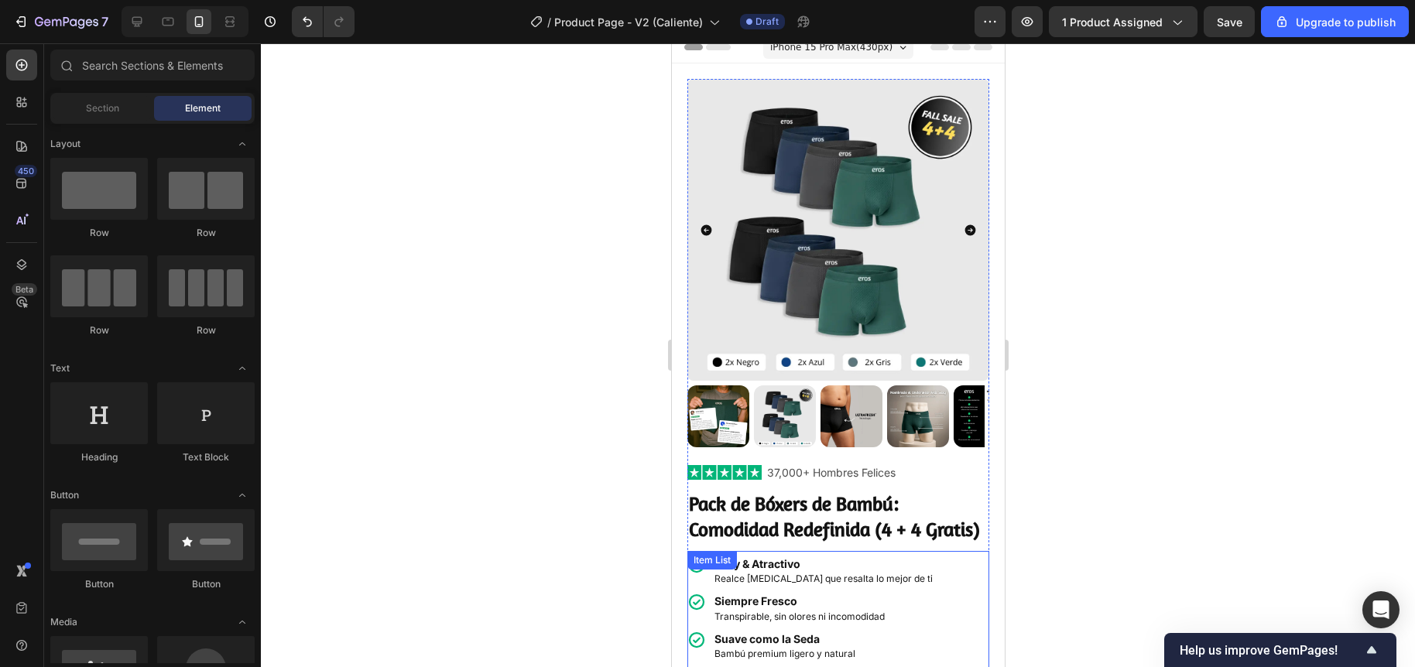
scroll to position [0, 0]
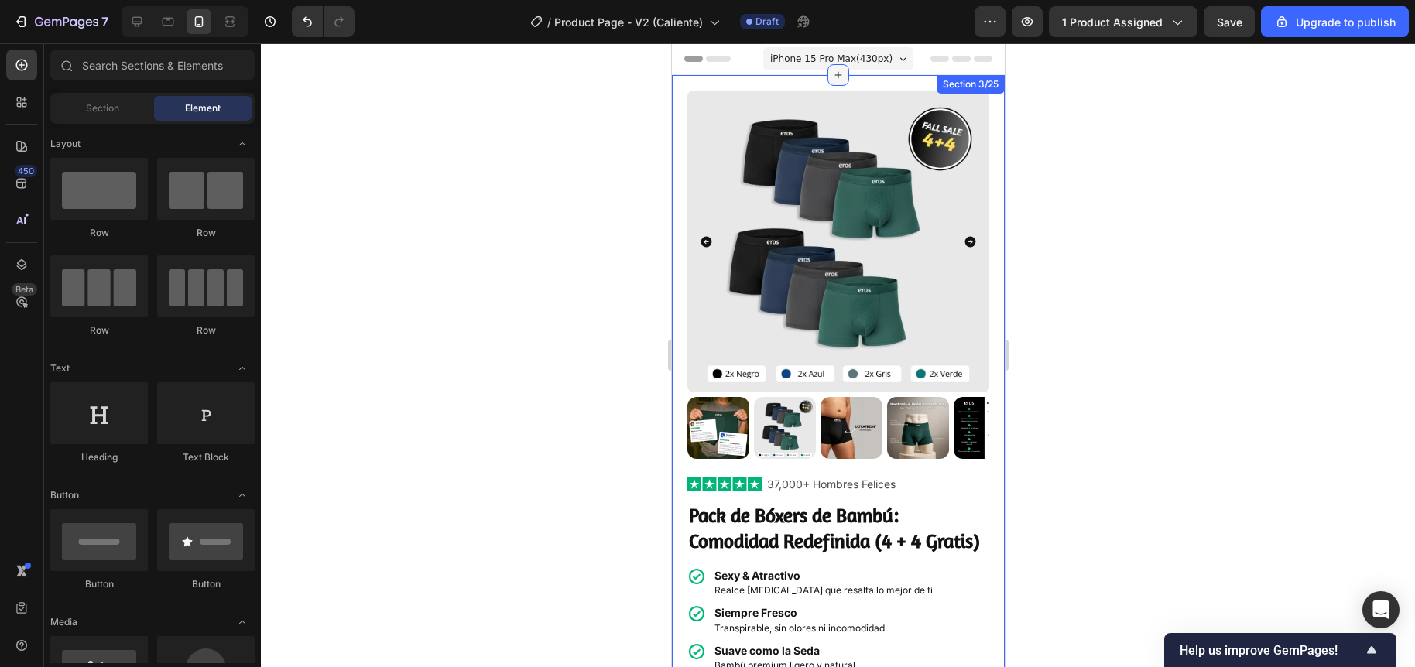
click at [827, 64] on div at bounding box center [838, 75] width 22 height 22
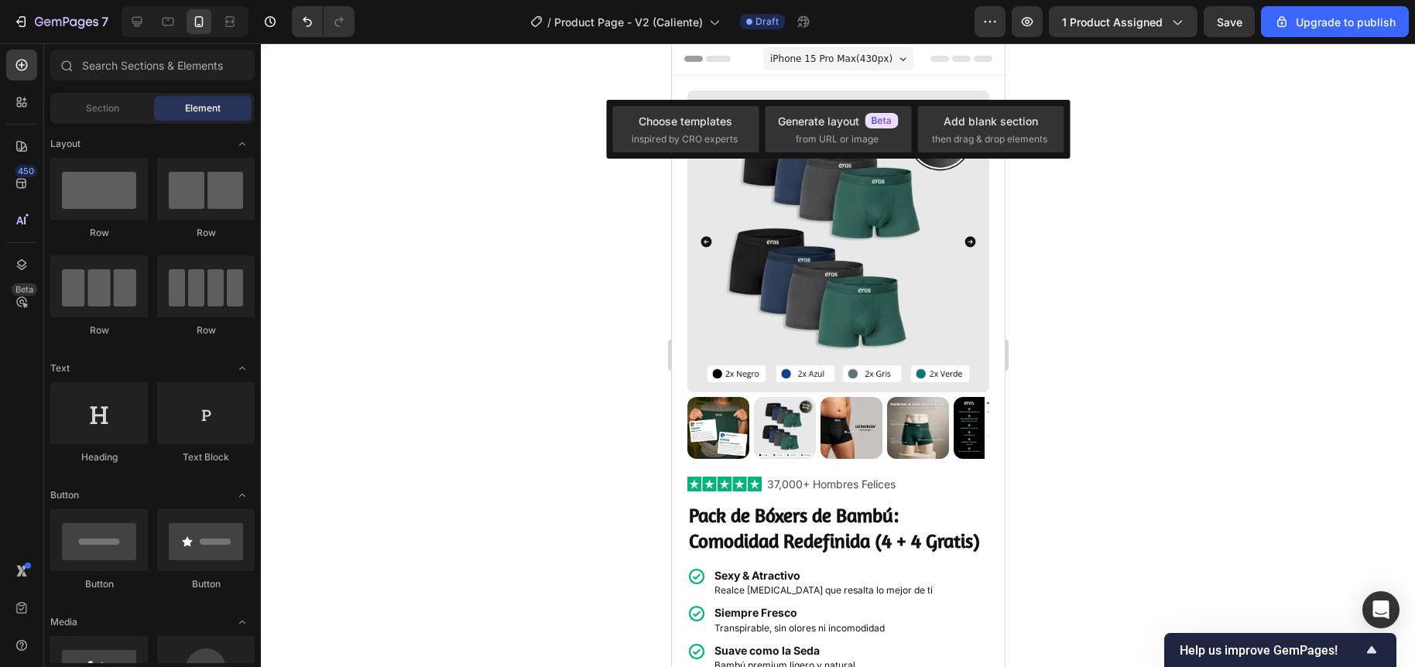
click at [811, 58] on span "iPhone 15 Pro Max ( 430 px)" at bounding box center [830, 58] width 122 height 15
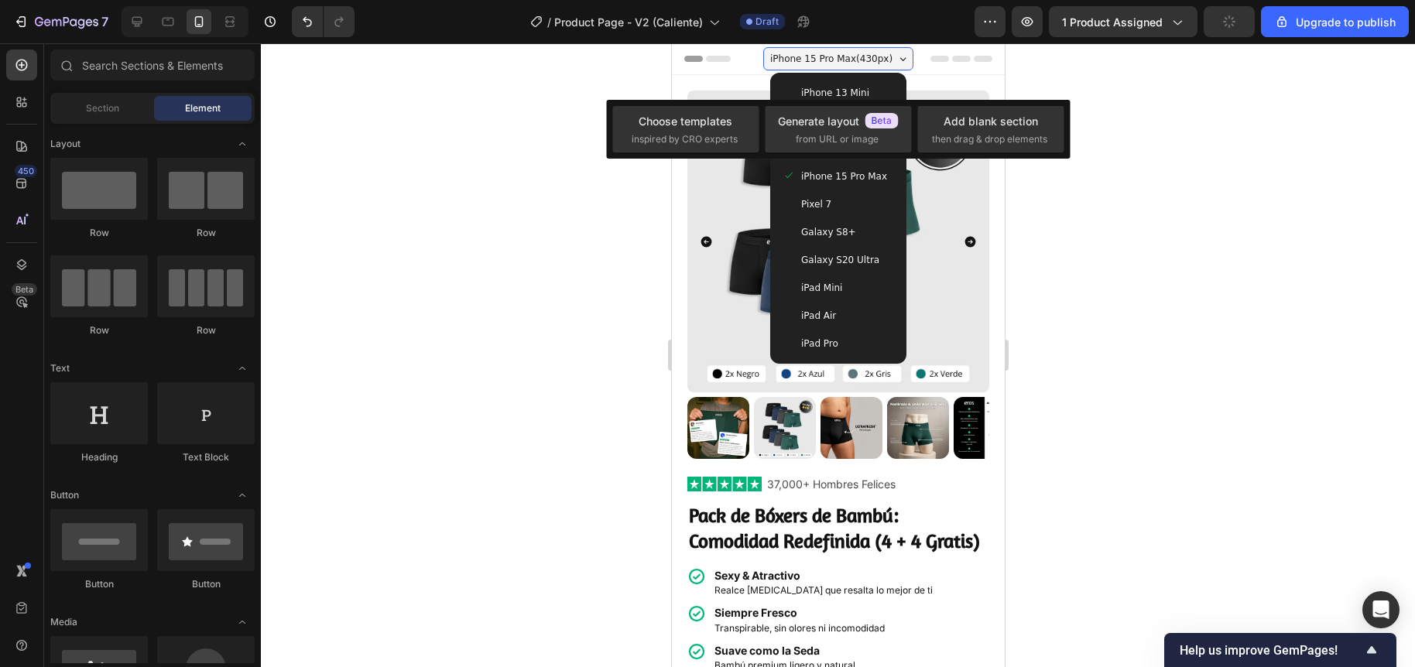
click at [811, 87] on span "iPhone 13 Mini" at bounding box center [834, 92] width 68 height 15
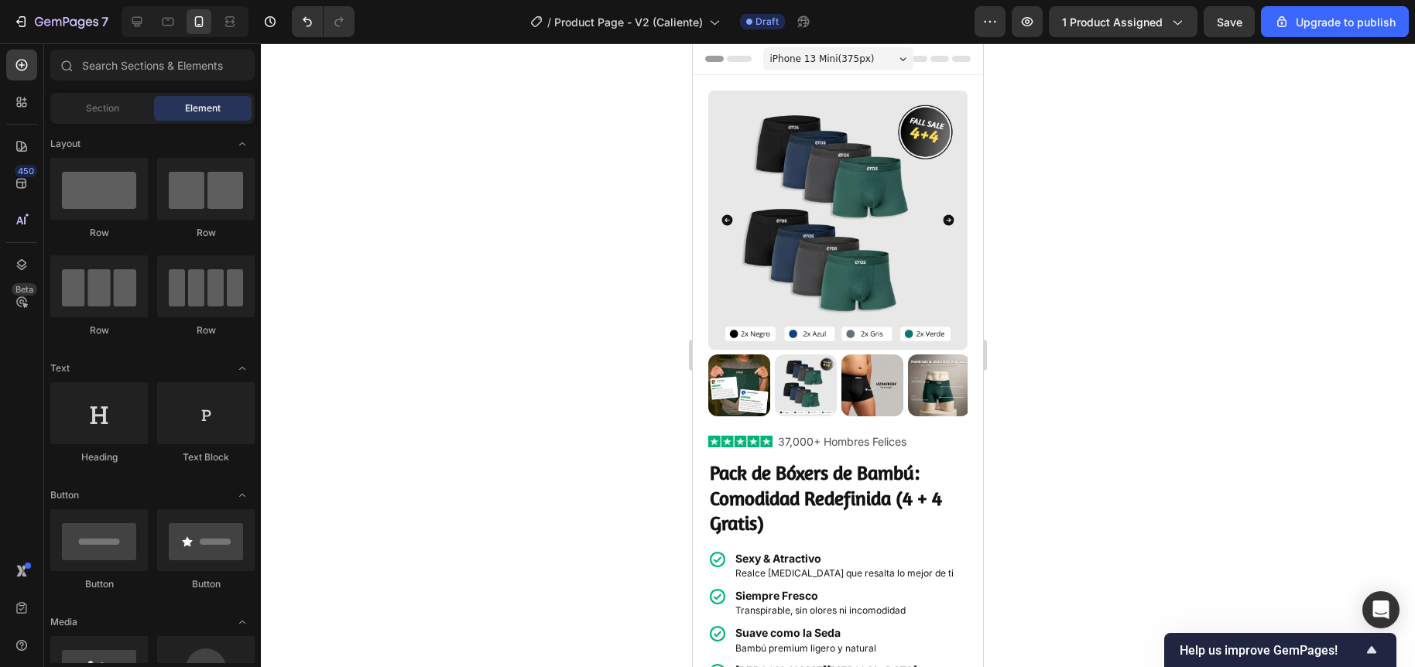
click at [829, 53] on span "iPhone 13 Mini ( 375 px)" at bounding box center [822, 58] width 105 height 15
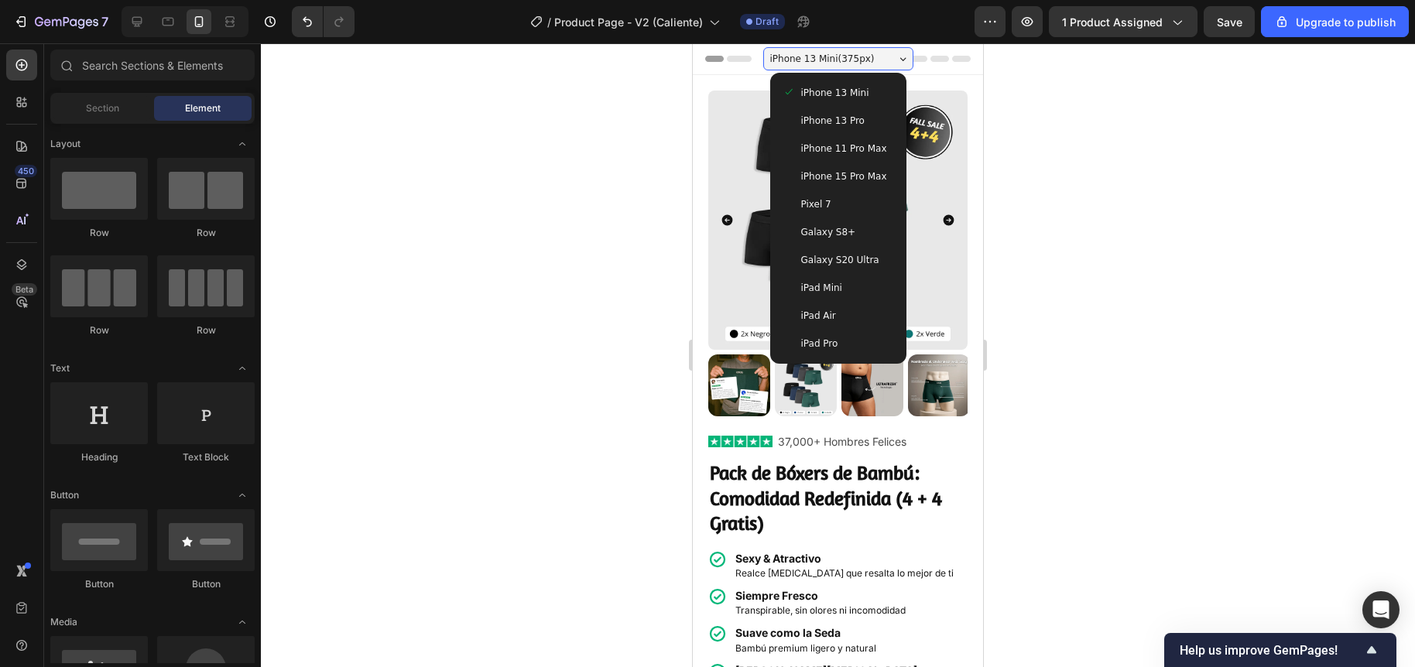
click at [830, 122] on span "iPhone 13 Pro" at bounding box center [832, 120] width 63 height 15
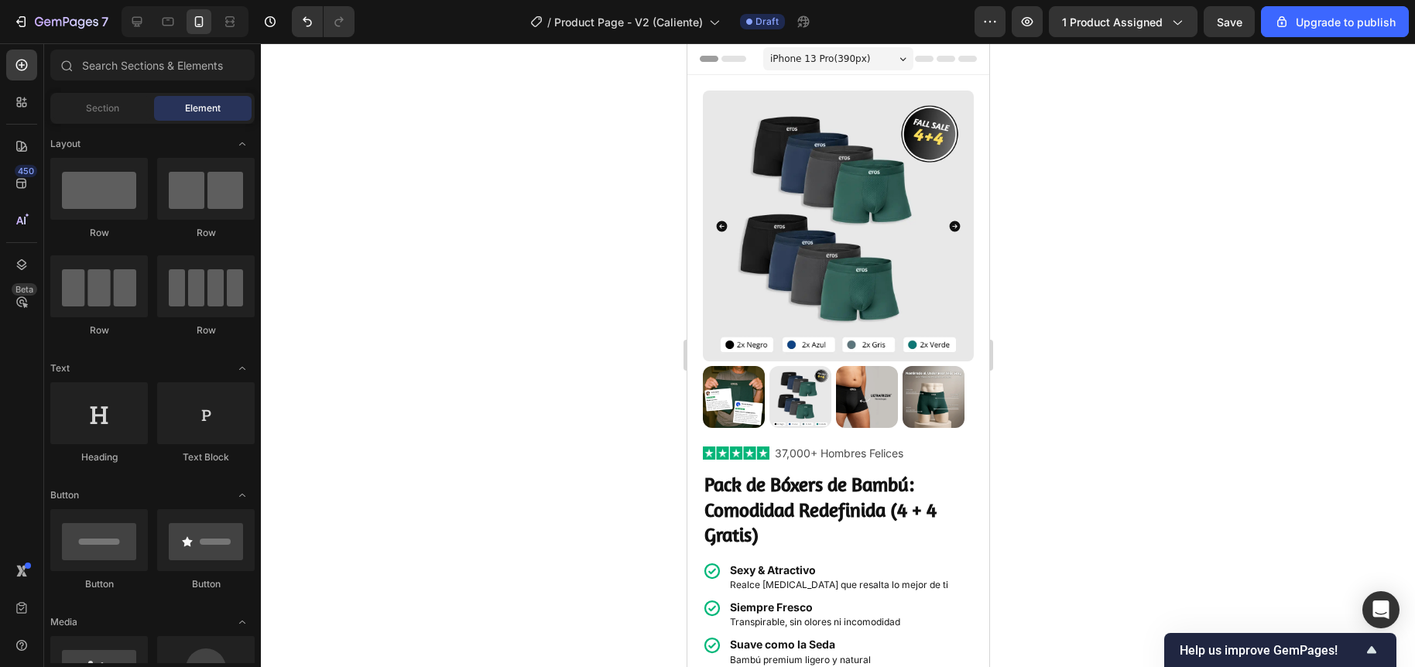
click at [806, 52] on span "iPhone 13 Pro ( 390 px)" at bounding box center [819, 58] width 100 height 15
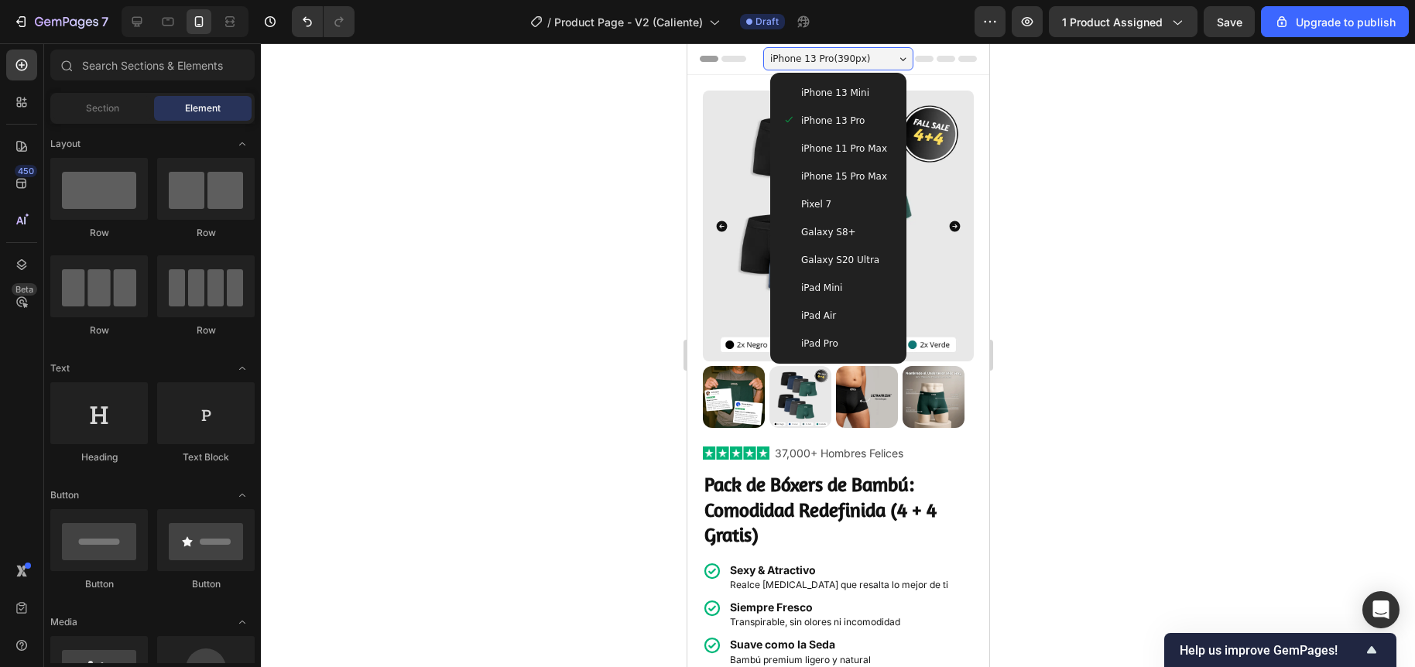
click at [810, 176] on span "iPhone 15 Pro Max" at bounding box center [843, 176] width 86 height 15
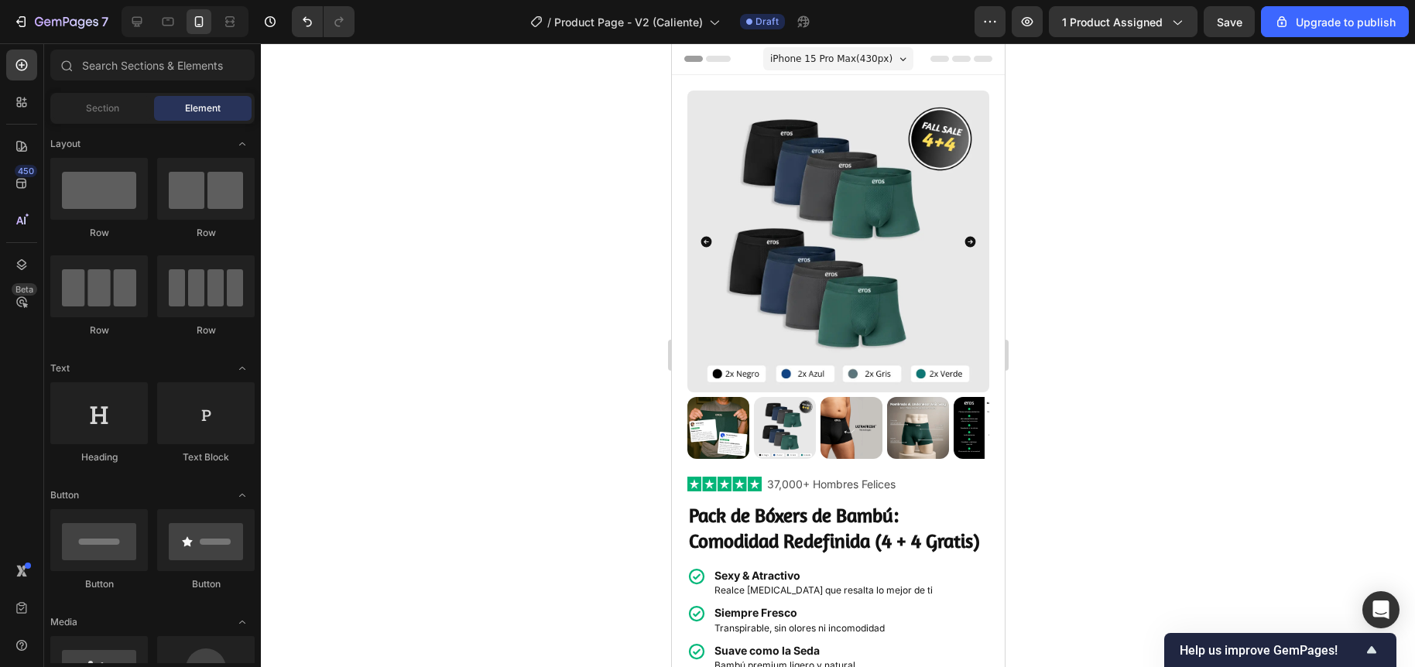
click at [800, 56] on span "iPhone 15 Pro Max ( 430 px)" at bounding box center [830, 58] width 122 height 15
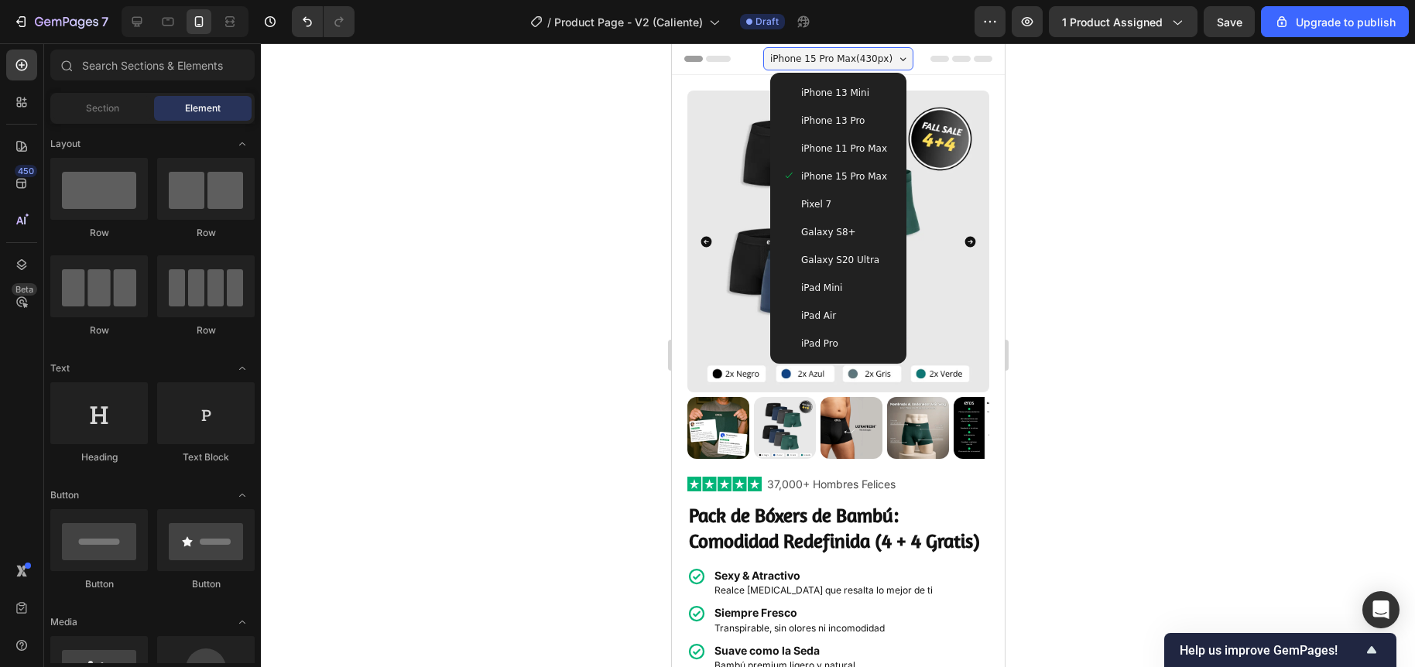
click at [821, 148] on span "iPhone 11 Pro Max" at bounding box center [843, 148] width 86 height 15
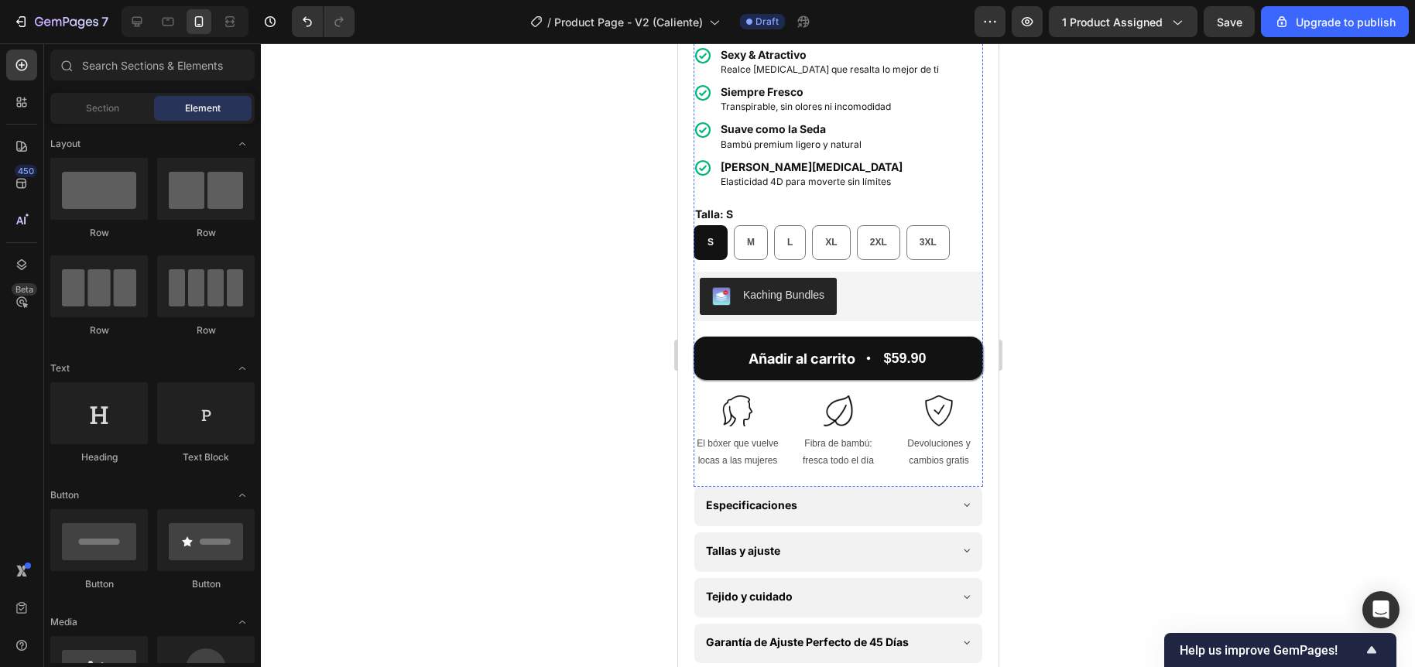
scroll to position [536, 0]
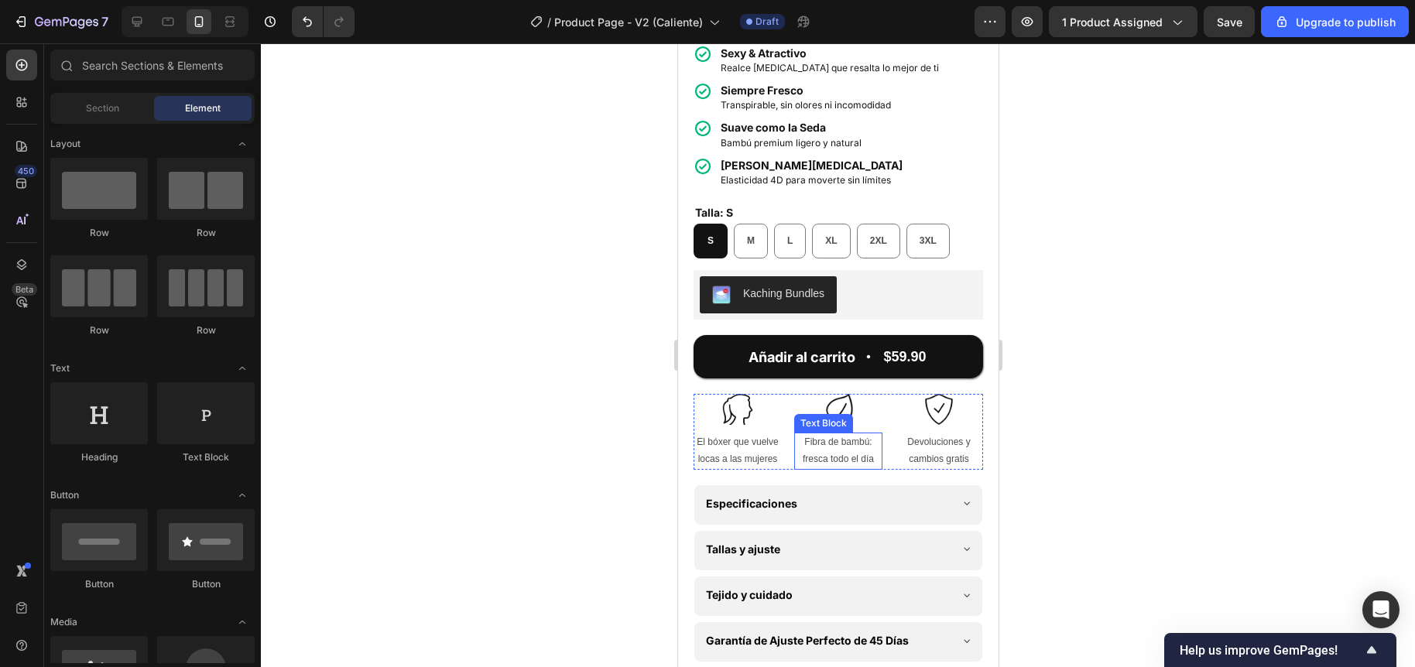
click at [830, 434] on p "Fibra de bambú: fresca todo el día" at bounding box center [837, 450] width 85 height 33
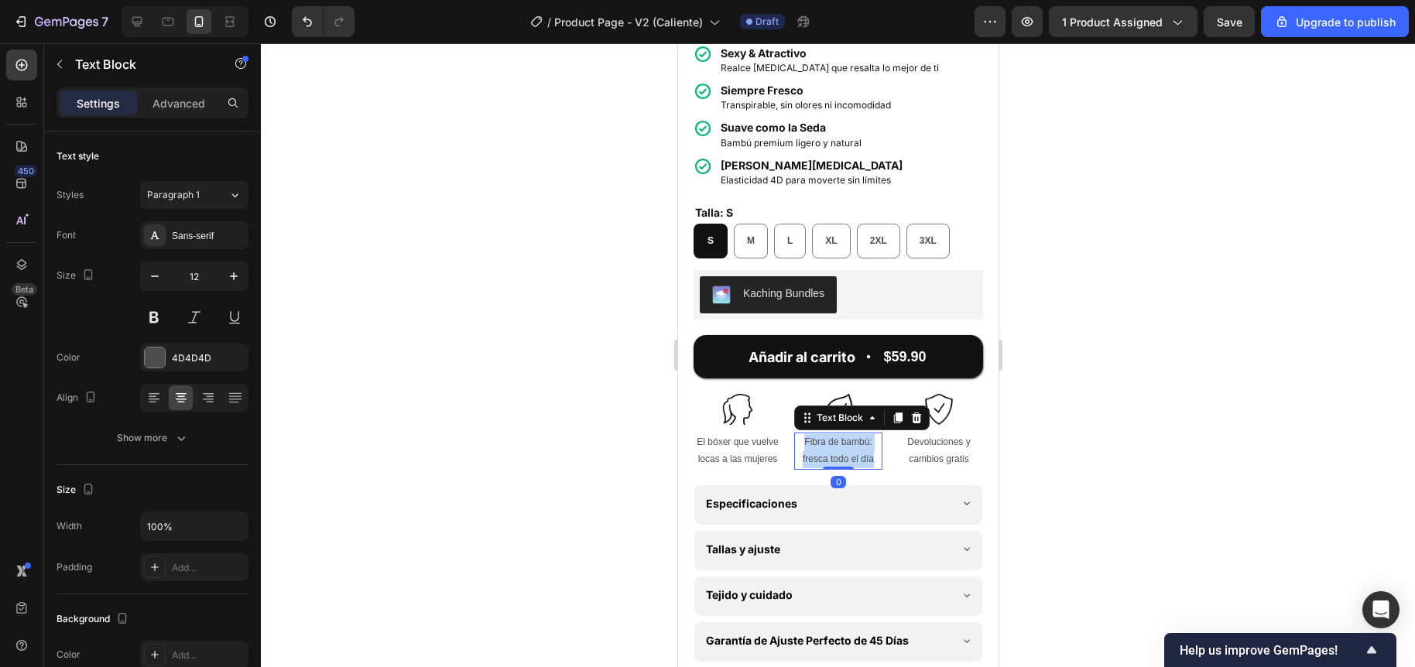
click at [830, 434] on p "Fibra de bambú: fresca todo el día" at bounding box center [837, 450] width 85 height 33
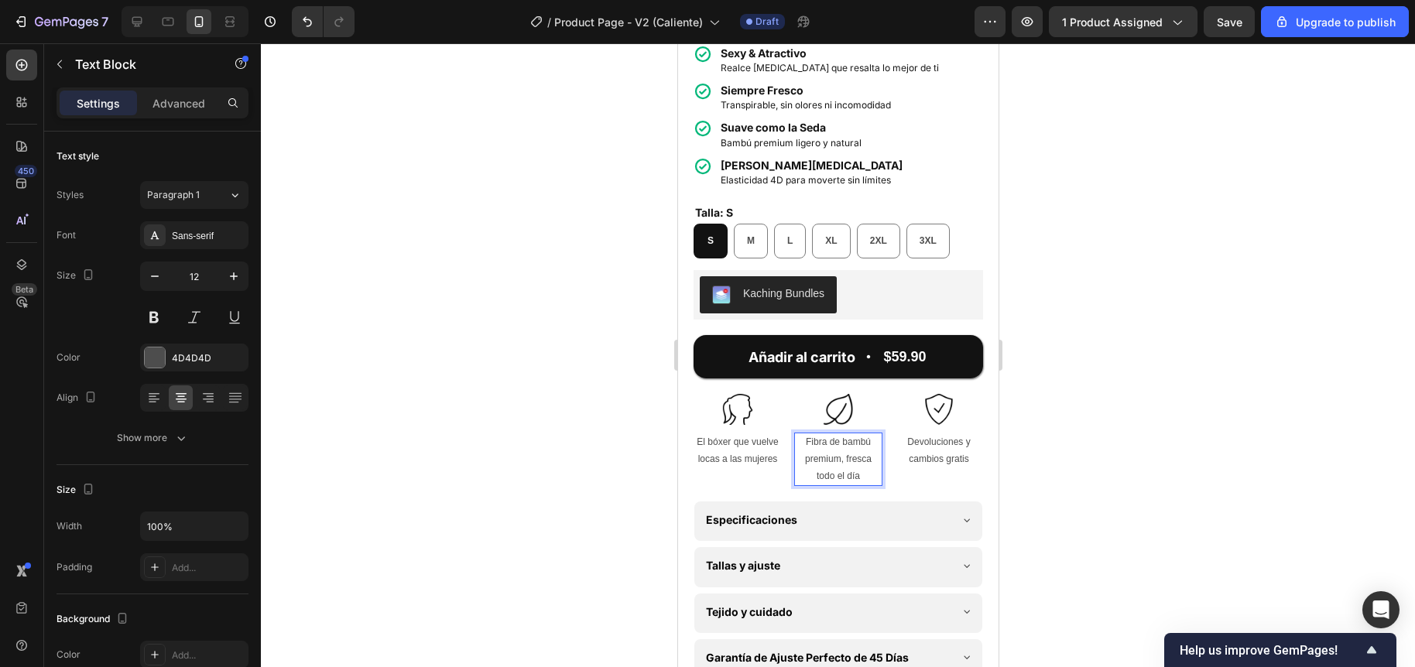
click at [584, 358] on div at bounding box center [838, 355] width 1154 height 624
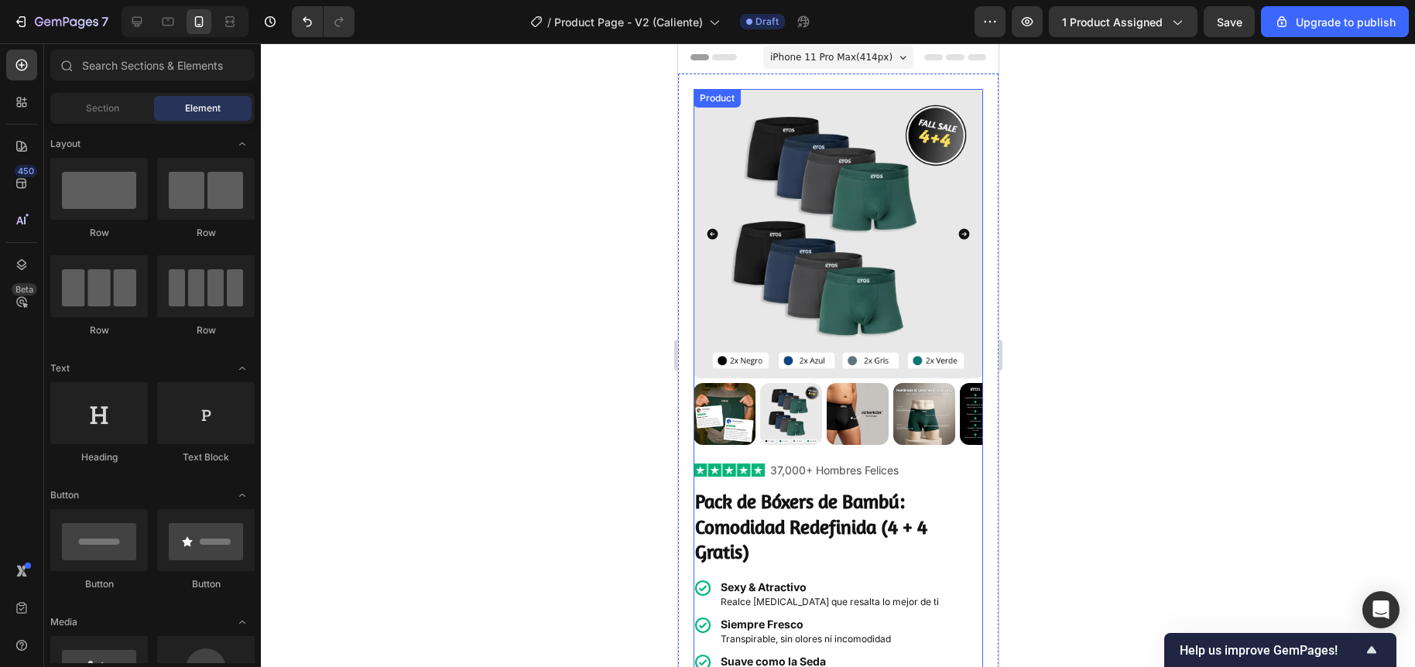
scroll to position [0, 0]
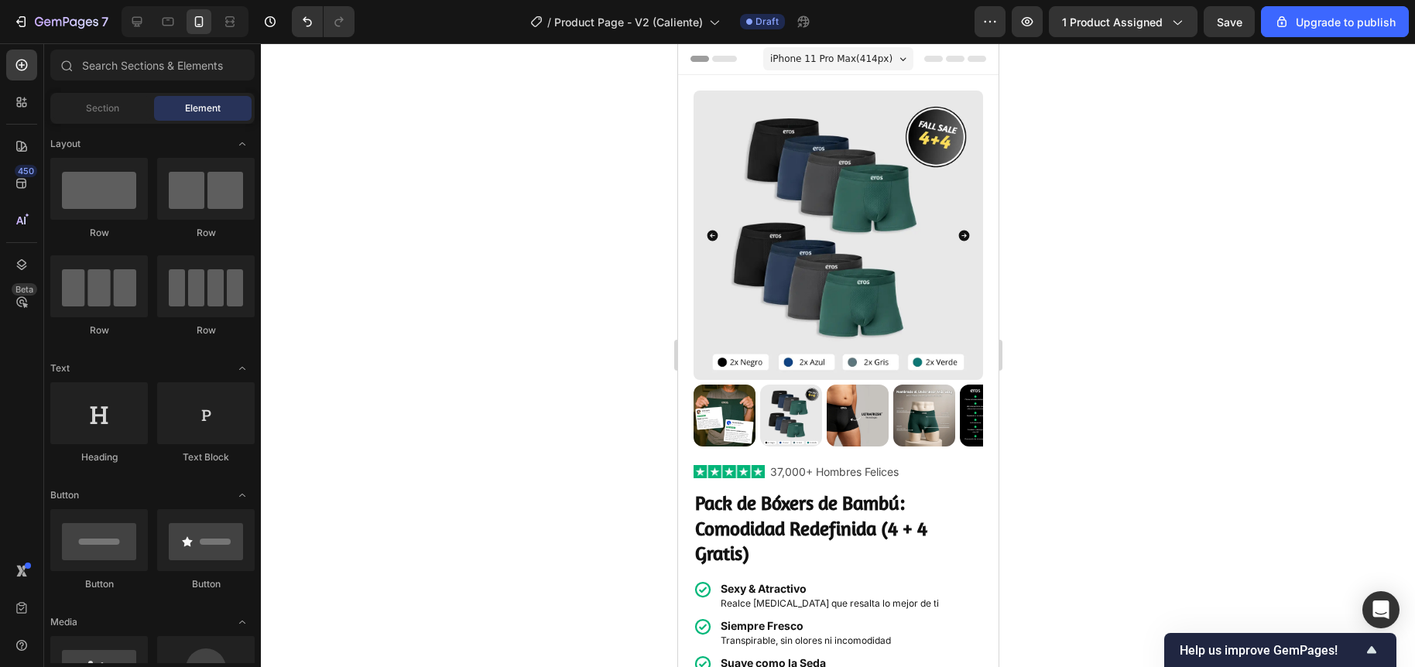
click at [826, 59] on span "iPhone 11 Pro Max ( 414 px)" at bounding box center [830, 58] width 122 height 15
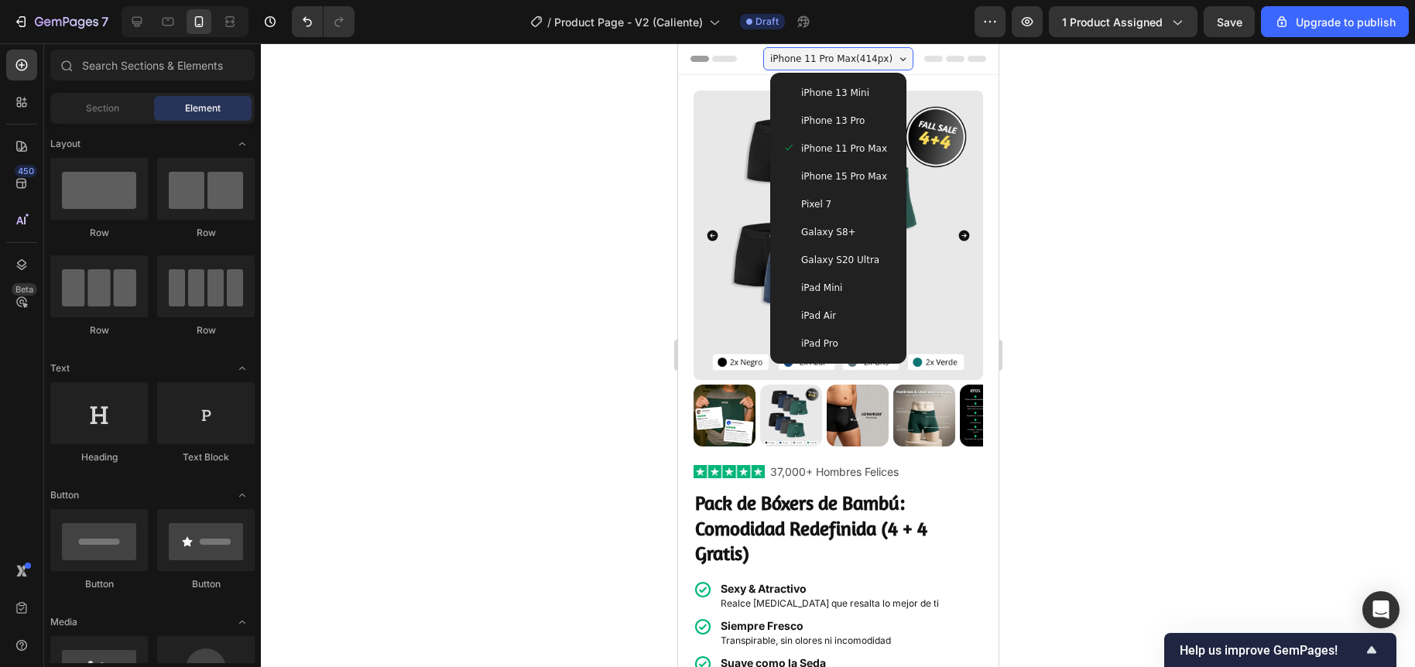
click at [800, 89] on span "iPhone 13 Mini" at bounding box center [834, 92] width 68 height 15
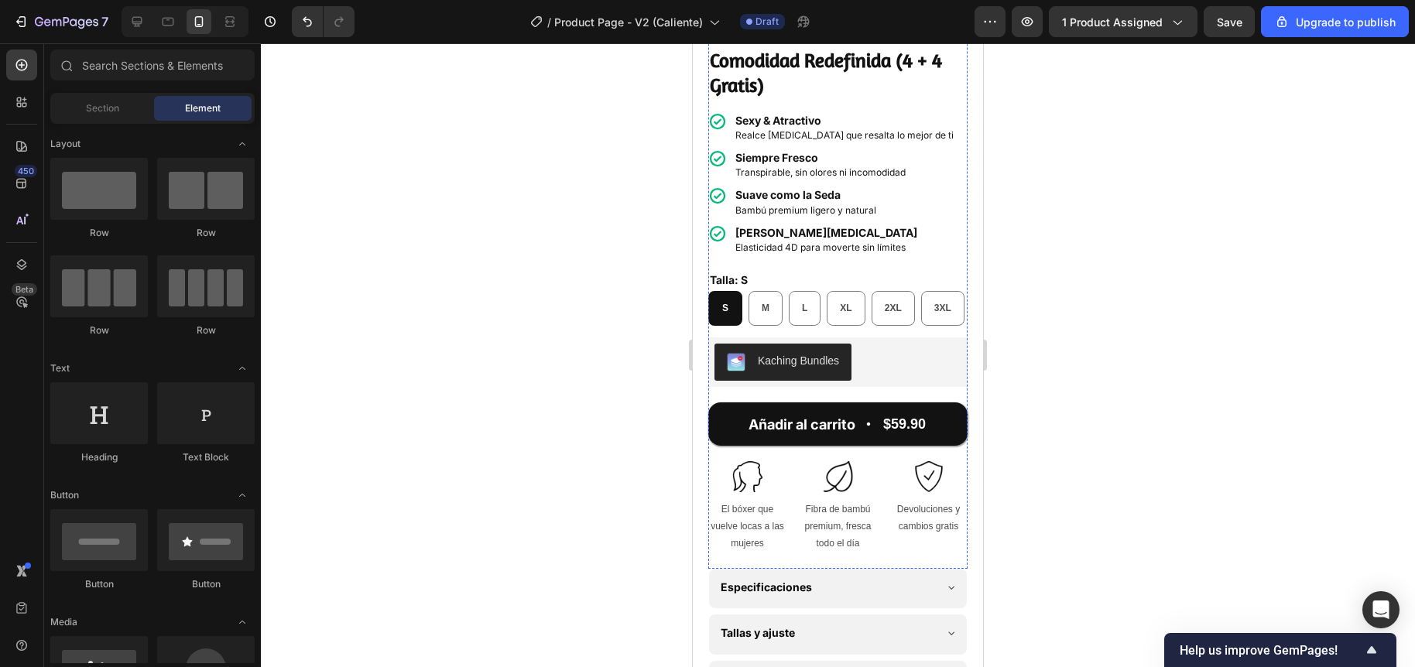
scroll to position [440, 0]
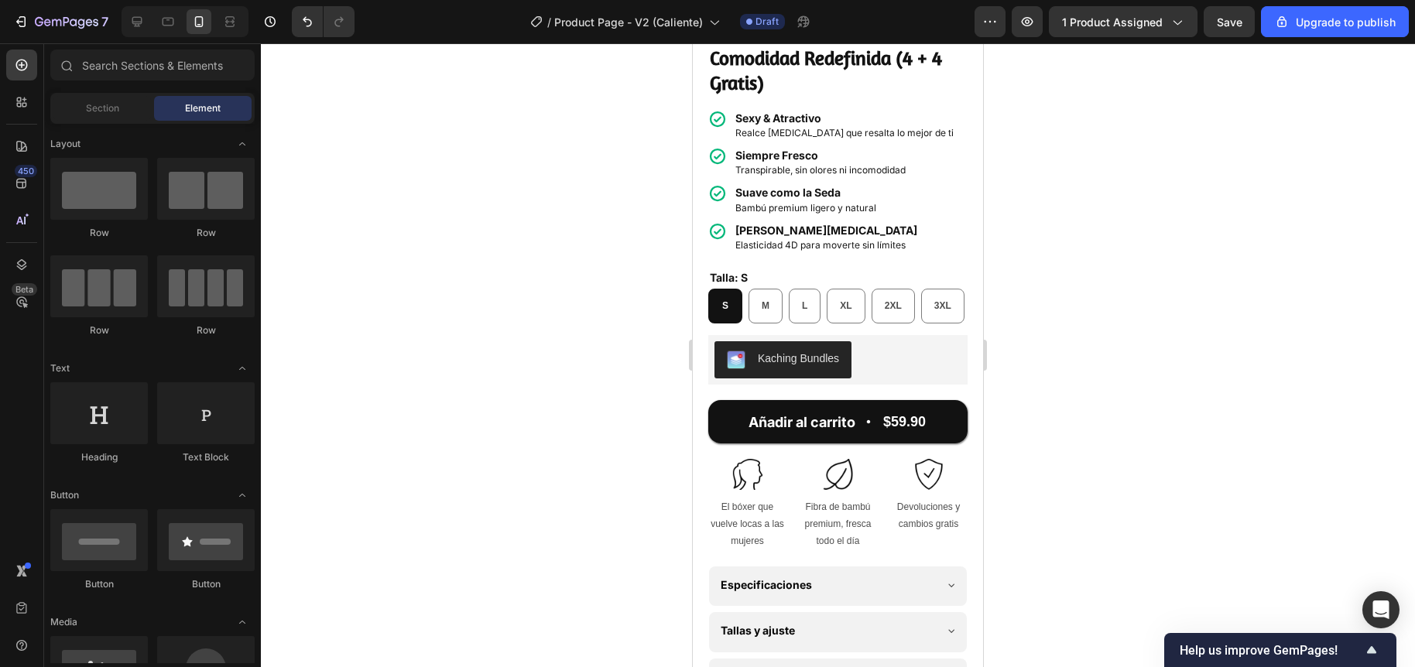
click at [612, 470] on div at bounding box center [838, 355] width 1154 height 624
click at [1235, 27] on span "Save" at bounding box center [1230, 21] width 26 height 13
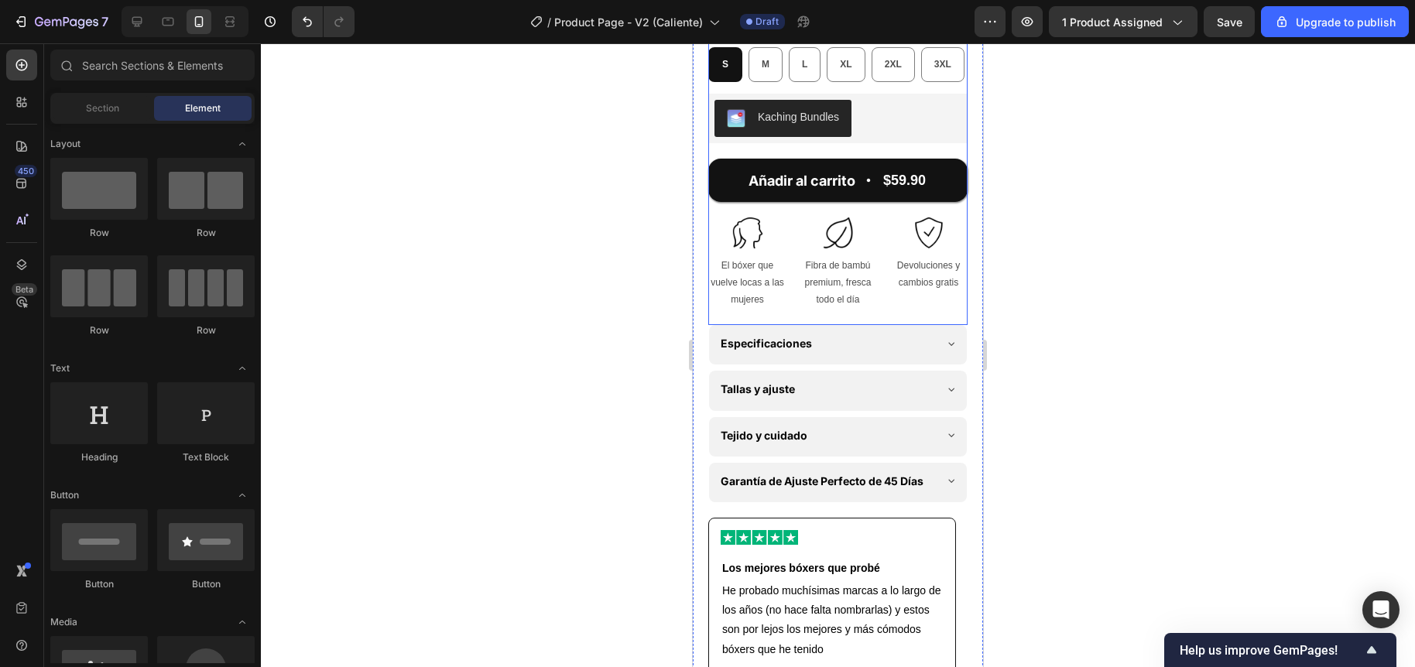
scroll to position [704, 0]
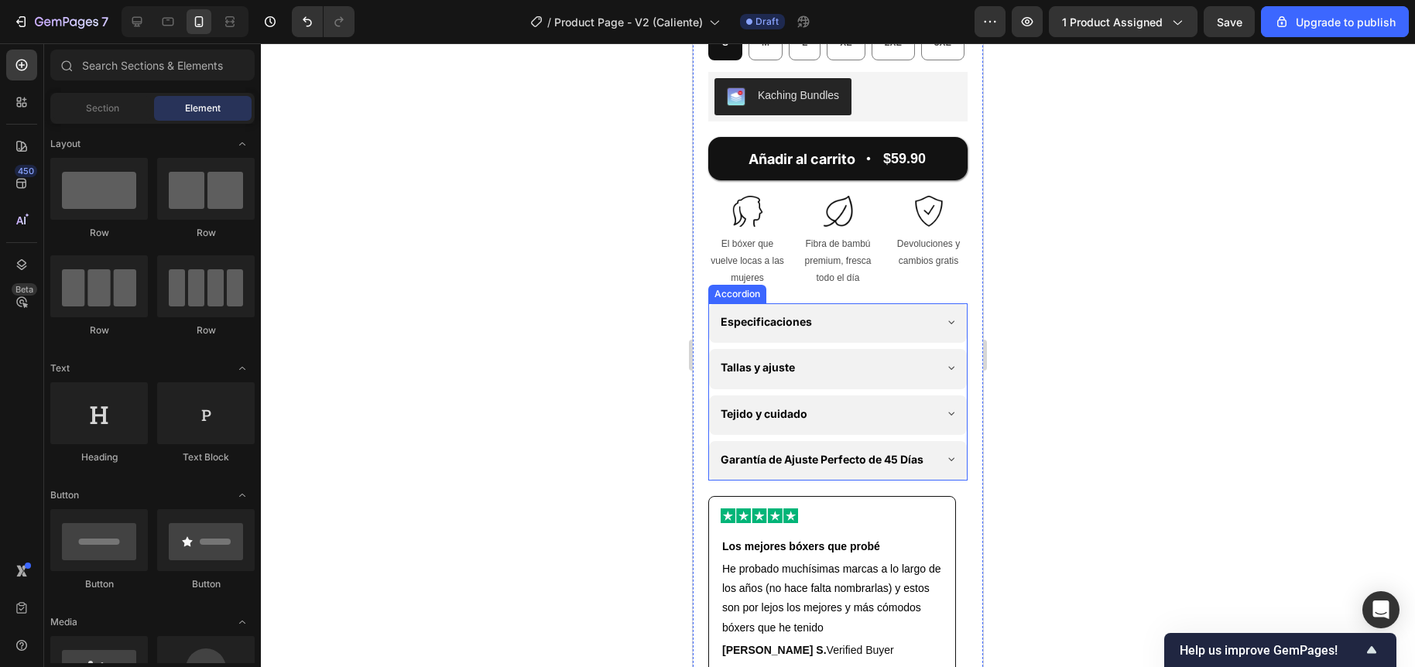
click at [933, 343] on div "Especificaciones" at bounding box center [838, 322] width 258 height 39
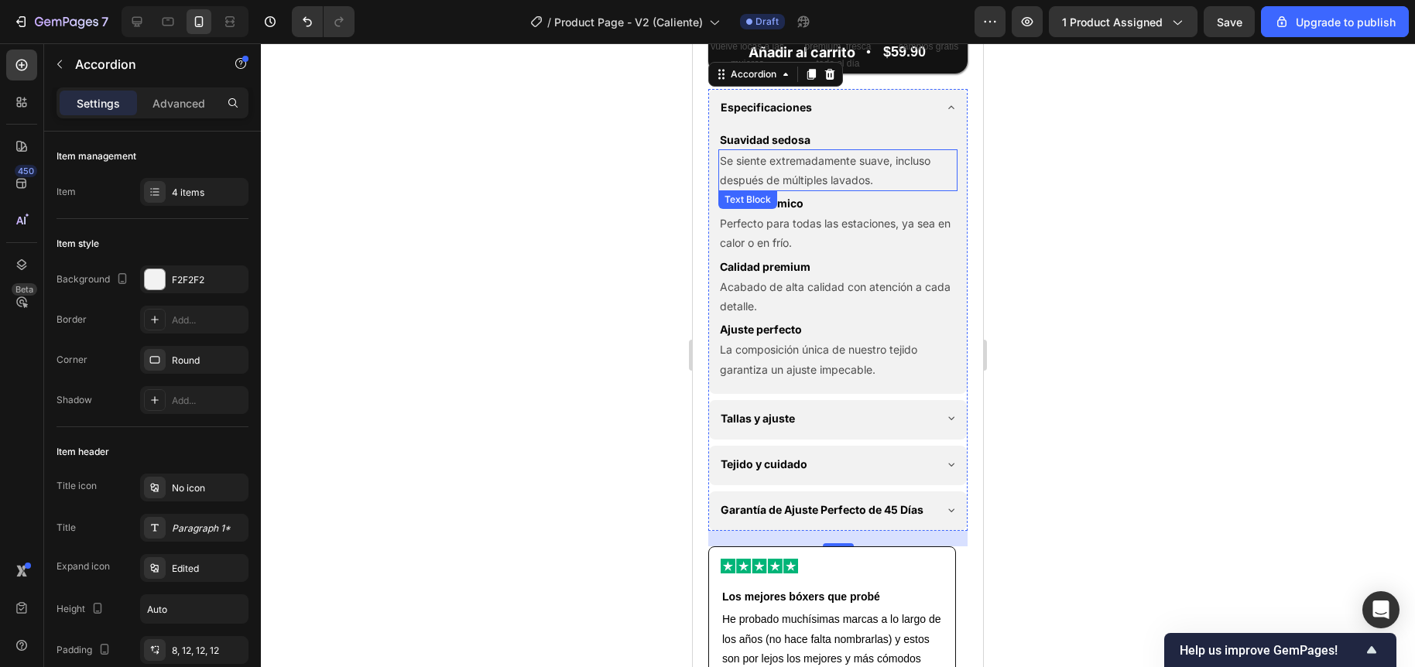
scroll to position [1008, 0]
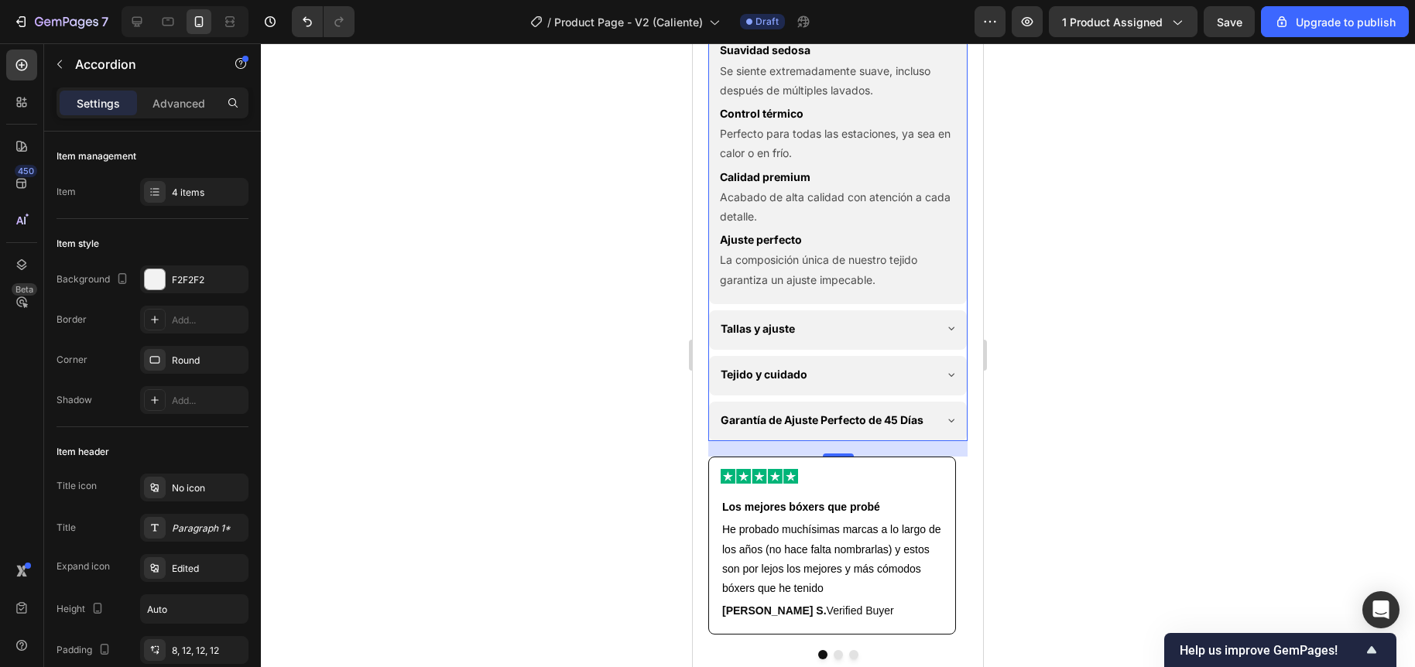
click at [945, 334] on icon at bounding box center [951, 328] width 12 height 12
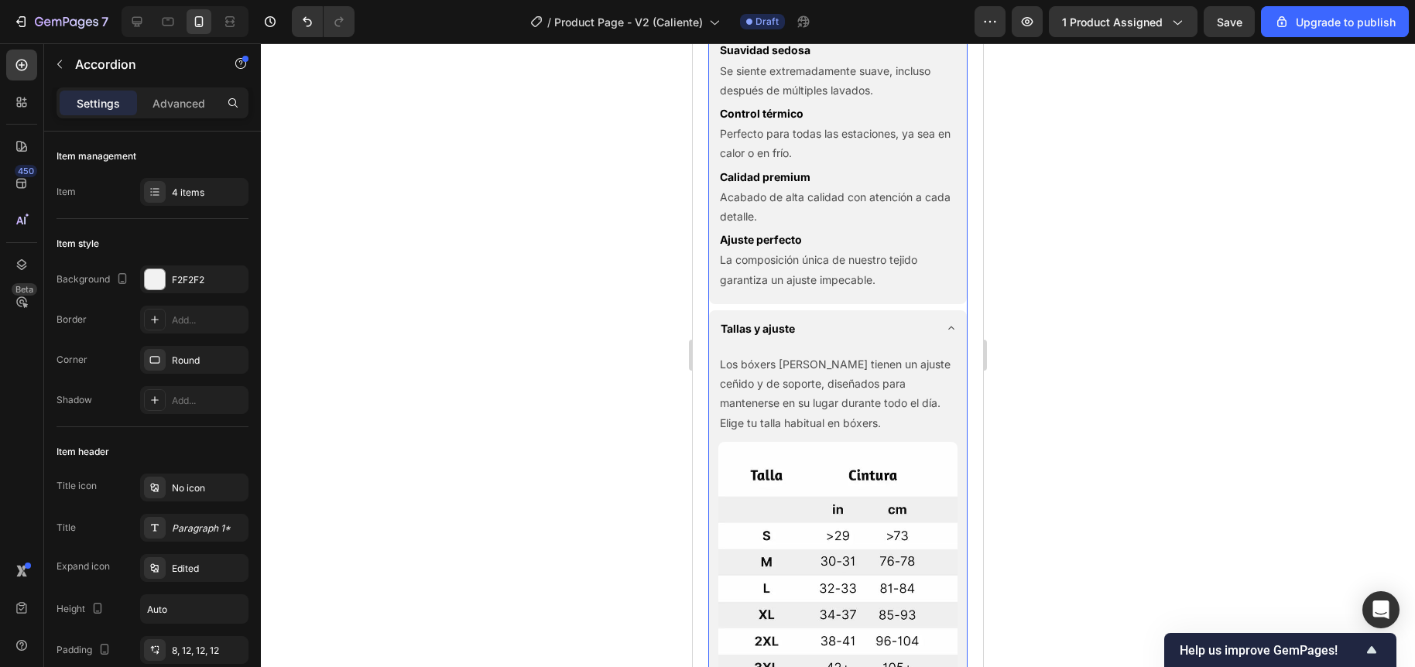
click at [945, 334] on icon at bounding box center [951, 328] width 12 height 12
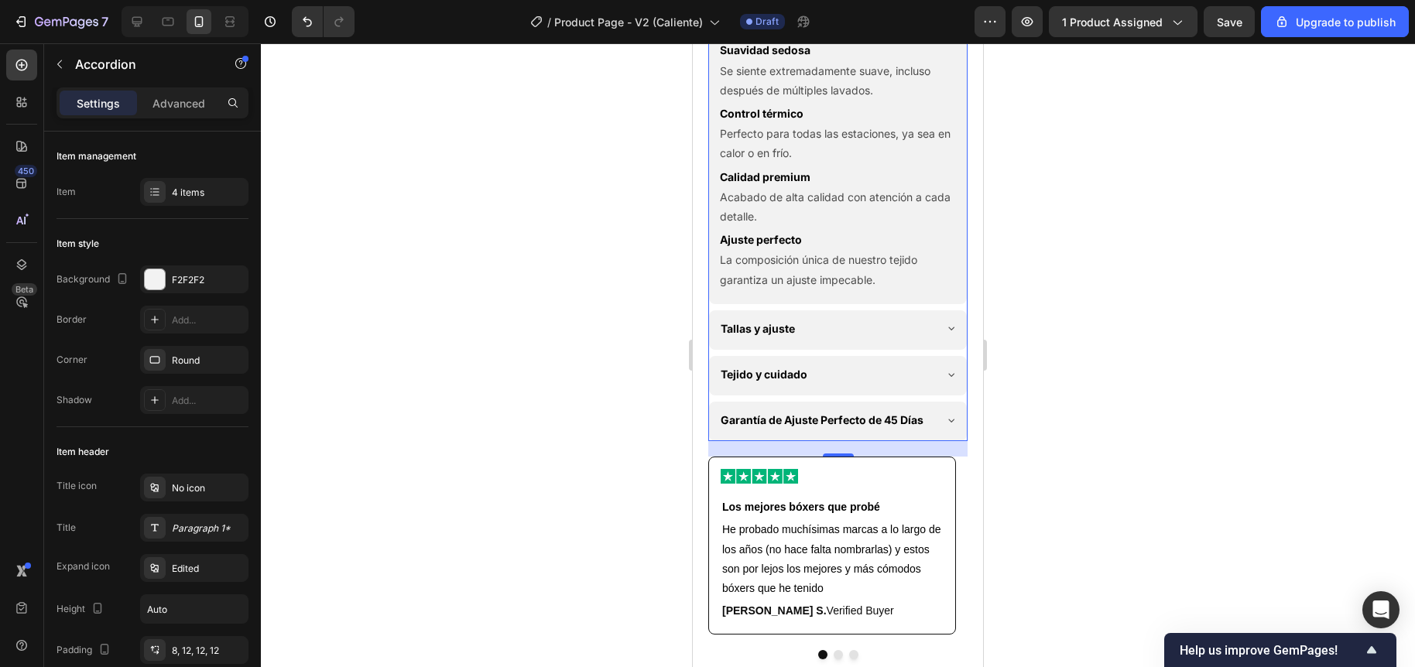
click at [945, 381] on icon at bounding box center [951, 374] width 12 height 12
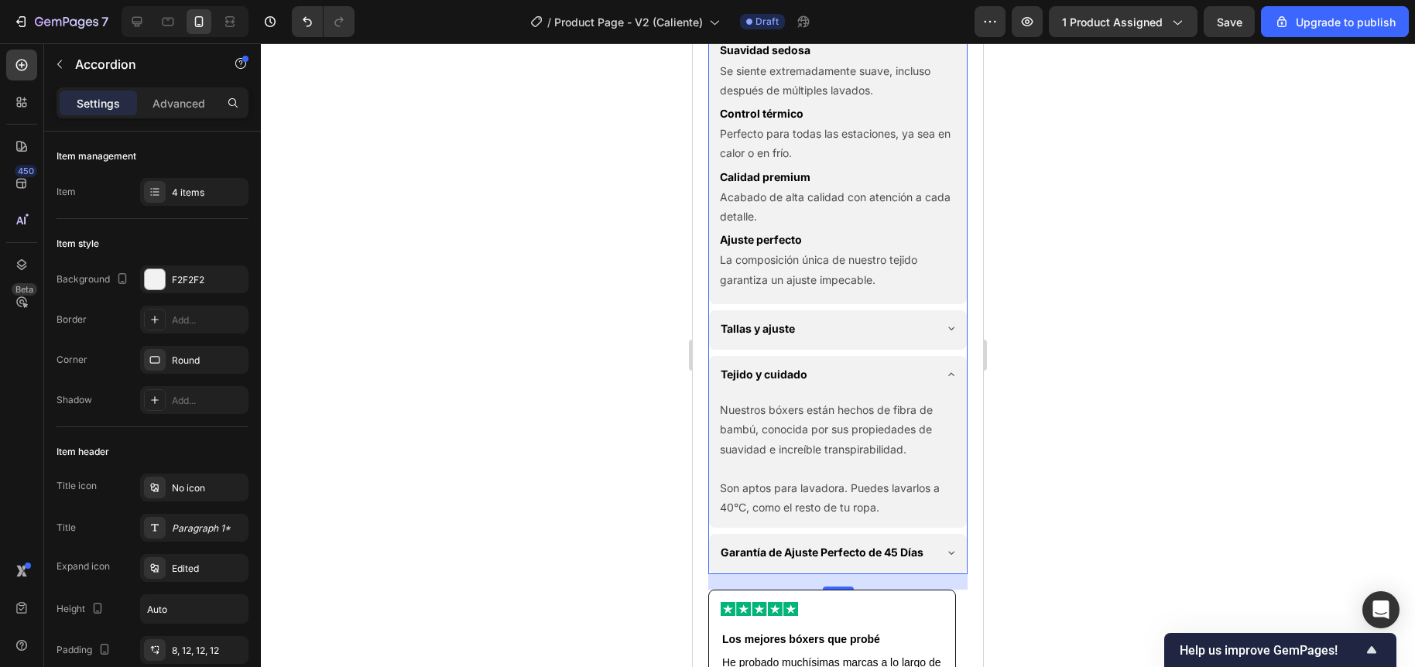
click at [945, 381] on icon at bounding box center [951, 374] width 12 height 12
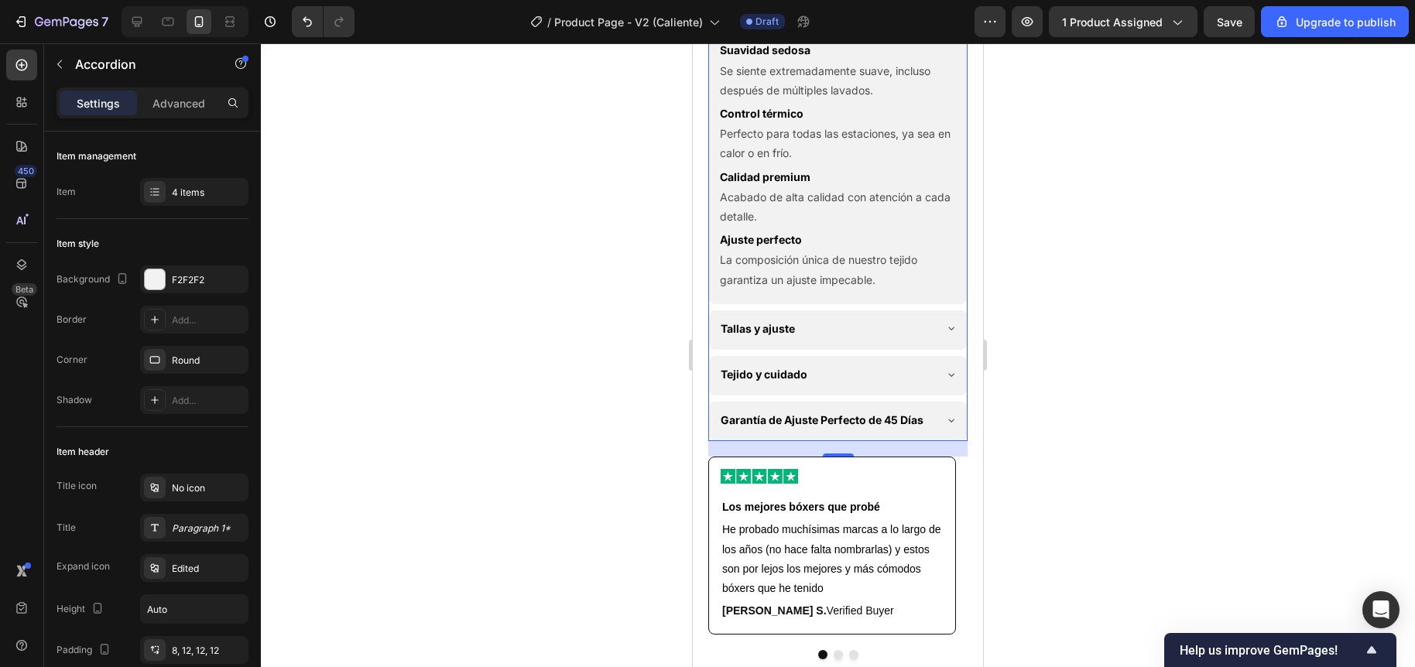
click at [945, 427] on icon at bounding box center [951, 420] width 12 height 12
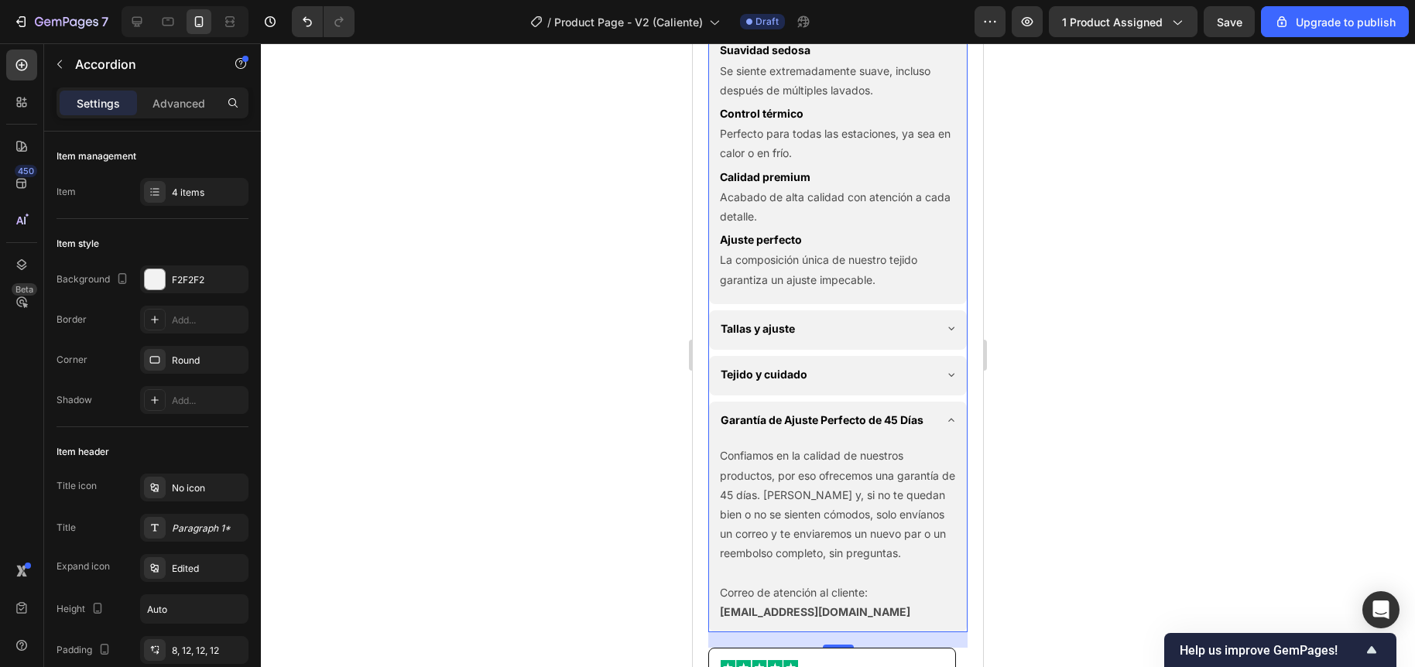
click at [948, 421] on icon at bounding box center [951, 419] width 6 height 3
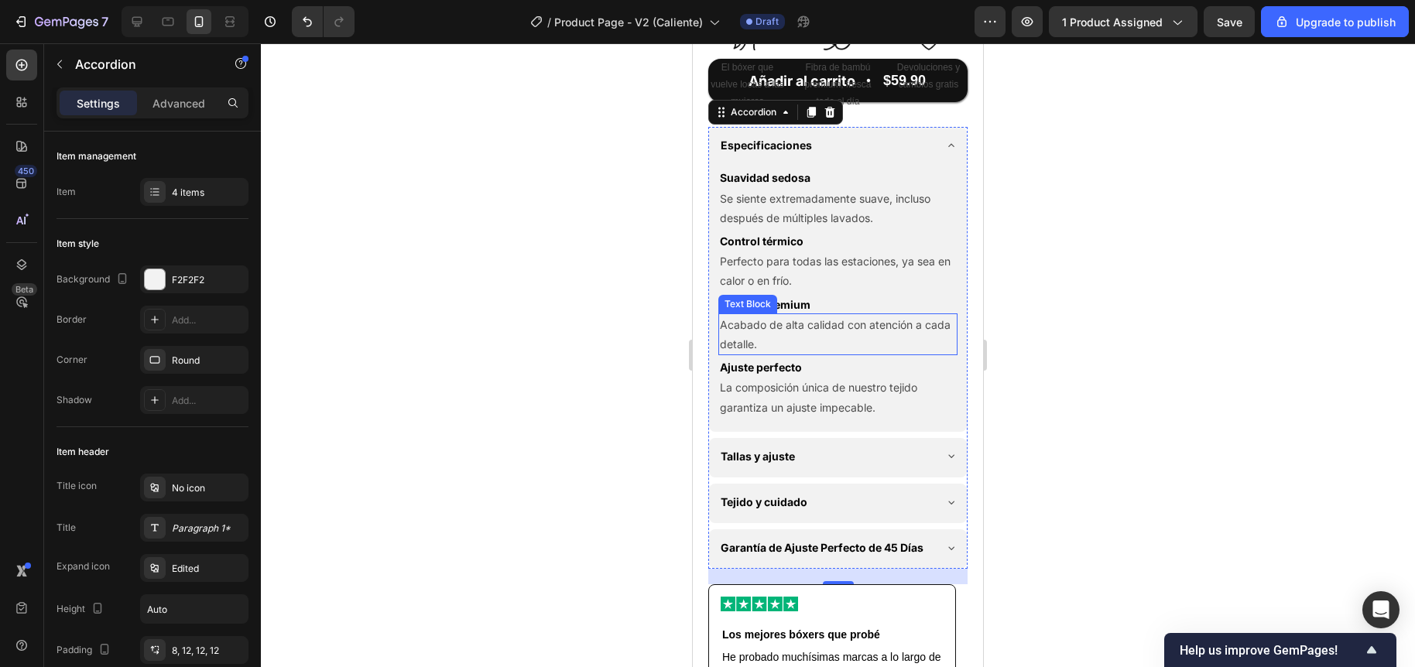
scroll to position [871, 0]
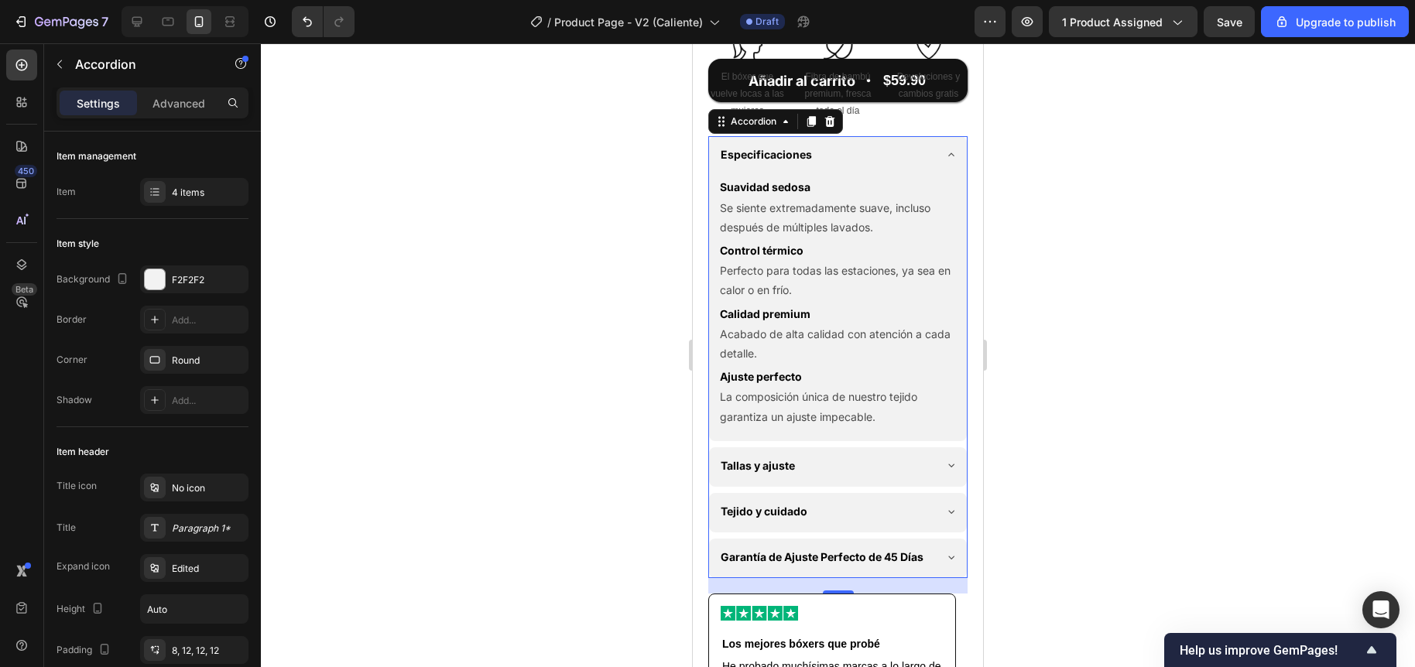
click at [615, 323] on div at bounding box center [838, 355] width 1154 height 624
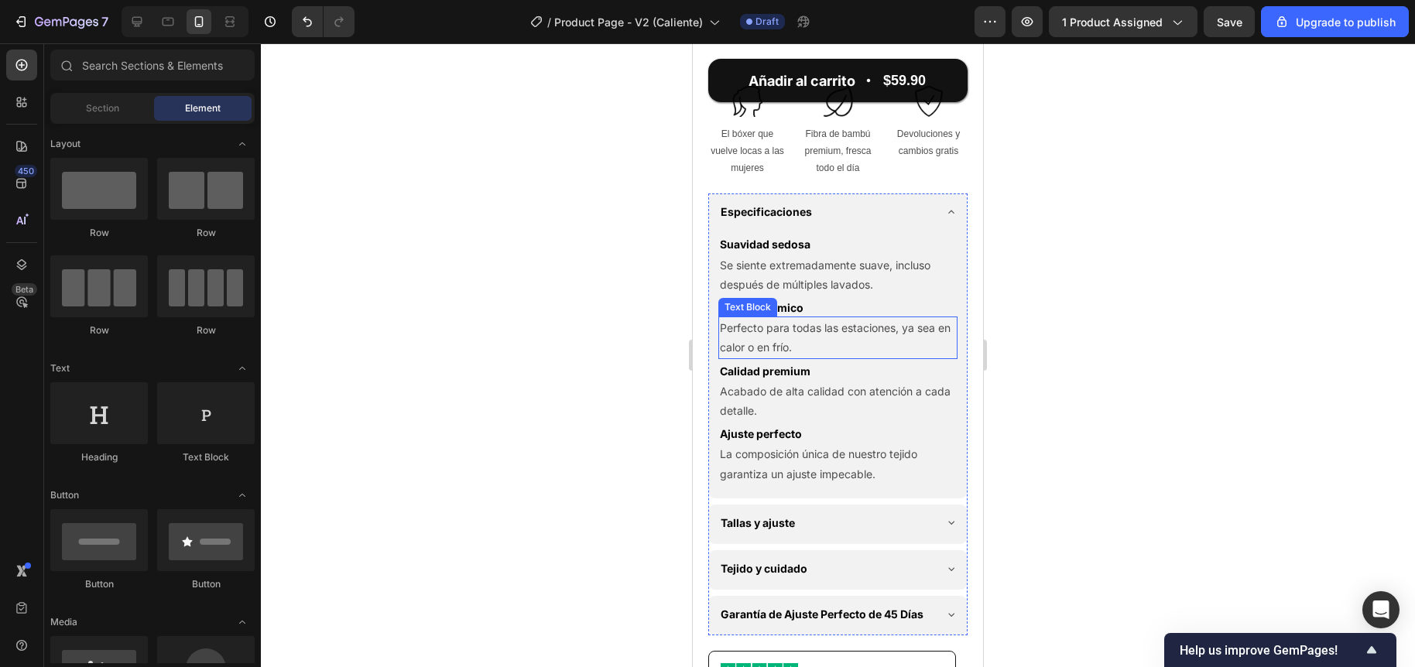
scroll to position [812, 0]
